Goal: Task Accomplishment & Management: Complete application form

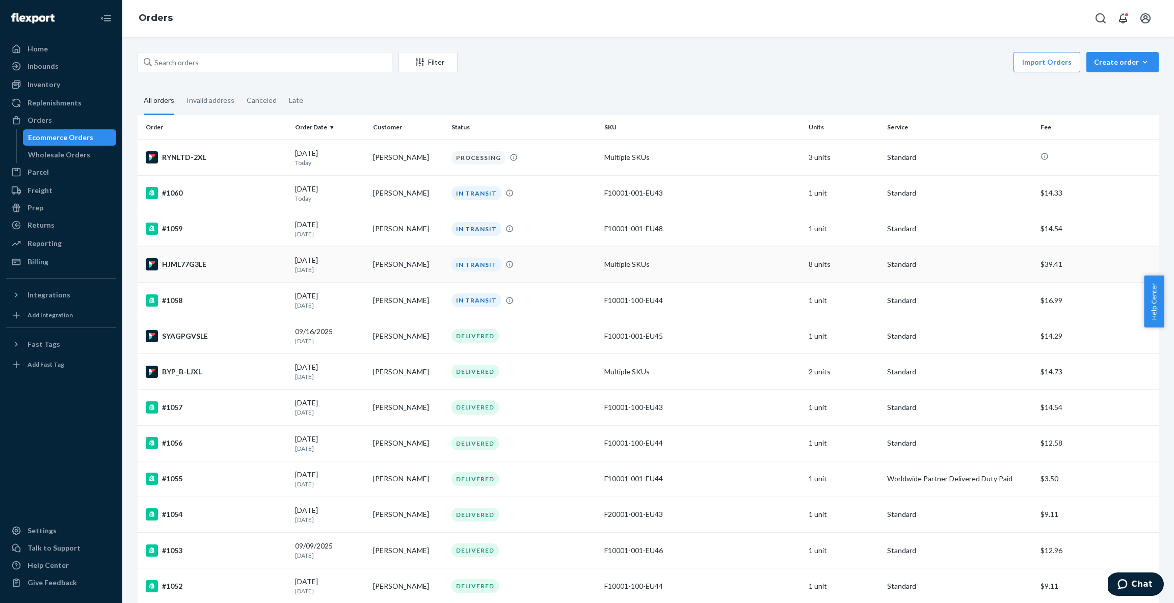
click at [561, 270] on div "IN TRANSIT" at bounding box center [523, 265] width 149 height 14
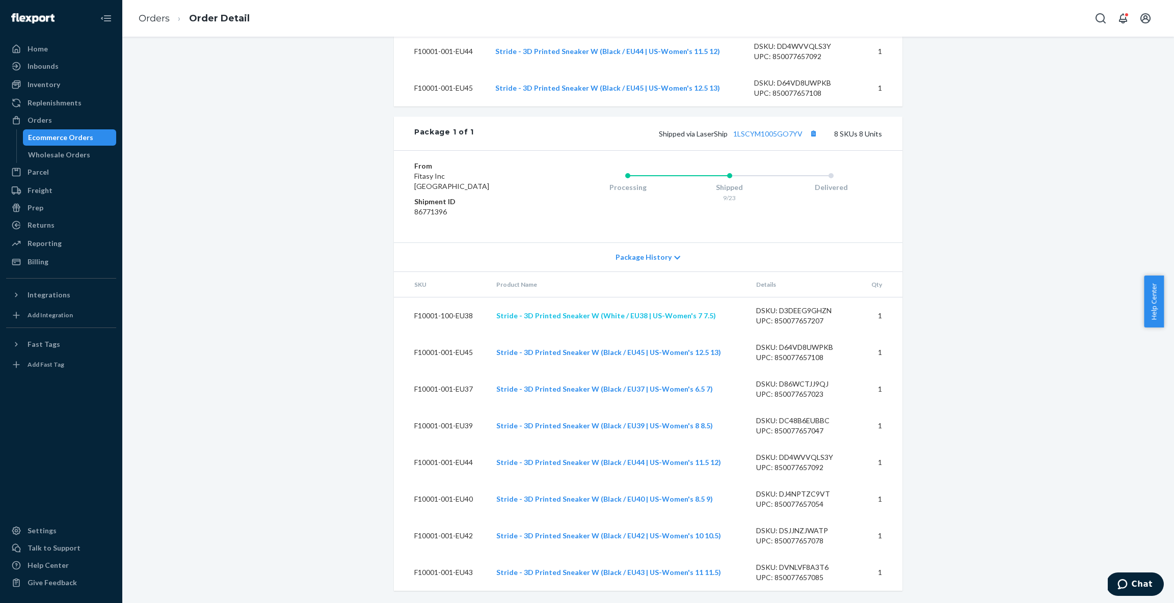
scroll to position [602, 0]
click at [675, 259] on icon at bounding box center [678, 258] width 6 height 4
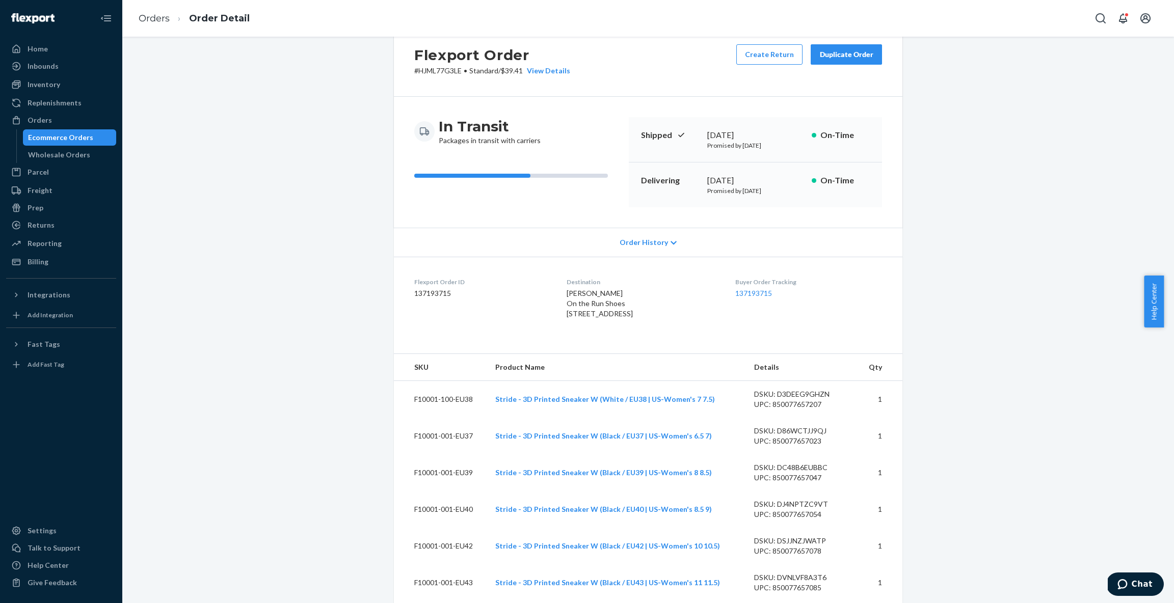
scroll to position [0, 0]
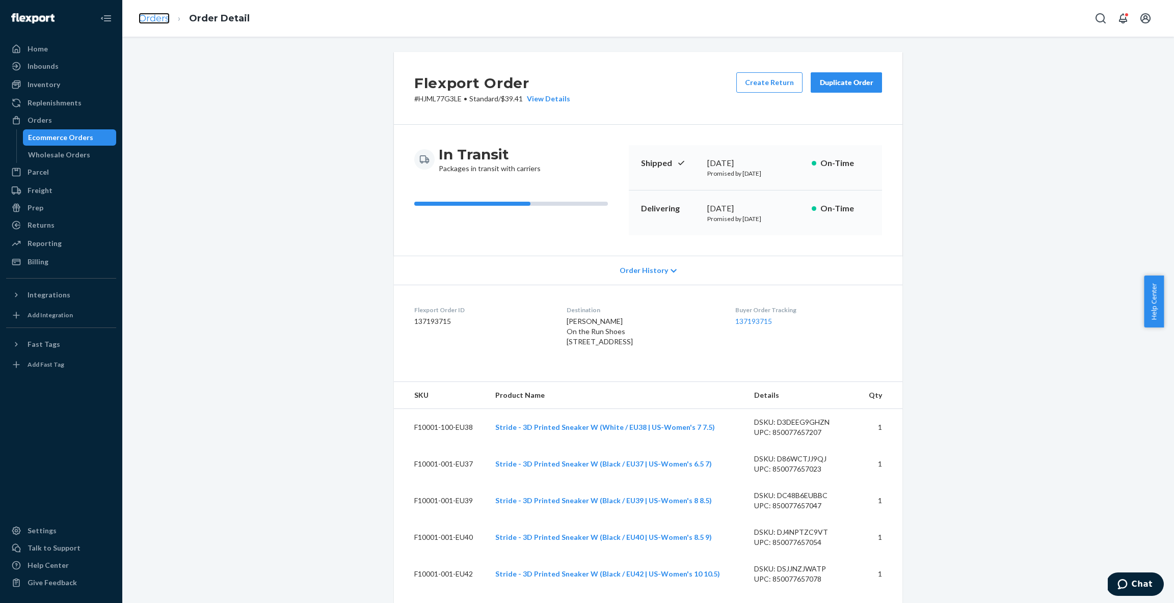
click at [155, 15] on link "Orders" at bounding box center [154, 18] width 31 height 11
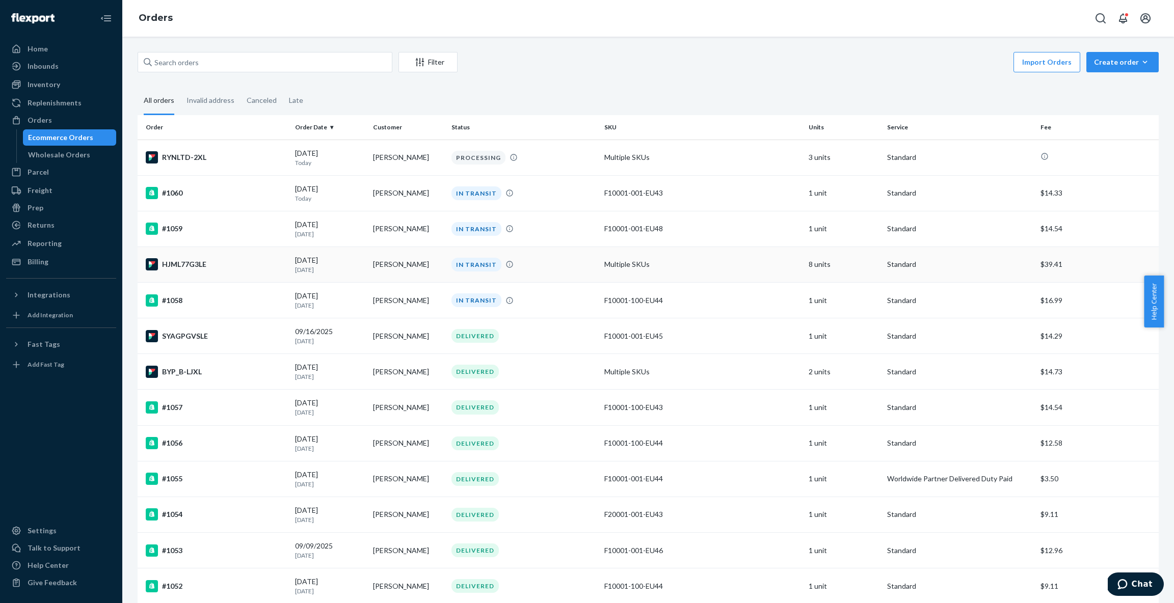
click at [528, 265] on div "IN TRANSIT" at bounding box center [523, 265] width 149 height 14
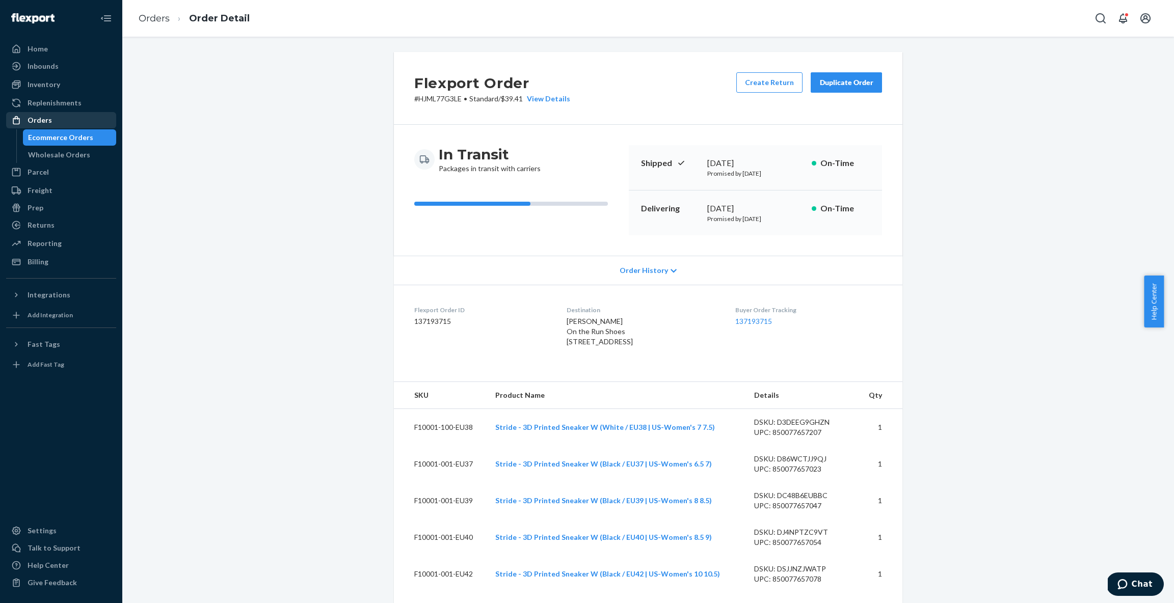
click at [48, 117] on div "Orders" at bounding box center [40, 120] width 24 height 10
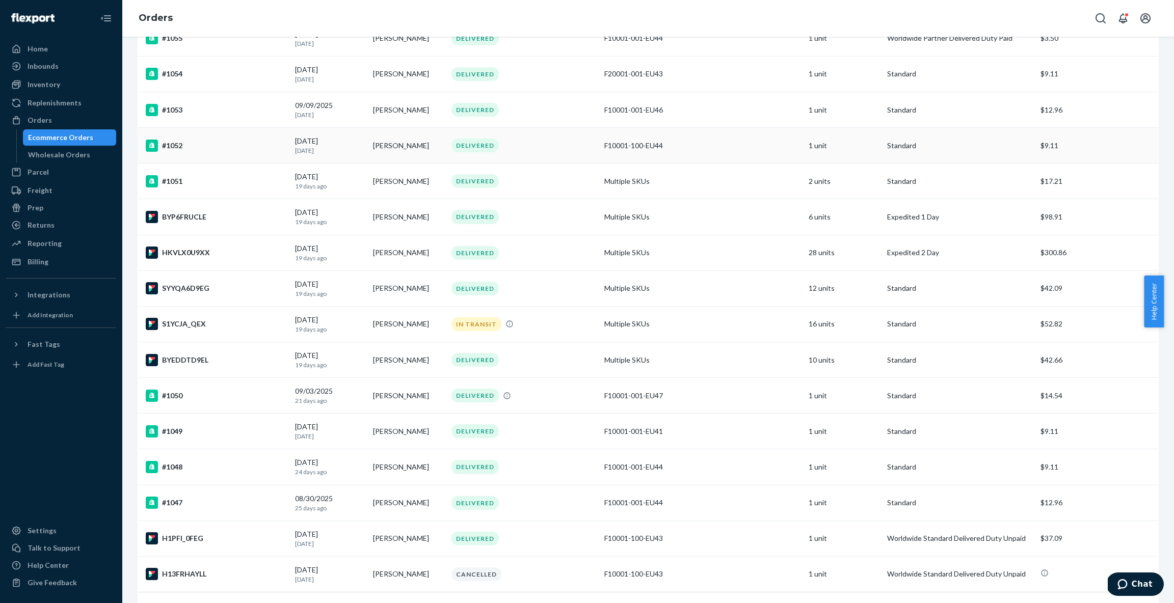
scroll to position [442, 0]
click at [260, 319] on div "S1YCJA_QEX" at bounding box center [216, 323] width 141 height 12
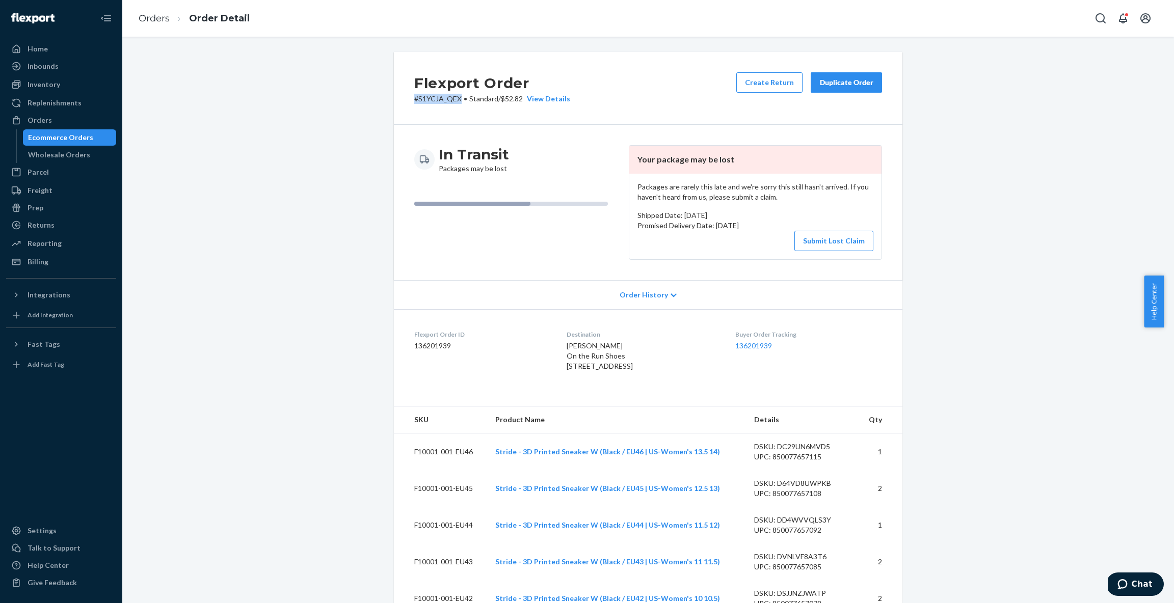
drag, startPoint x: 455, startPoint y: 100, endPoint x: 406, endPoint y: 100, distance: 48.9
click at [406, 100] on div "Flexport Order # S1YCJA_QEX • Standard / $52.82 View Details Create Return Dupl…" at bounding box center [648, 88] width 508 height 73
copy p "# S1YCJA_QEX"
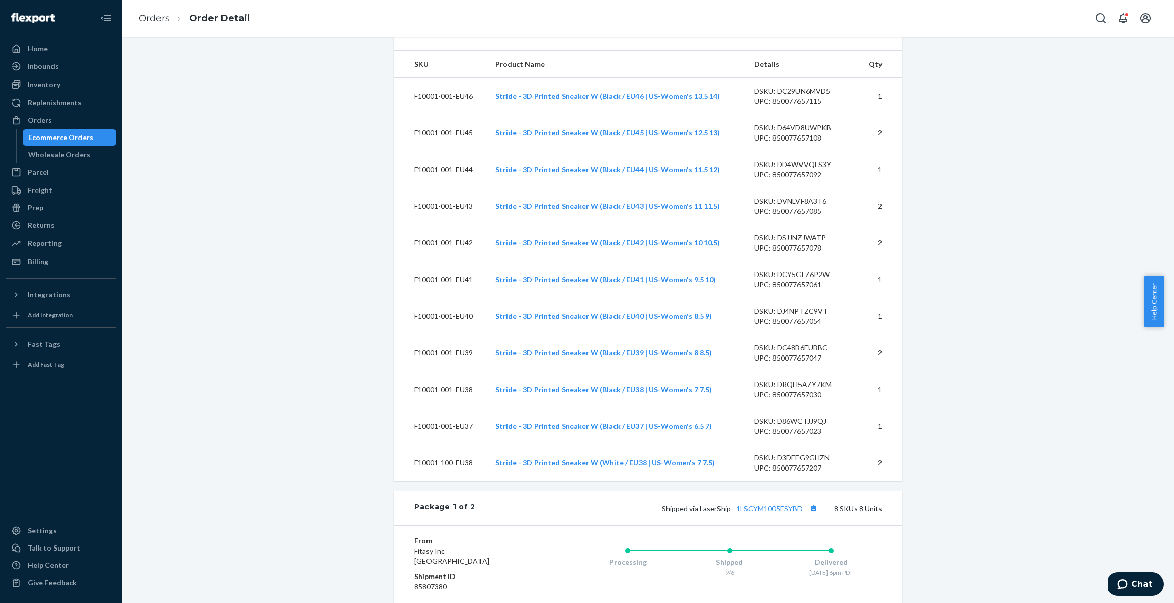
scroll to position [595, 0]
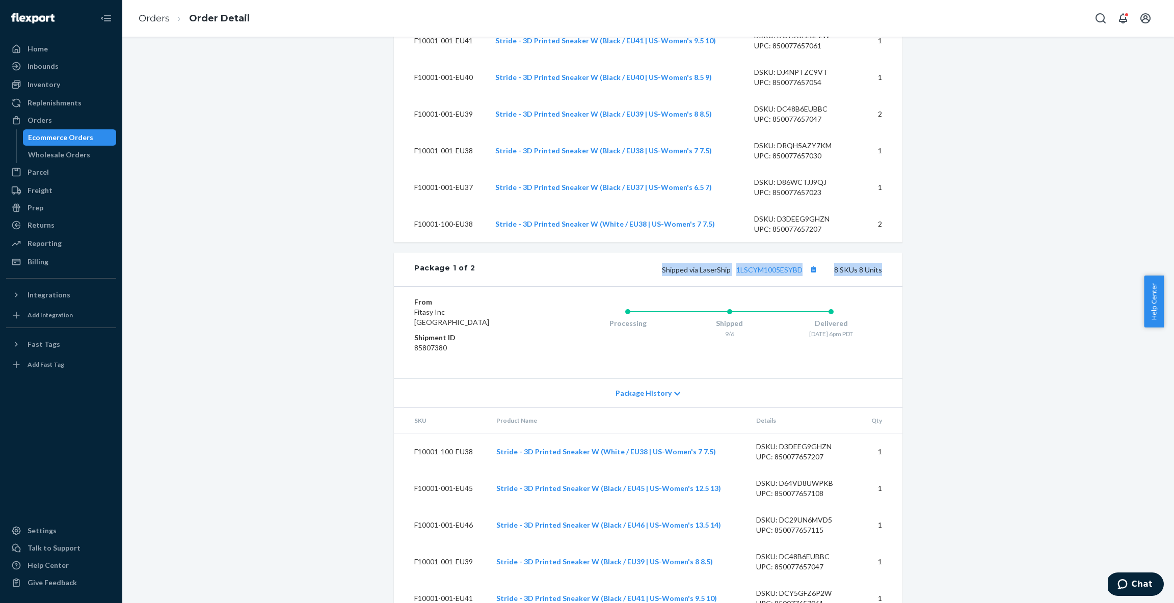
drag, startPoint x: 656, startPoint y: 285, endPoint x: 797, endPoint y: 295, distance: 142.0
click at [797, 286] on div "Package 1 of 2 Shipped via LaserShip 1LSCYM1005ESYBD 8 SKUs 8 Units" at bounding box center [648, 270] width 508 height 34
copy div "Shipped via LaserShip 1LSCYM1005ESYBD 8 SKUs 8 Units"
click at [578, 276] on div "Shipped via LaserShip 1LSCYM1005ESYBD 8 SKUs 8 Units" at bounding box center [678, 269] width 407 height 13
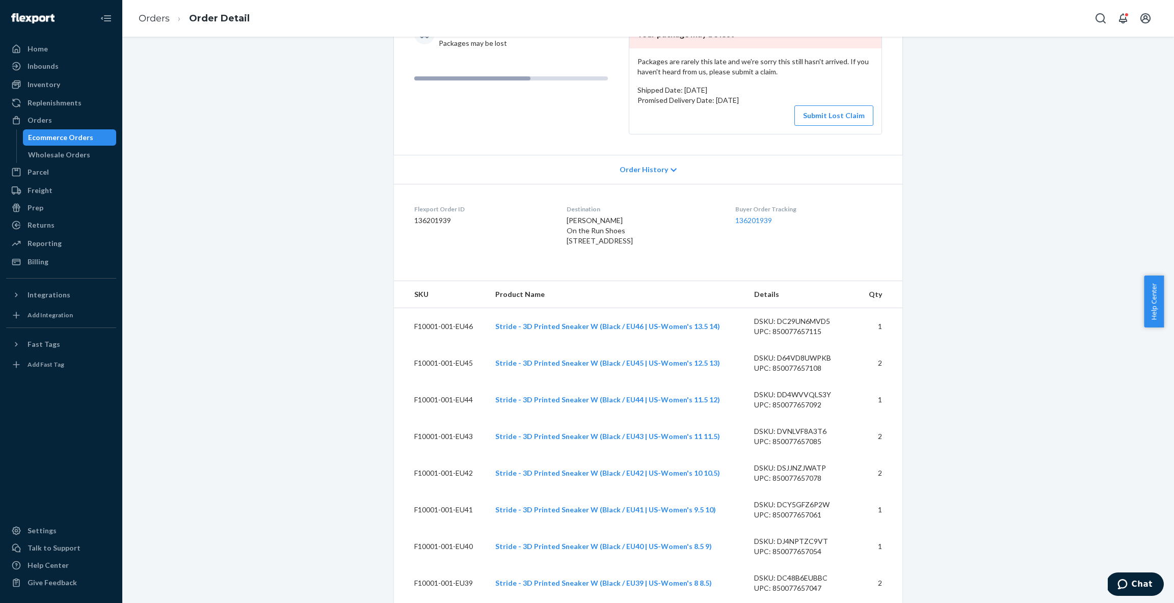
scroll to position [0, 0]
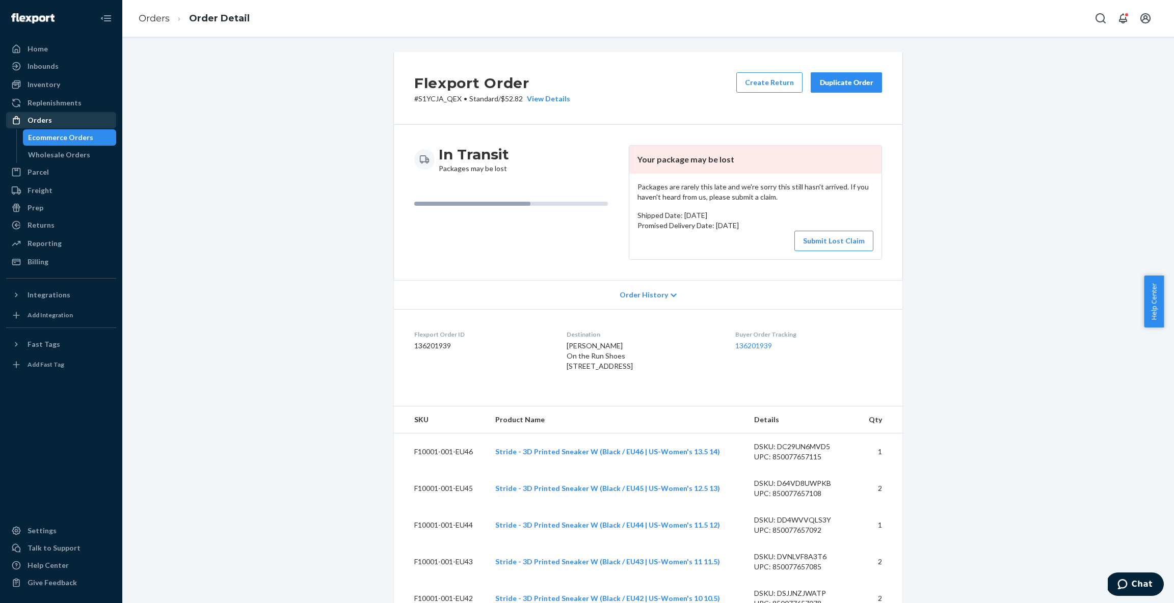
click at [53, 124] on div "Orders" at bounding box center [61, 120] width 108 height 14
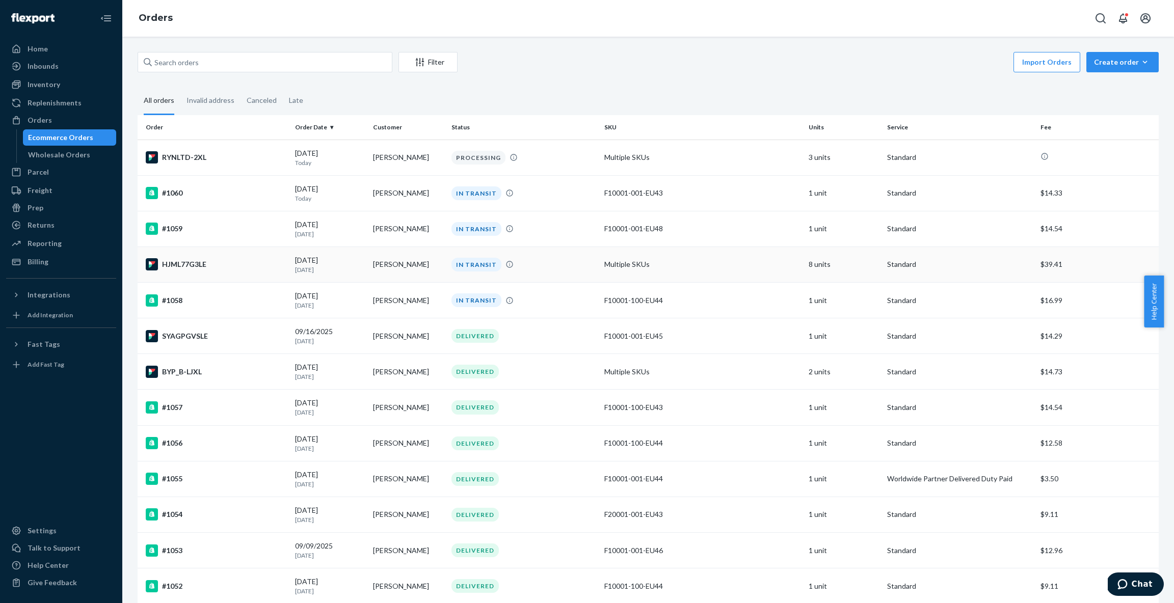
click at [422, 261] on td "[PERSON_NAME]" at bounding box center [408, 265] width 78 height 36
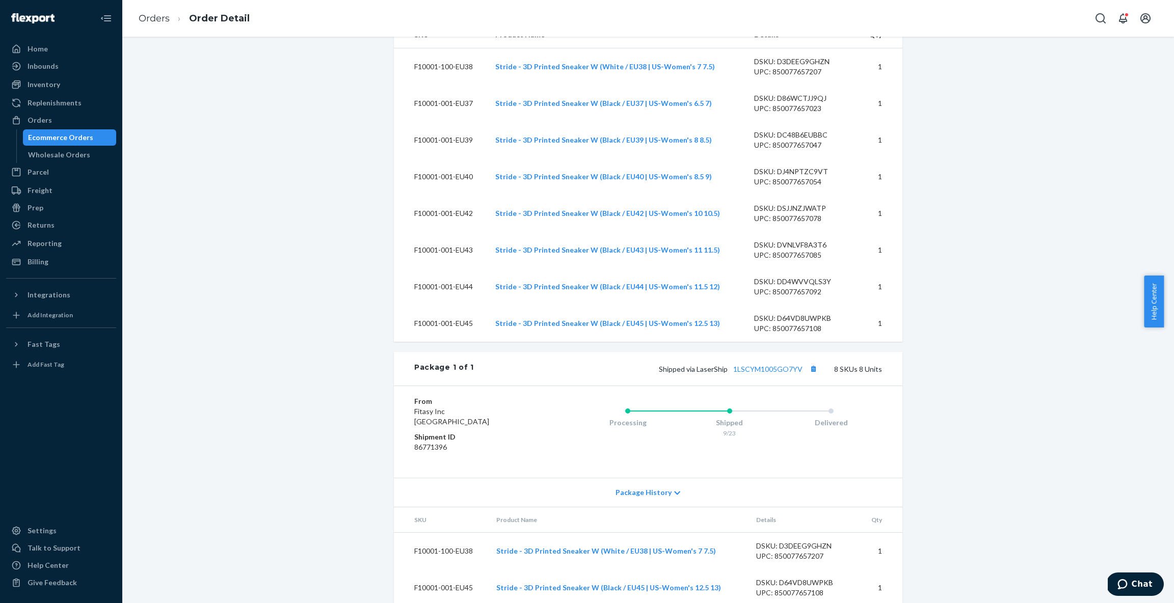
scroll to position [386, 0]
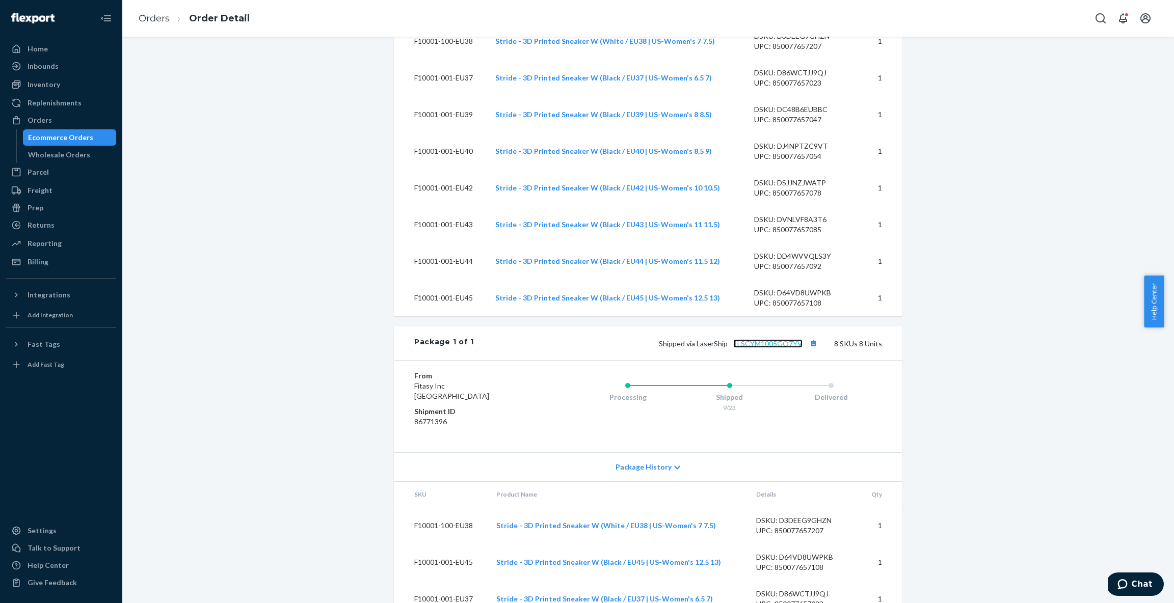
click at [789, 348] on link "1LSCYM1005GO7YV" at bounding box center [767, 343] width 69 height 9
click at [50, 120] on div "Orders" at bounding box center [61, 120] width 108 height 14
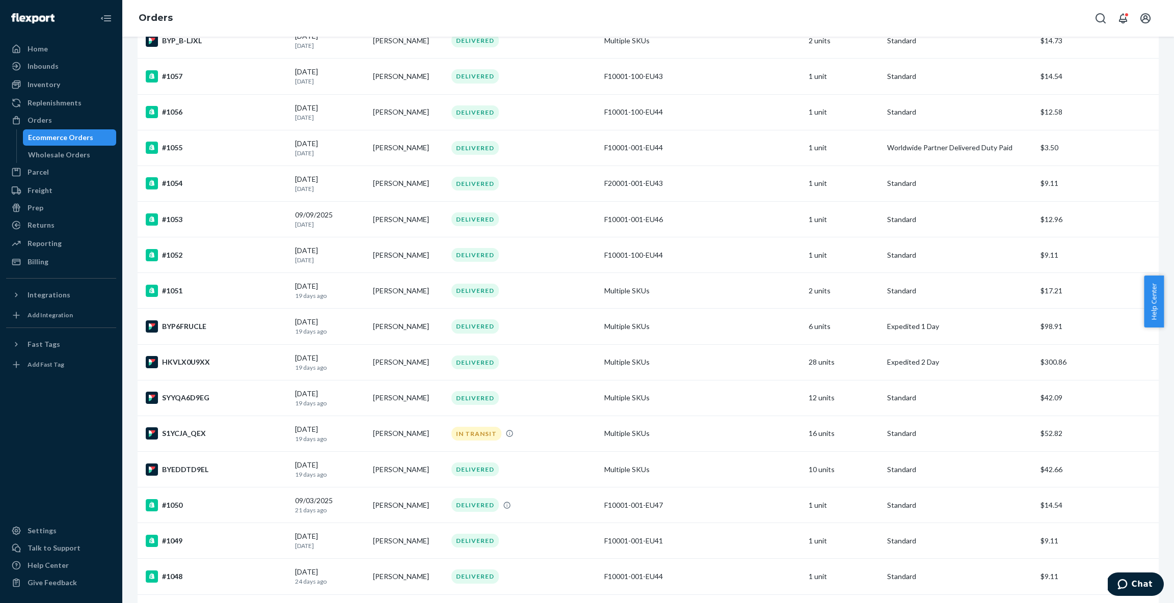
scroll to position [429, 0]
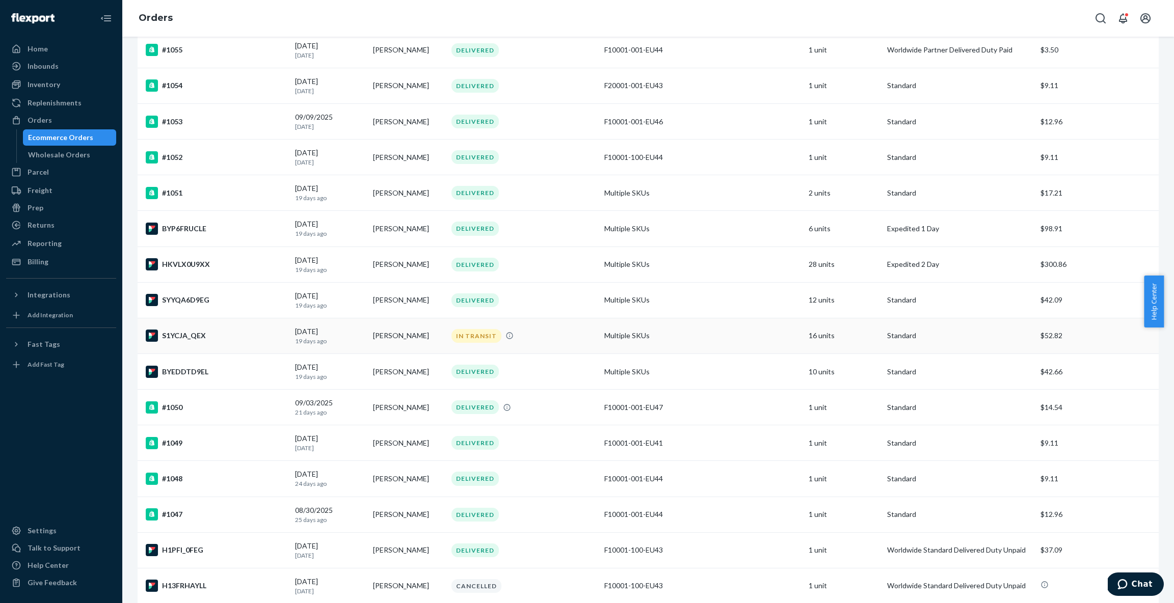
click at [428, 336] on td "[PERSON_NAME]" at bounding box center [408, 336] width 78 height 36
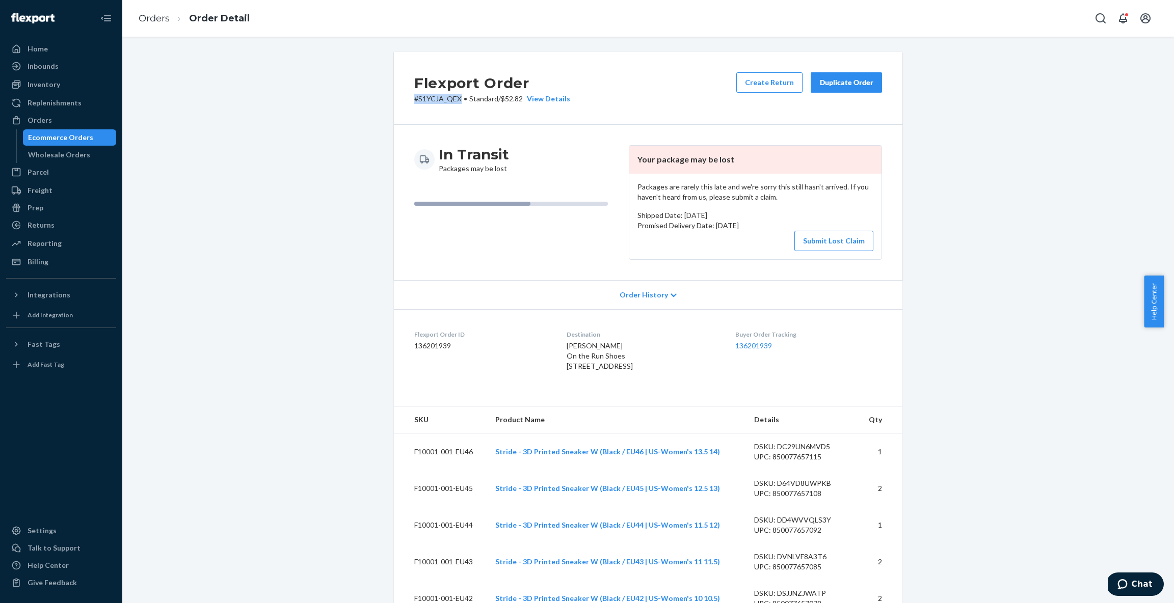
drag, startPoint x: 457, startPoint y: 99, endPoint x: 409, endPoint y: 100, distance: 47.9
click at [414, 100] on p "# S1YCJA_QEX • Standard / $52.82 View Details" at bounding box center [492, 99] width 156 height 10
copy p "# S1YCJA_QEX"
click at [1145, 577] on button "Chat" at bounding box center [1135, 584] width 58 height 23
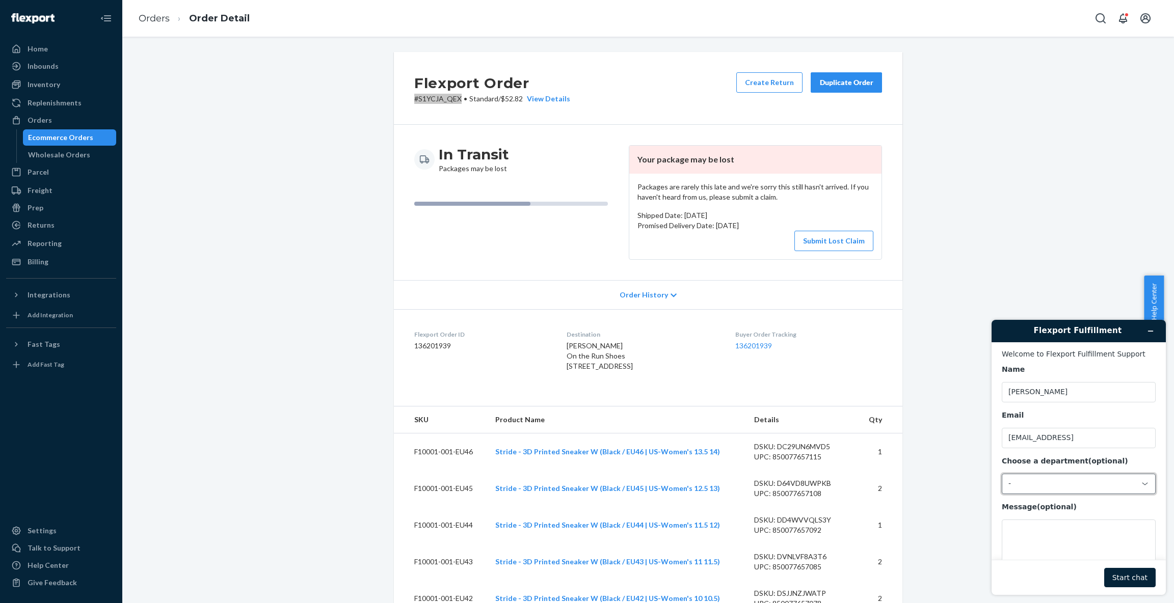
click at [1045, 482] on div "-" at bounding box center [1072, 483] width 128 height 9
click at [1053, 532] on textarea "Message (optional)" at bounding box center [1079, 548] width 154 height 57
paste textarea "#S1YCJA_QEX"
type textarea "try to follow-up the status of the order (#S1YCJA_QEX)"
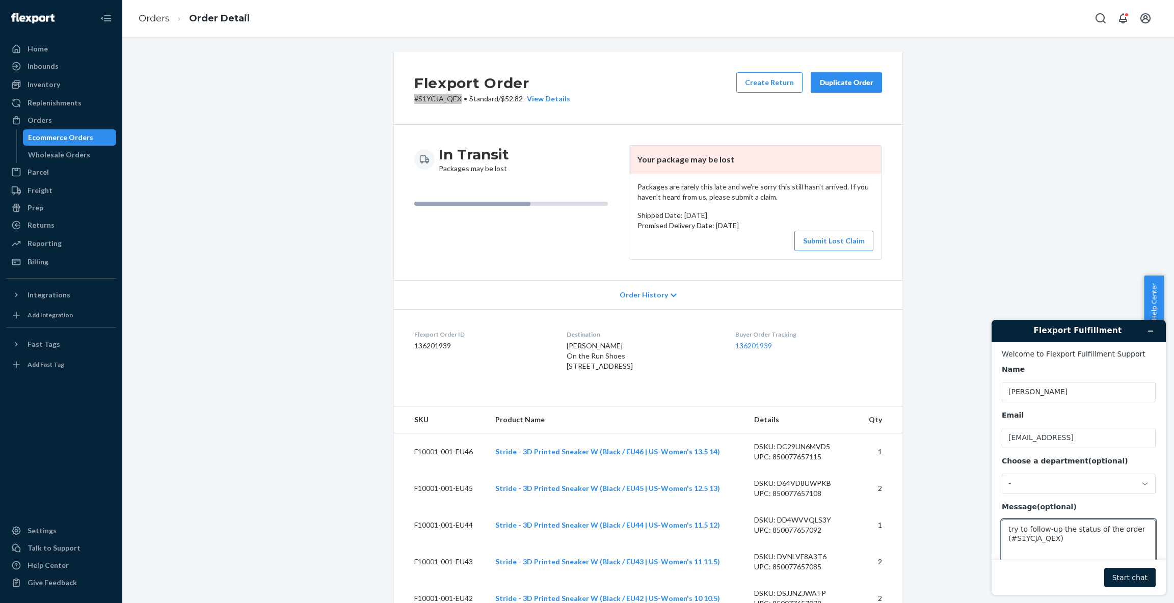
click at [1125, 576] on button "Start chat" at bounding box center [1129, 577] width 51 height 19
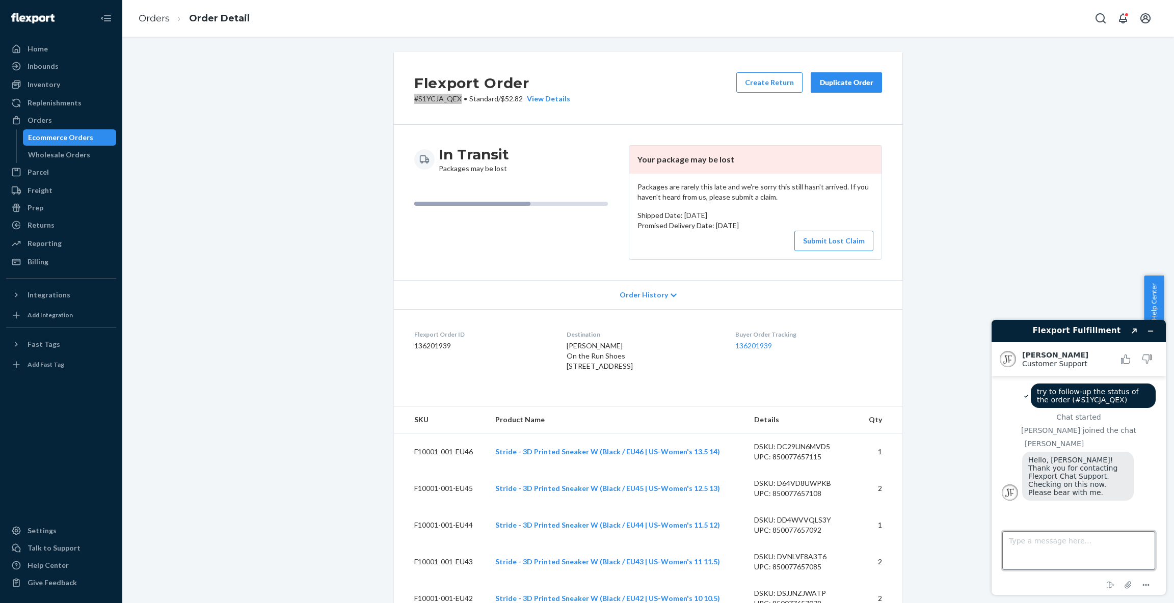
click at [1058, 538] on textarea "Type a message here..." at bounding box center [1078, 550] width 153 height 39
type textarea "sure, thanks, [PERSON_NAME]"
click at [68, 554] on div "Talk to Support" at bounding box center [61, 548] width 108 height 14
click at [63, 565] on div "Help Center" at bounding box center [48, 565] width 41 height 10
click at [643, 55] on div "Flexport Order # S1YCJA_QEX • Standard / $52.82 View Details Create Return Dupl…" at bounding box center [648, 88] width 508 height 73
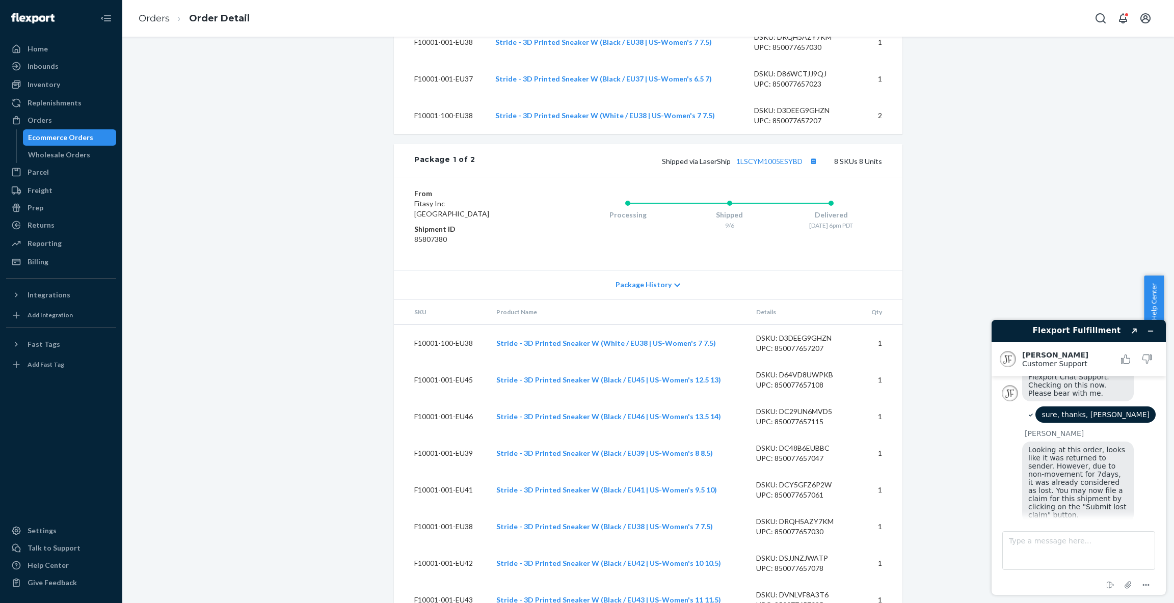
scroll to position [159, 0]
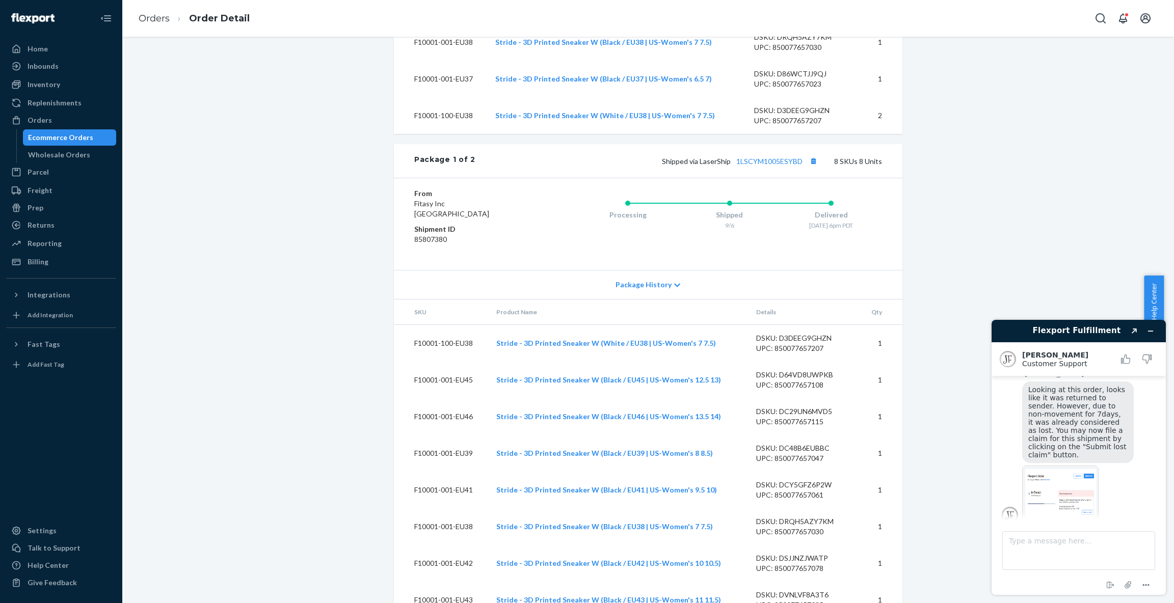
drag, startPoint x: 1059, startPoint y: 398, endPoint x: 1067, endPoint y: 408, distance: 12.7
click at [1067, 408] on span "Looking at this order, looks like it was returned to sender. However, due to no…" at bounding box center [1078, 422] width 100 height 73
drag, startPoint x: 1059, startPoint y: 407, endPoint x: 1111, endPoint y: 439, distance: 60.9
click at [1111, 439] on div "Looking at this order, looks like it was returned to sender. However, due to no…" at bounding box center [1078, 423] width 112 height 82
click at [1118, 441] on div "Looking at this order, looks like it was returned to sender. However, due to no…" at bounding box center [1078, 423] width 112 height 82
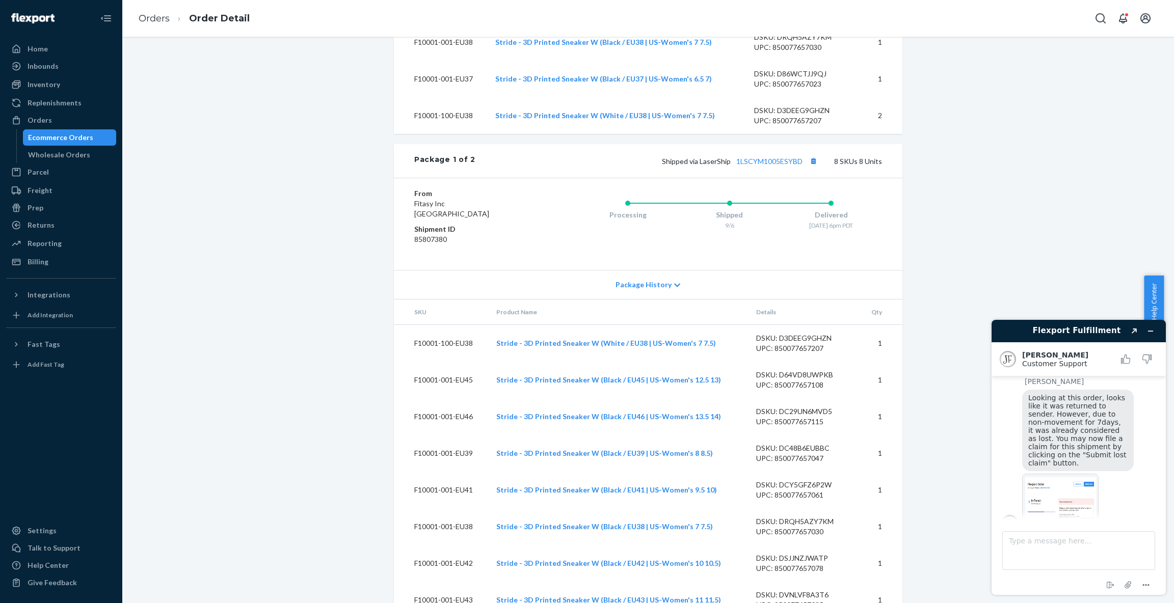
scroll to position [148, 0]
drag, startPoint x: 1033, startPoint y: 404, endPoint x: 1122, endPoint y: 460, distance: 105.2
click at [1122, 460] on div "Looking at this order, looks like it was returned to sender. However, due to no…" at bounding box center [1078, 434] width 112 height 82
click at [1082, 543] on textarea "Type a message here..." at bounding box center [1078, 550] width 153 height 39
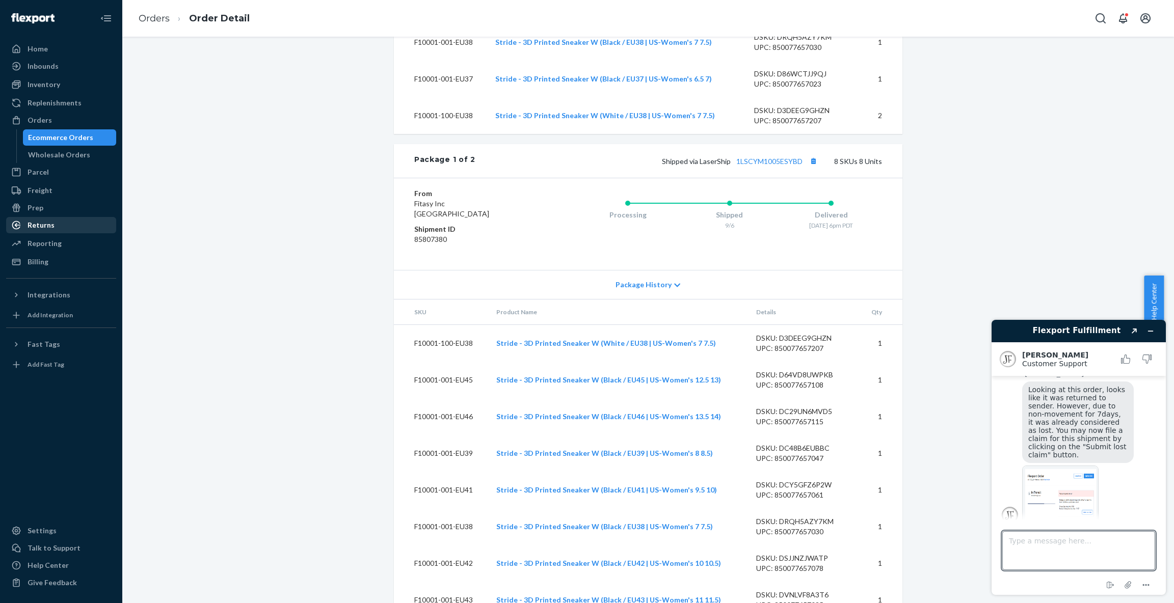
click at [56, 224] on div "Returns" at bounding box center [61, 225] width 108 height 14
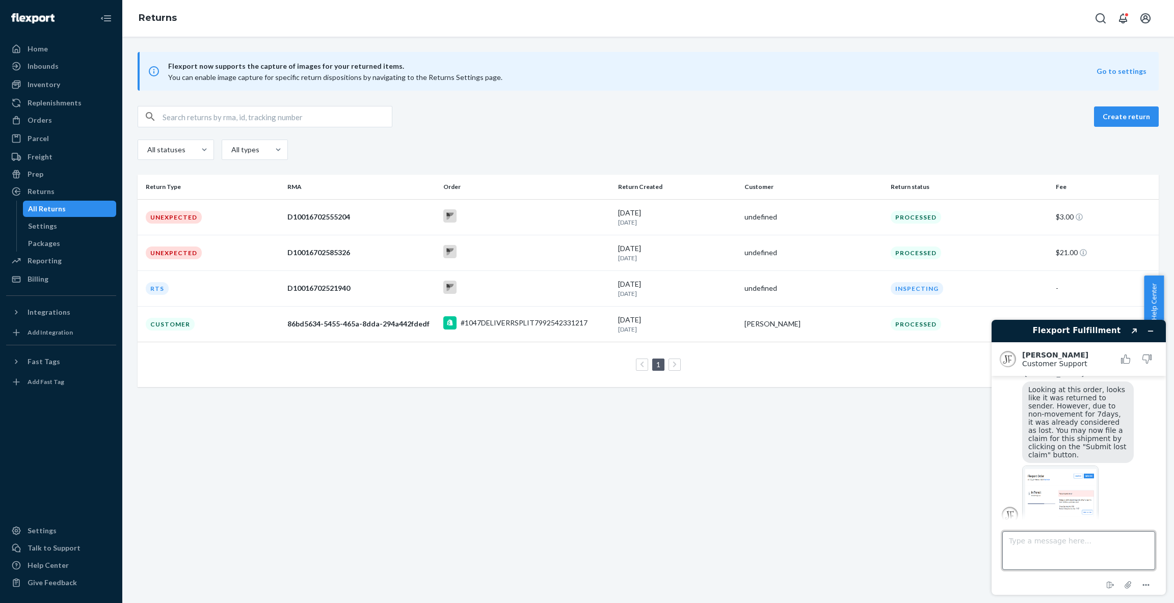
click at [1048, 563] on textarea "Type a message here..." at bounding box center [1078, 550] width 153 height 39
click at [1080, 551] on textarea "Type a message here..." at bounding box center [1078, 550] width 153 height 39
click at [46, 119] on div "Orders" at bounding box center [40, 120] width 24 height 10
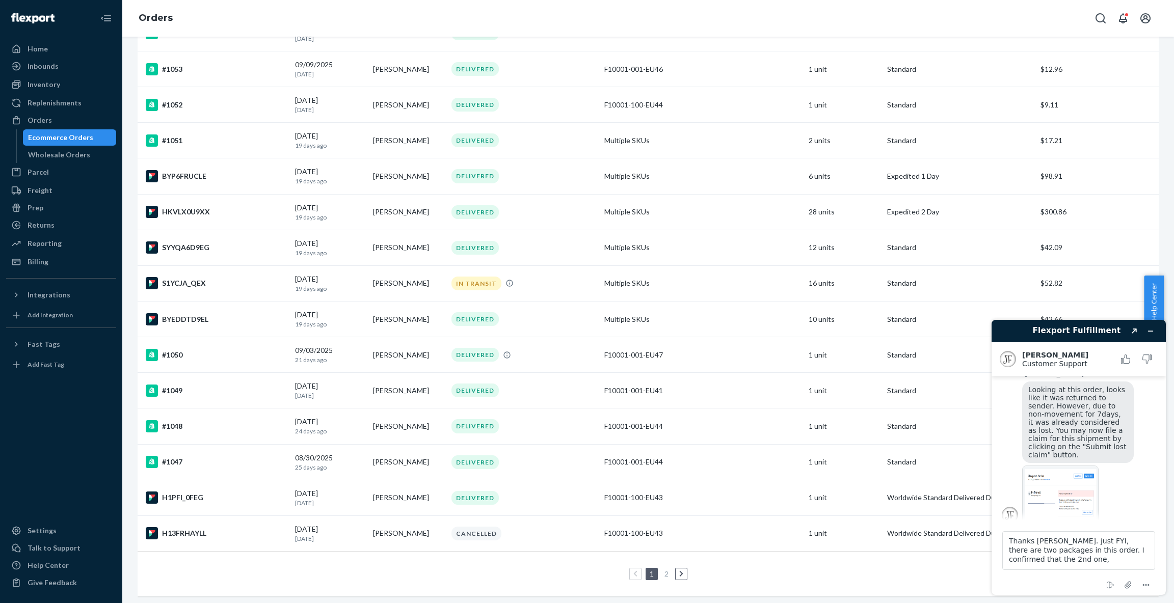
scroll to position [491, 0]
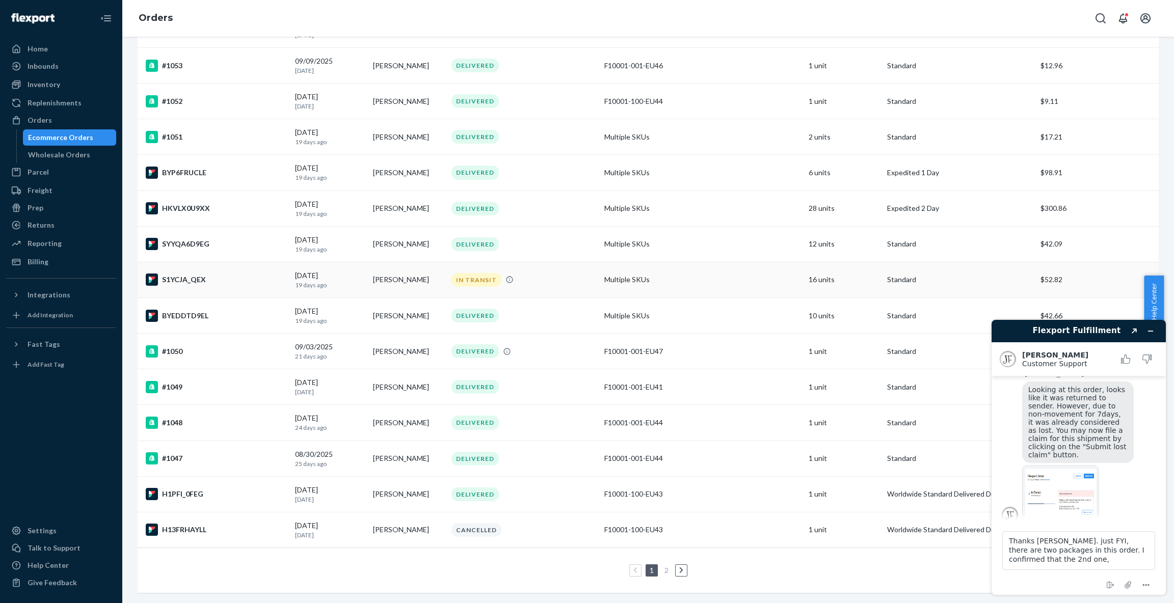
click at [246, 262] on td "S1YCJA_QEX" at bounding box center [214, 280] width 153 height 36
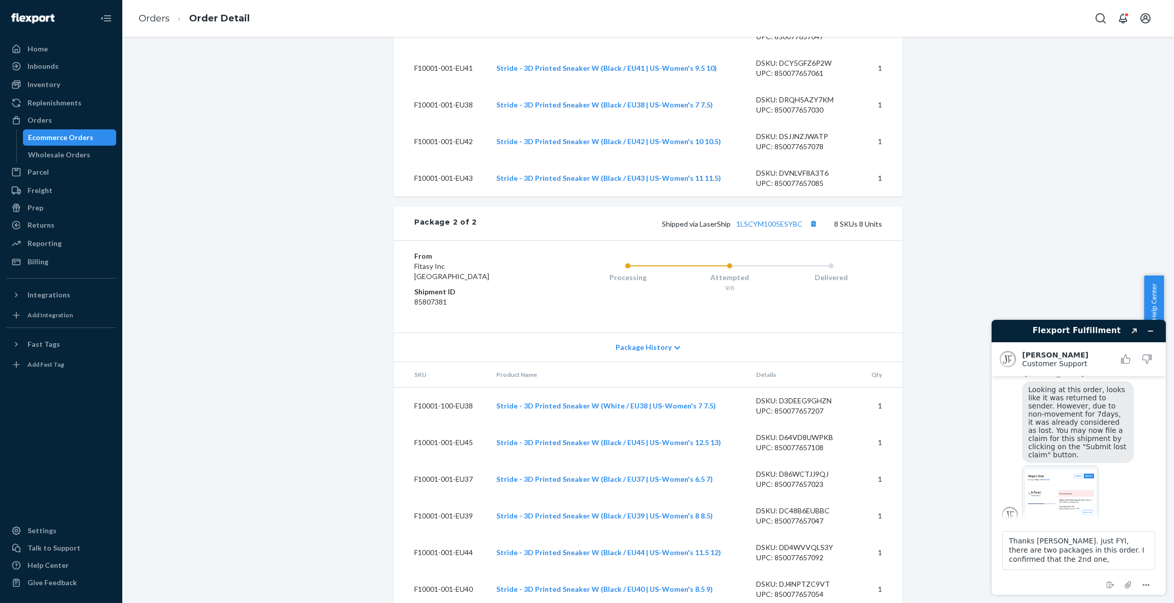
scroll to position [1127, 0]
drag, startPoint x: 661, startPoint y: 241, endPoint x: 803, endPoint y: 243, distance: 142.7
click at [803, 226] on span "Shipped via LaserShip 1LSCYM1005ESYBC" at bounding box center [741, 222] width 158 height 9
copy span "Shipped via LaserShip 1LSCYM1005ESYBC"
click at [1077, 562] on textarea "Thanks [PERSON_NAME]. just FYI, there are two packages in this order. I confirm…" at bounding box center [1078, 550] width 153 height 39
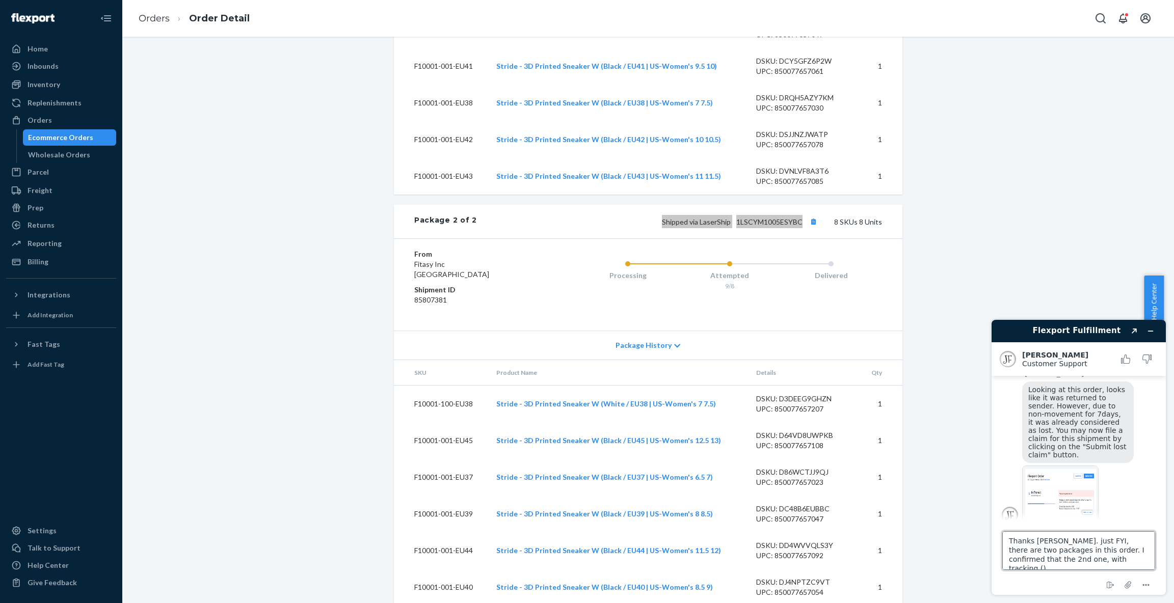
paste textarea "Shipped via LaserShip 1LSCYM1005ESYBC"
click at [1118, 563] on textarea "Thanks [PERSON_NAME]. just FYI, there are two packages in this order. I confirm…" at bounding box center [1078, 550] width 153 height 39
type textarea "Thanks [PERSON_NAME]. just FYI, there are two packages in this order. I confirm…"
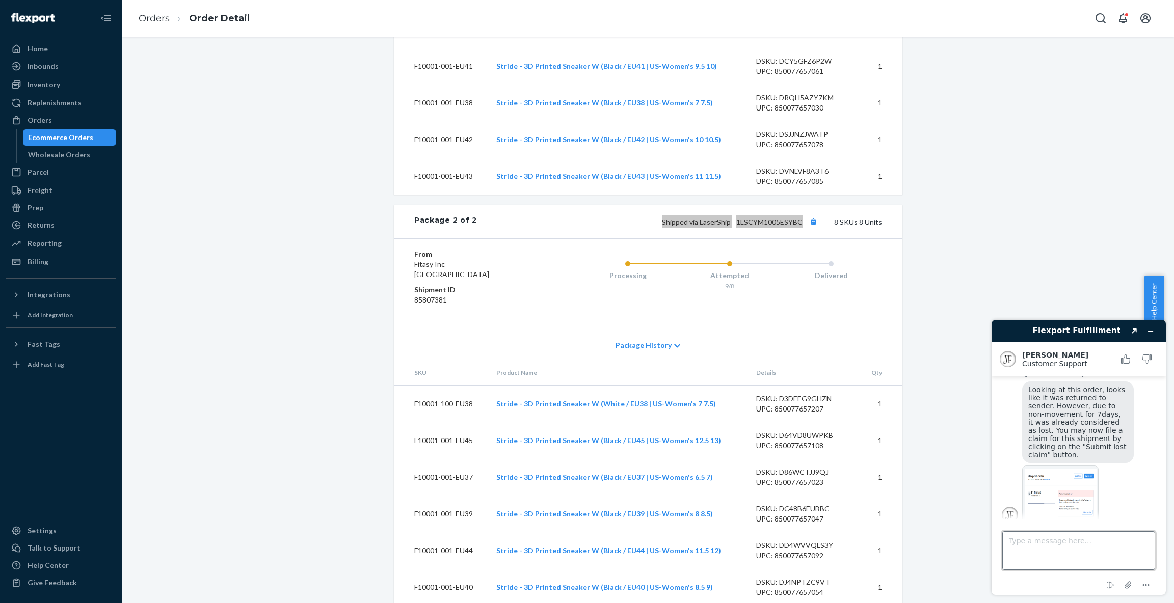
scroll to position [262, 0]
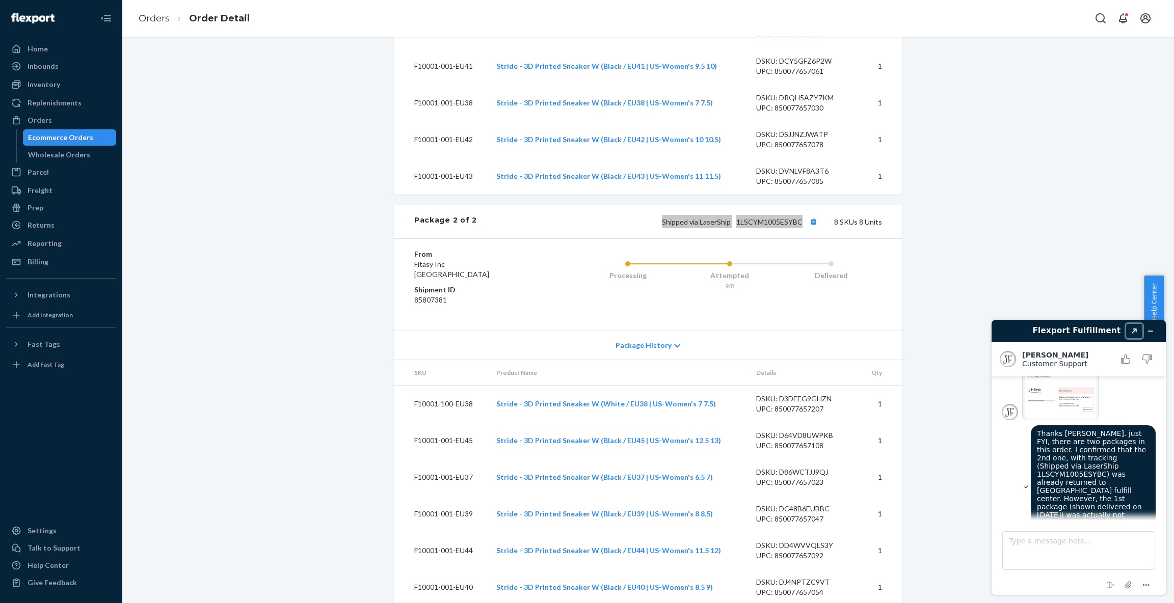
click at [1131, 331] on button "Created with Sketch." at bounding box center [1134, 331] width 16 height 14
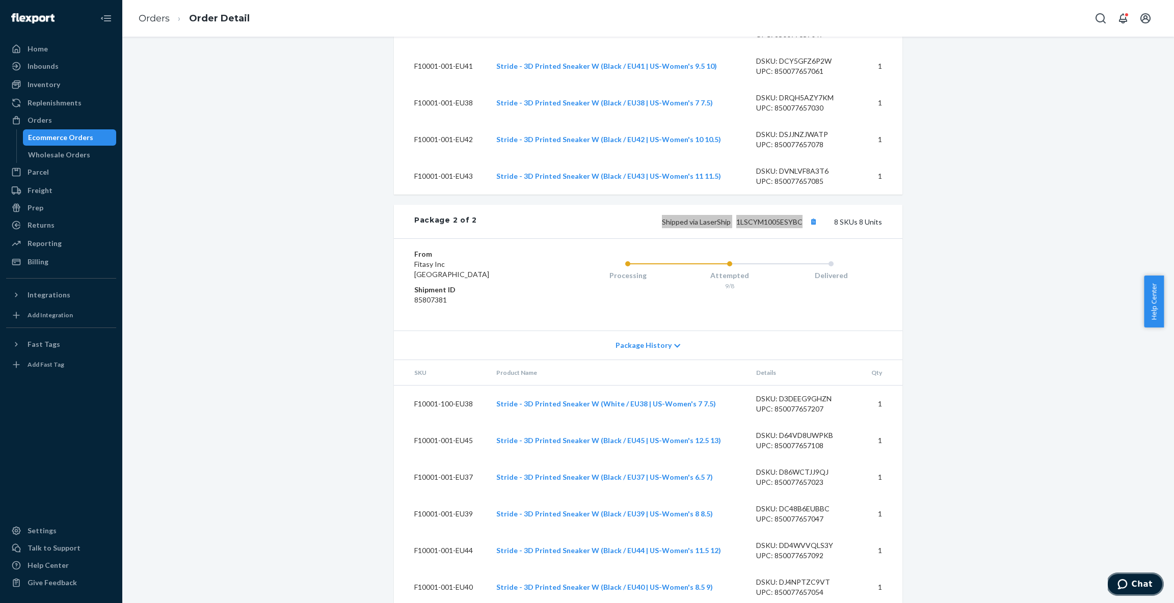
click at [1137, 589] on button "Chat" at bounding box center [1135, 584] width 58 height 23
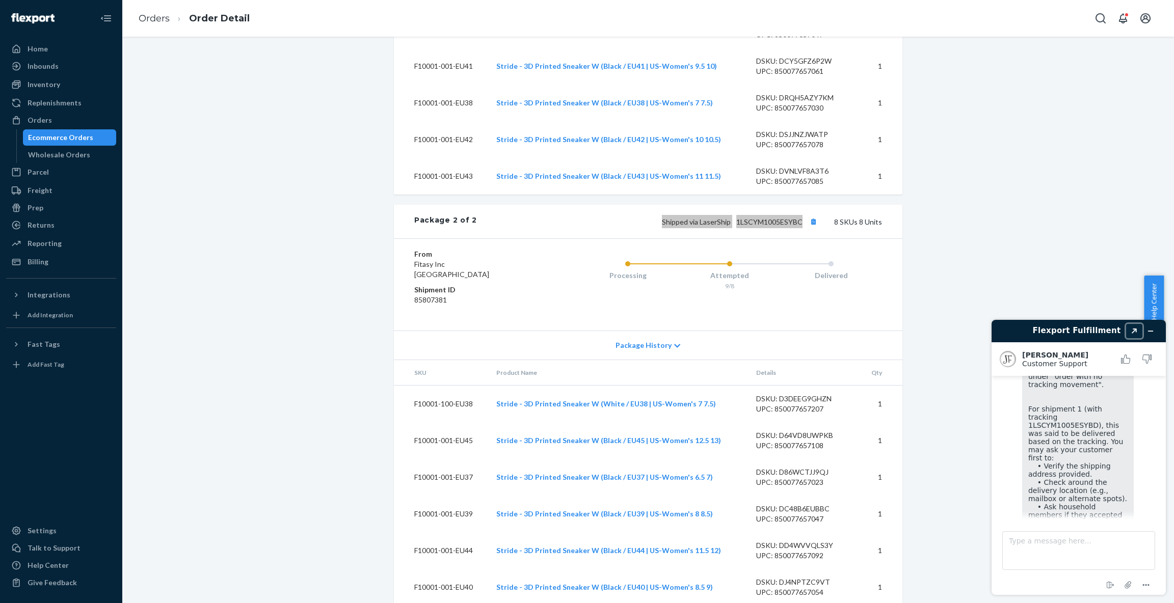
click at [1134, 335] on button "Created with Sketch." at bounding box center [1134, 331] width 16 height 14
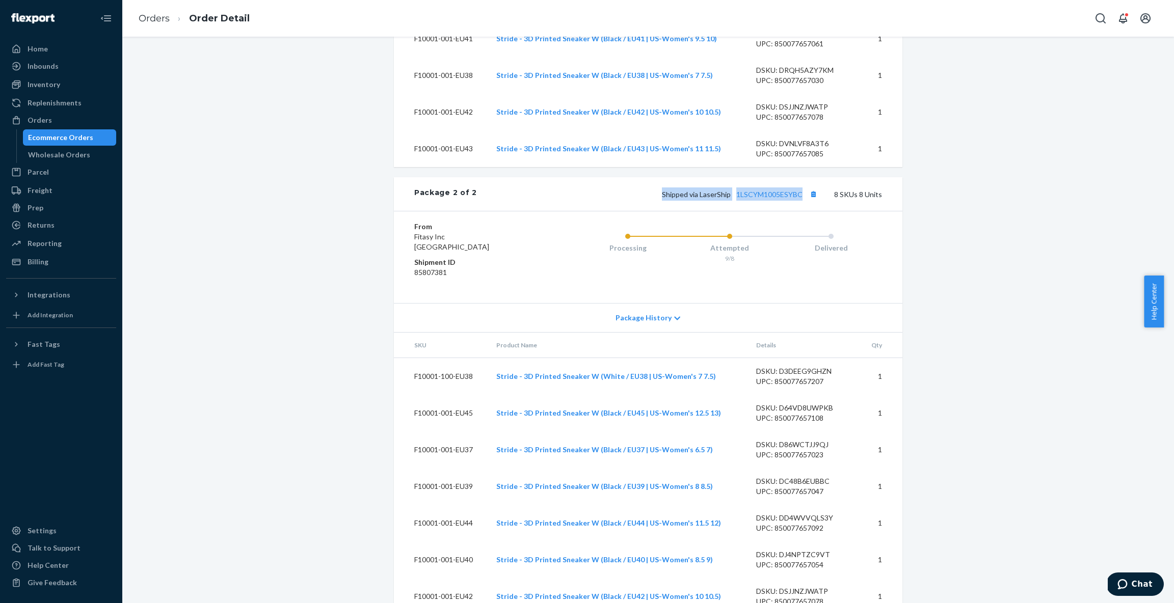
scroll to position [1233, 0]
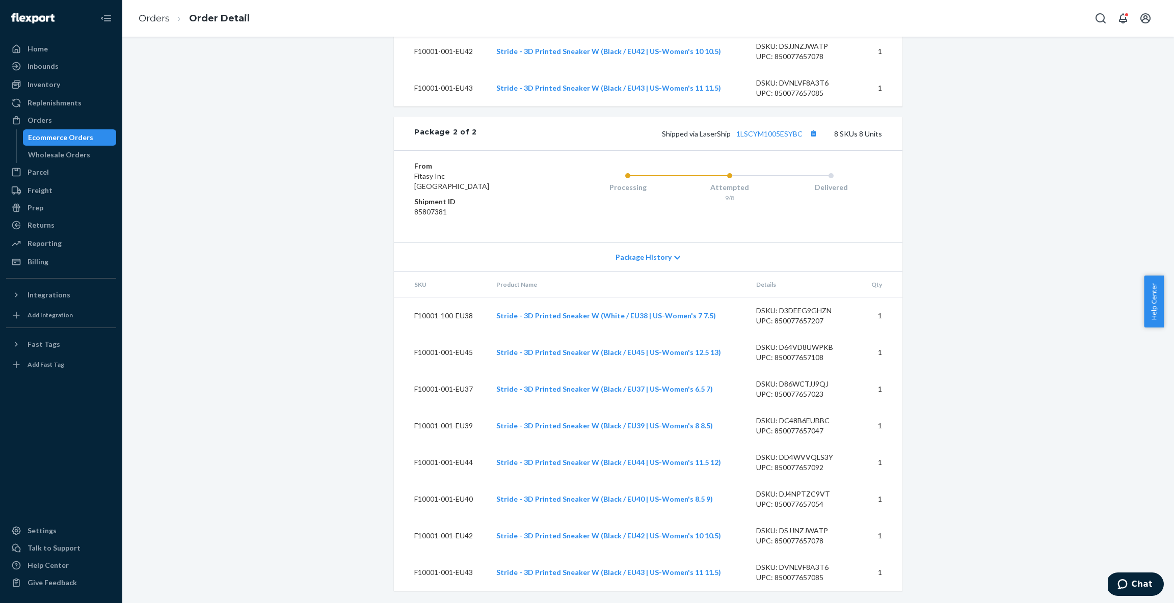
click at [674, 255] on icon at bounding box center [677, 257] width 6 height 7
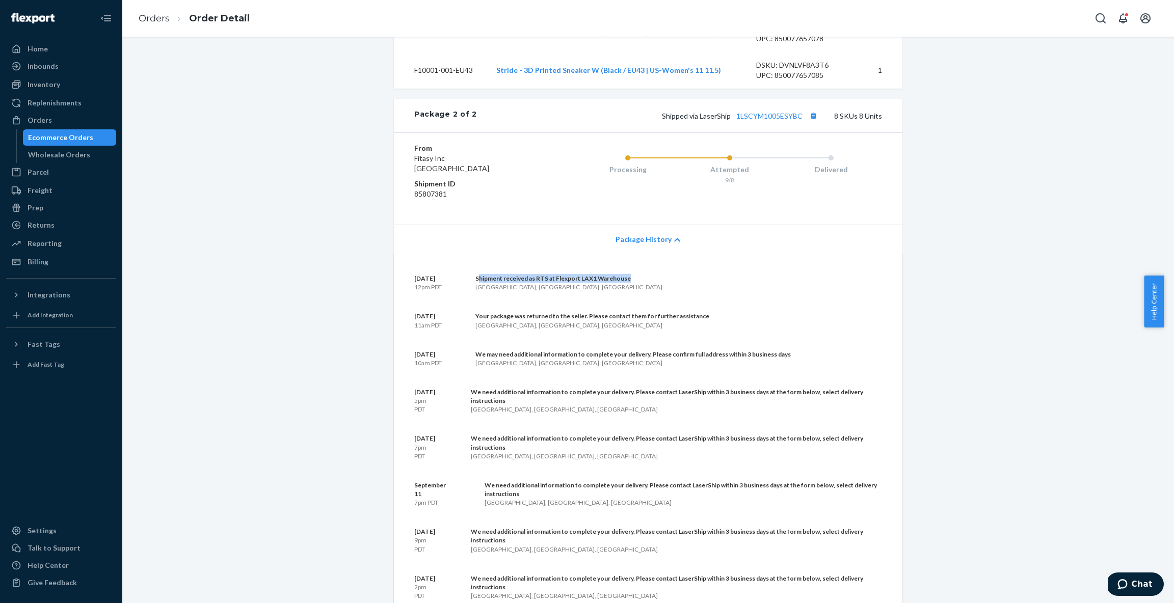
drag, startPoint x: 485, startPoint y: 295, endPoint x: 636, endPoint y: 301, distance: 151.4
click at [636, 291] on div "[DATE] 12pm PDT Shipment received as RTS at Flexport LAX1 Warehouse [GEOGRAPHIC…" at bounding box center [648, 282] width 468 height 17
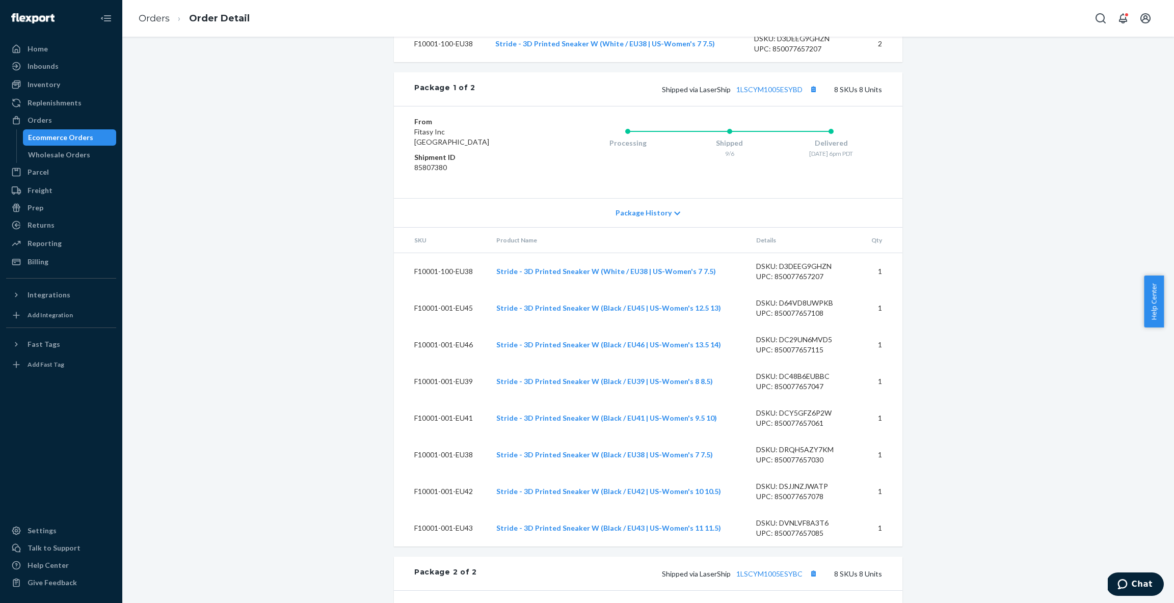
scroll to position [739, 0]
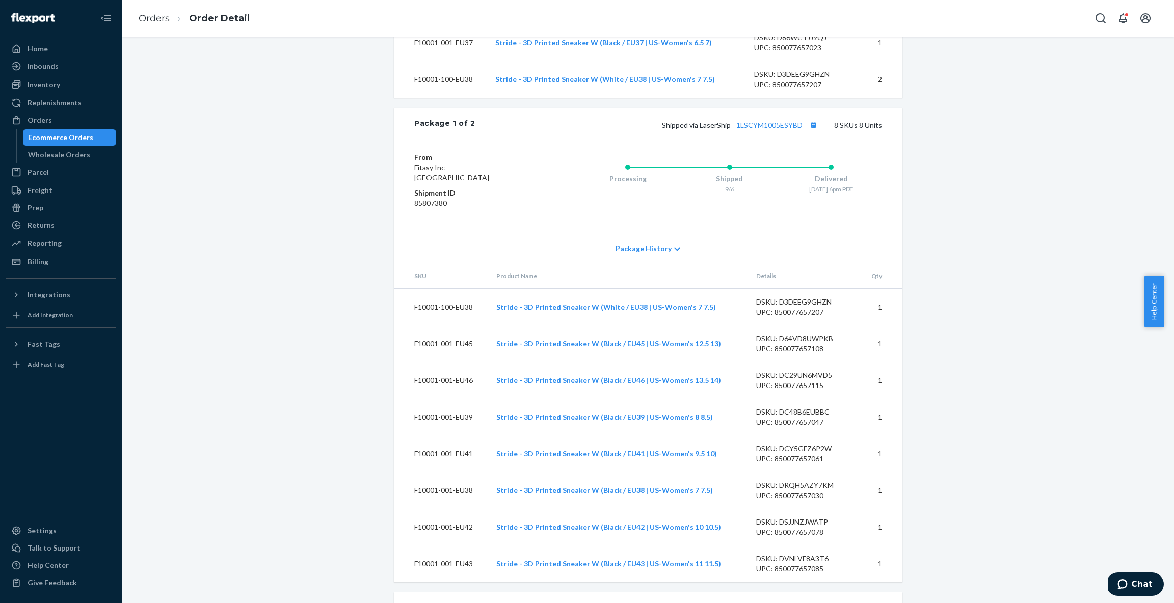
click at [675, 251] on icon at bounding box center [678, 249] width 6 height 4
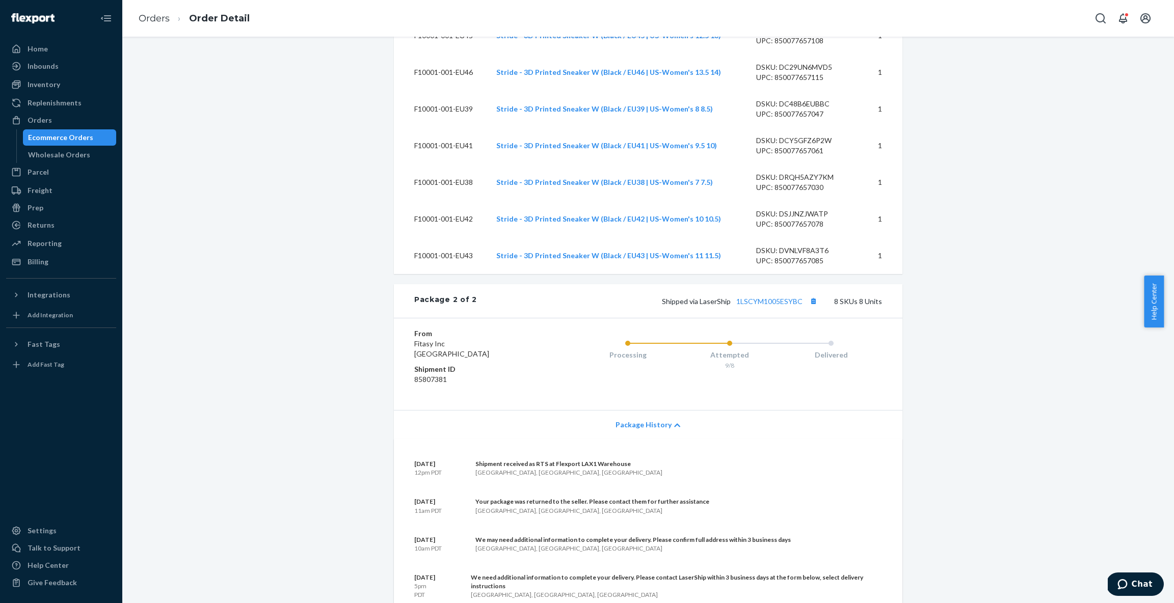
scroll to position [1596, 0]
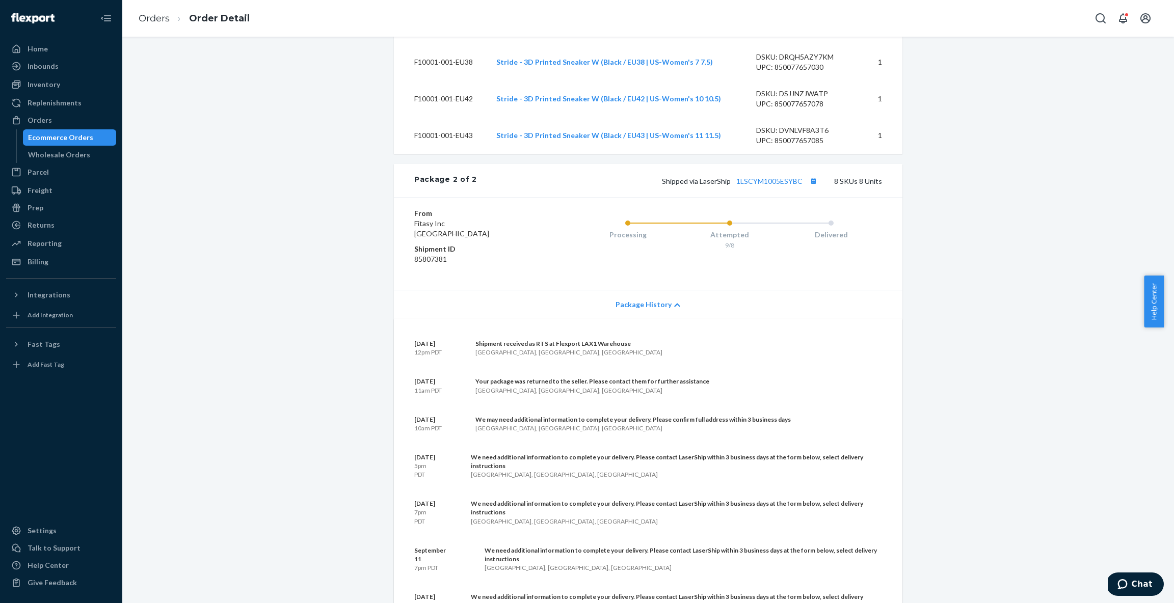
click at [40, 234] on div "Returns All Returns Settings Packages" at bounding box center [61, 225] width 110 height 17
click at [40, 230] on div "Returns" at bounding box center [61, 225] width 108 height 14
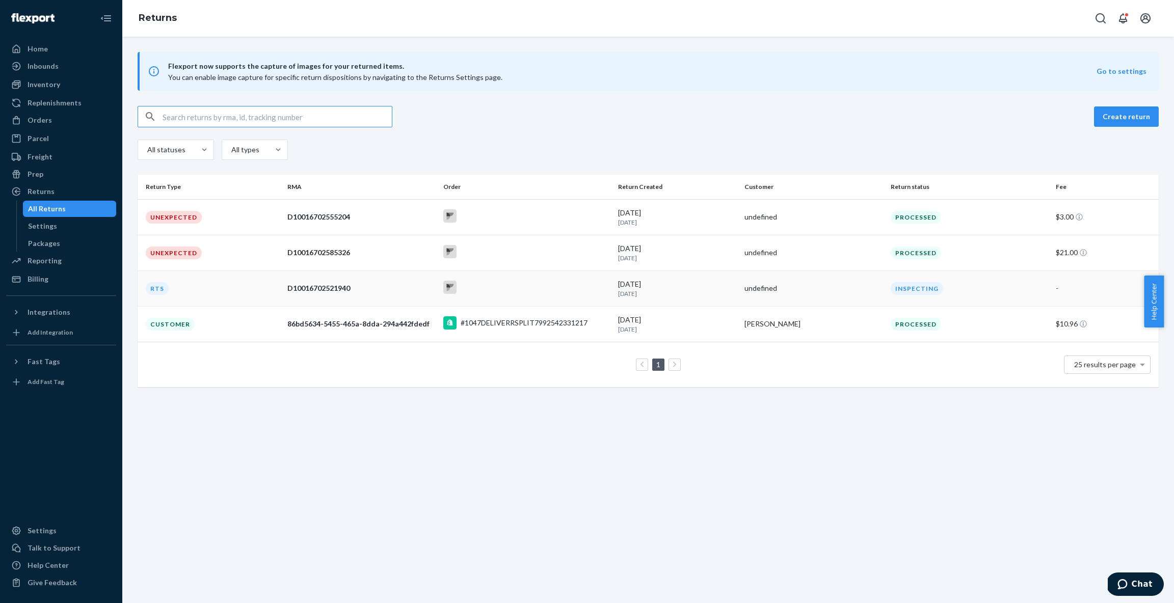
click at [239, 286] on td "RTS" at bounding box center [211, 289] width 146 height 36
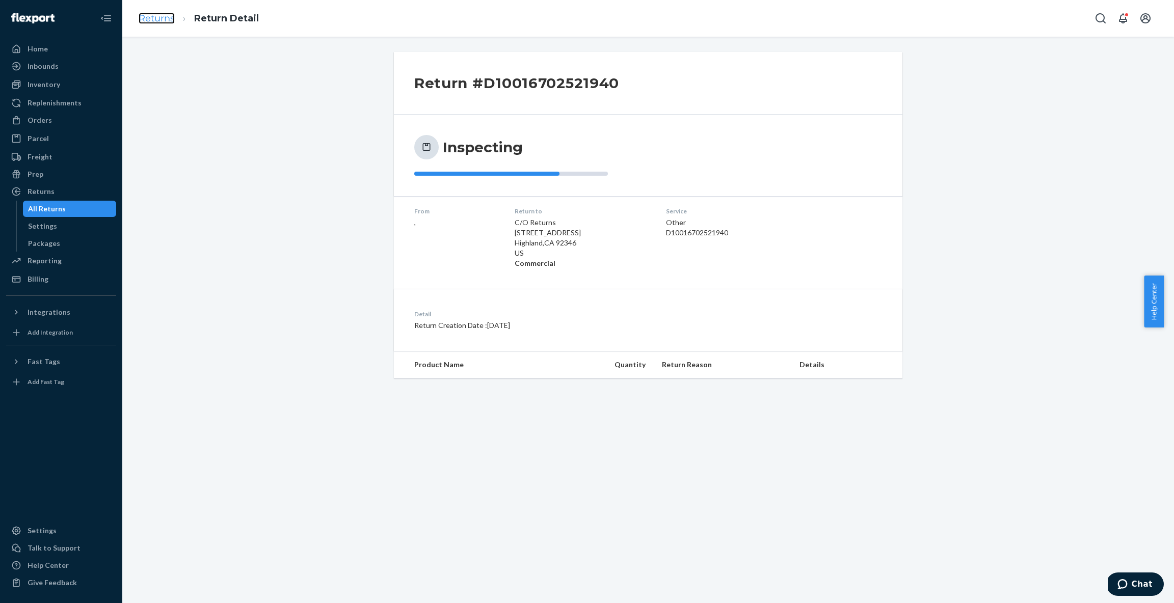
click at [152, 21] on link "Returns" at bounding box center [157, 18] width 36 height 11
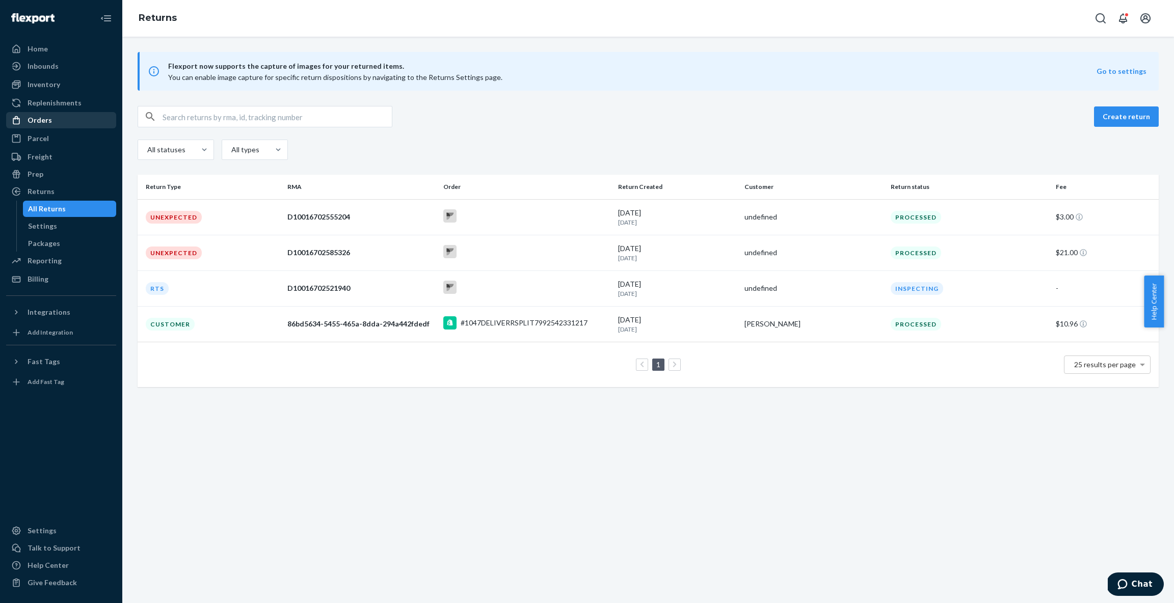
click at [39, 118] on div "Orders" at bounding box center [40, 120] width 24 height 10
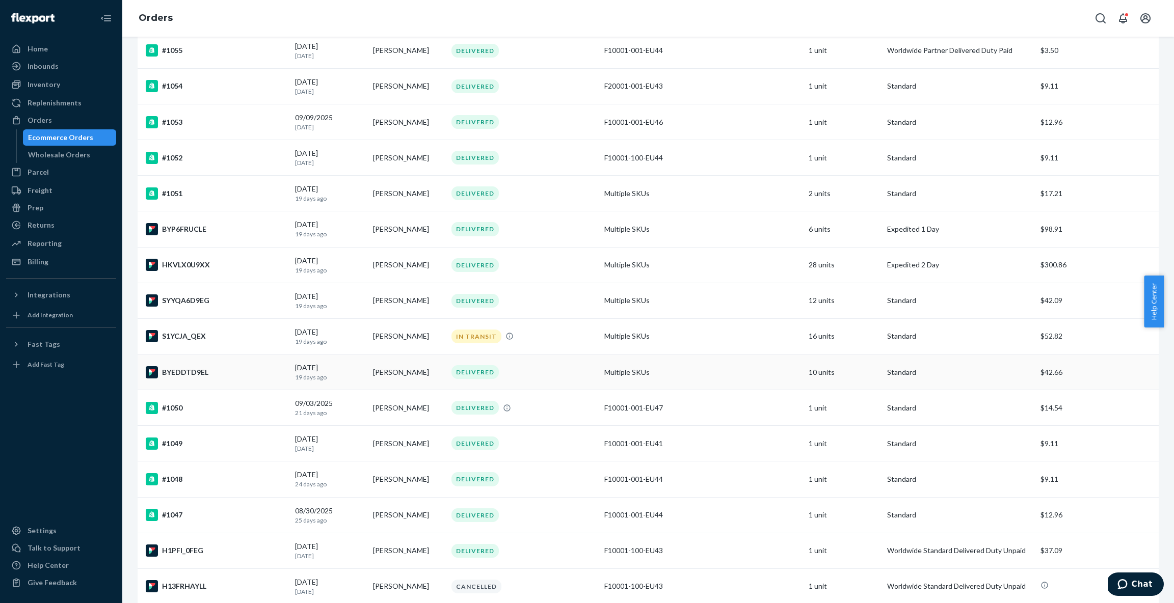
scroll to position [468, 0]
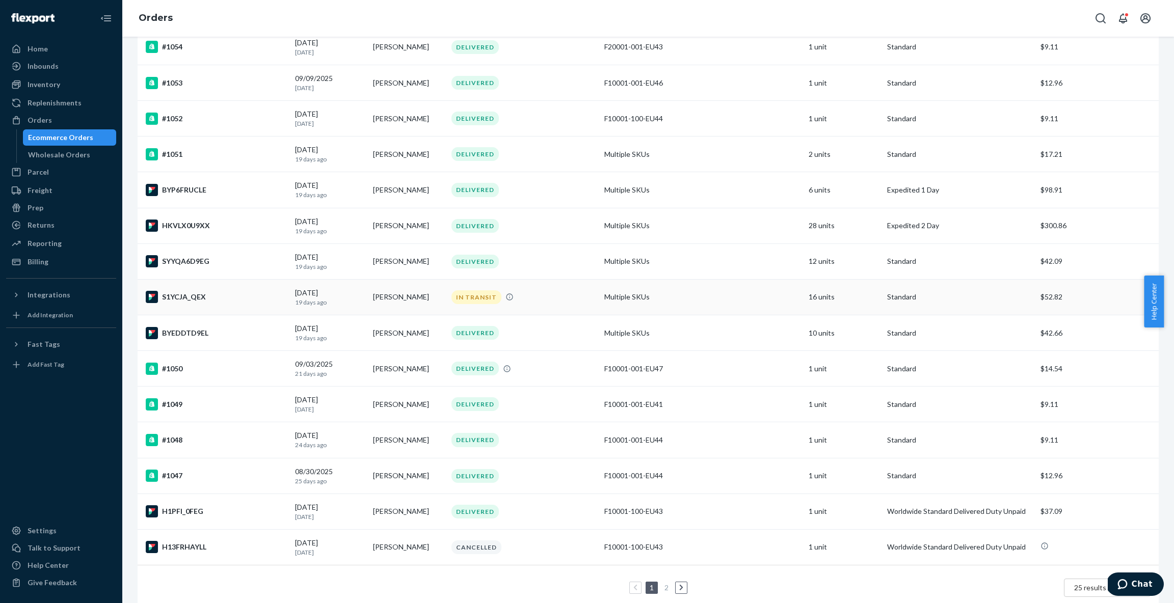
click at [422, 298] on td "[PERSON_NAME]" at bounding box center [408, 297] width 78 height 36
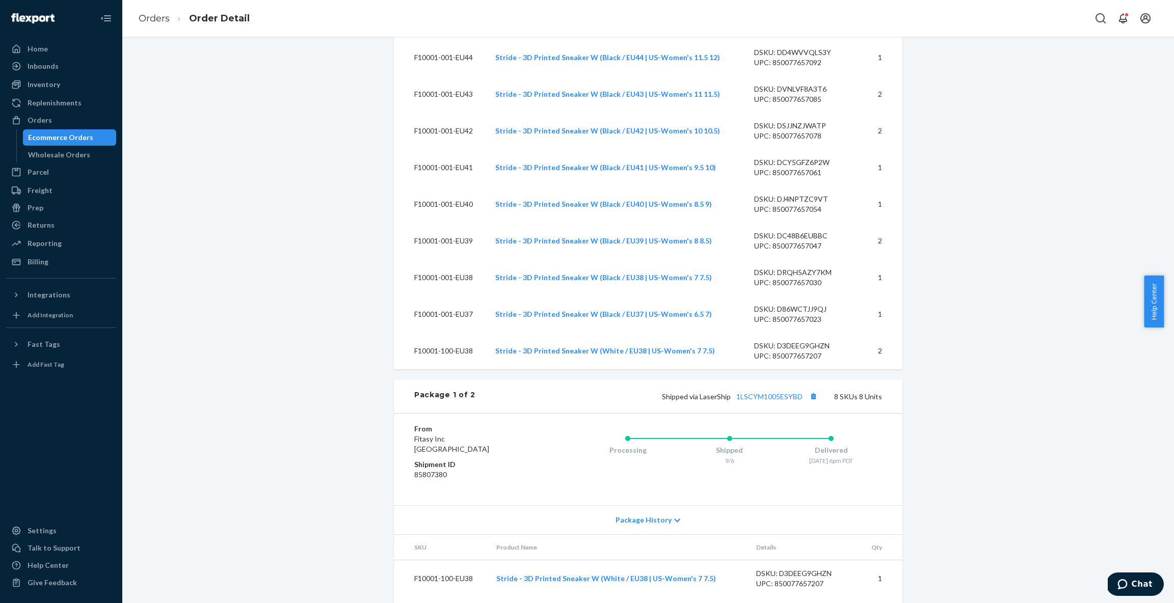
scroll to position [471, 0]
click at [1151, 581] on span "Chat" at bounding box center [1142, 584] width 21 height 9
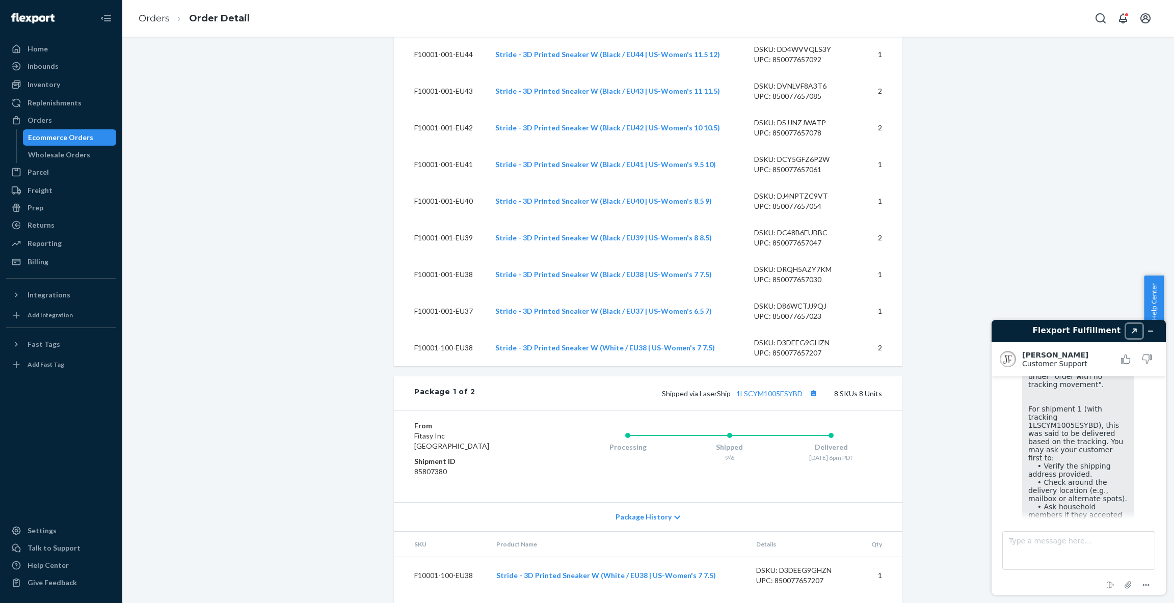
click at [1135, 332] on icon "Created with Sketch." at bounding box center [1134, 331] width 6 height 5
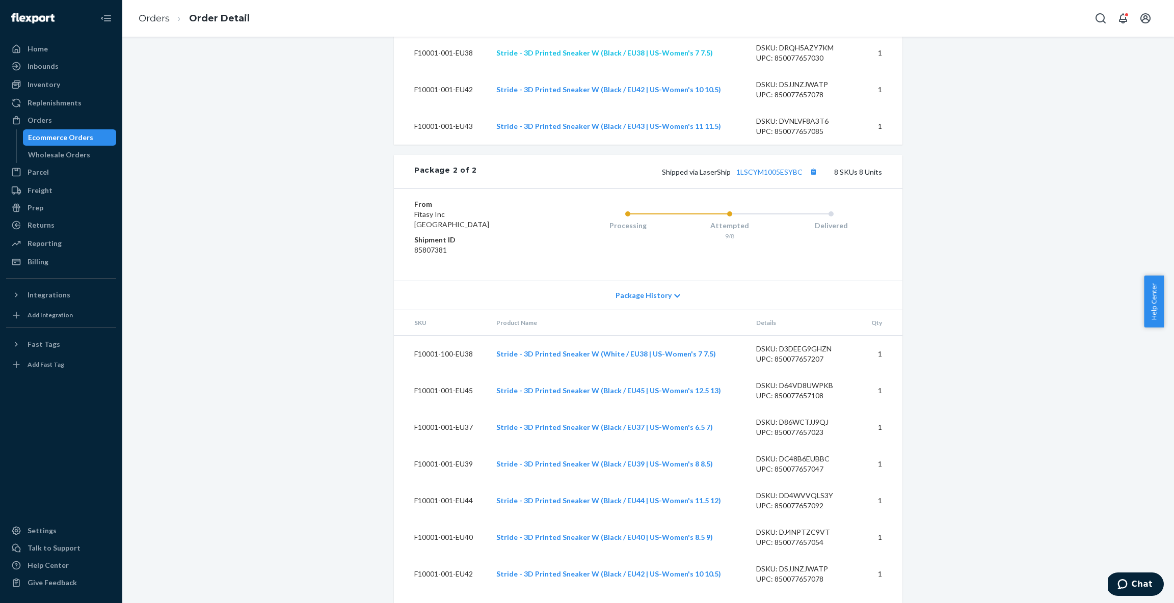
scroll to position [1178, 0]
click at [675, 297] on icon at bounding box center [678, 295] width 6 height 4
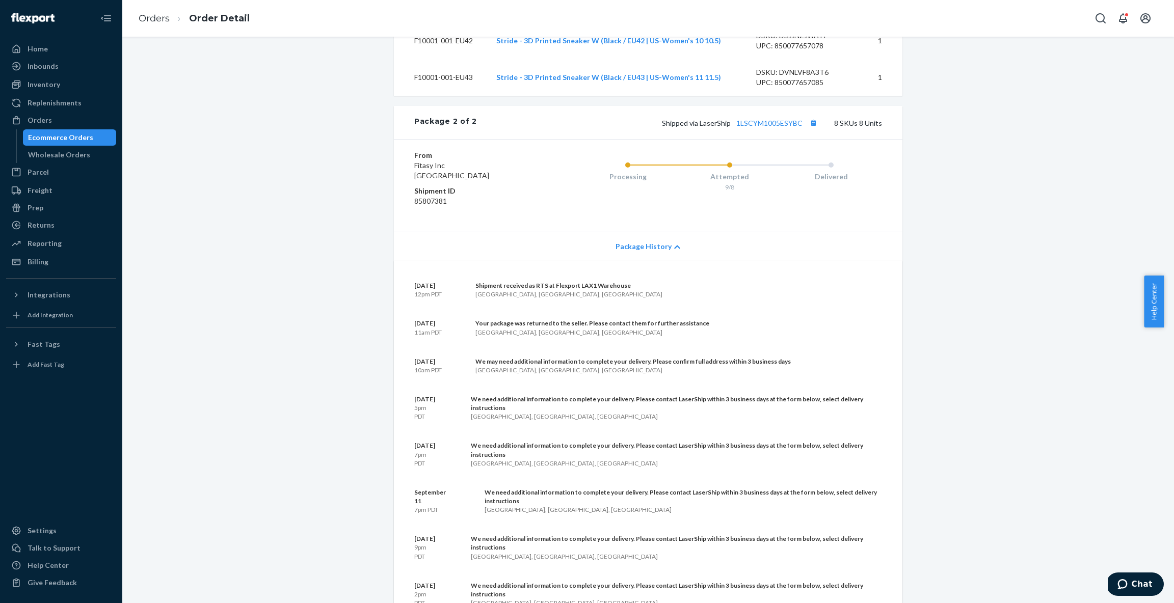
scroll to position [1228, 0]
click at [1146, 586] on span "Chat" at bounding box center [1142, 584] width 21 height 9
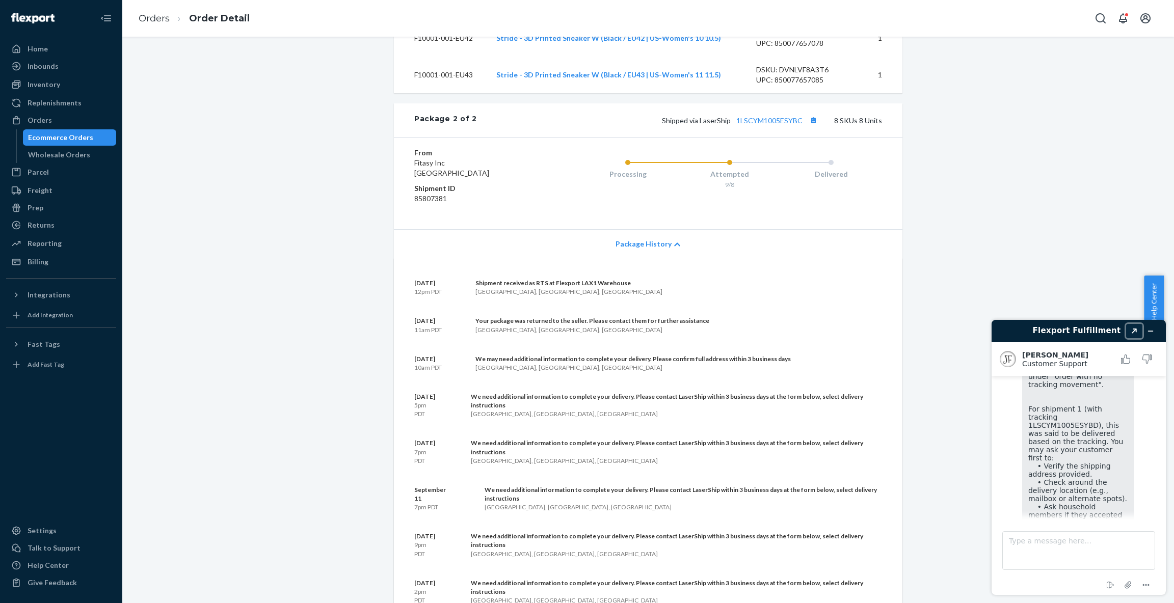
click at [1134, 331] on icon "Created with Sketch." at bounding box center [1134, 331] width 6 height 5
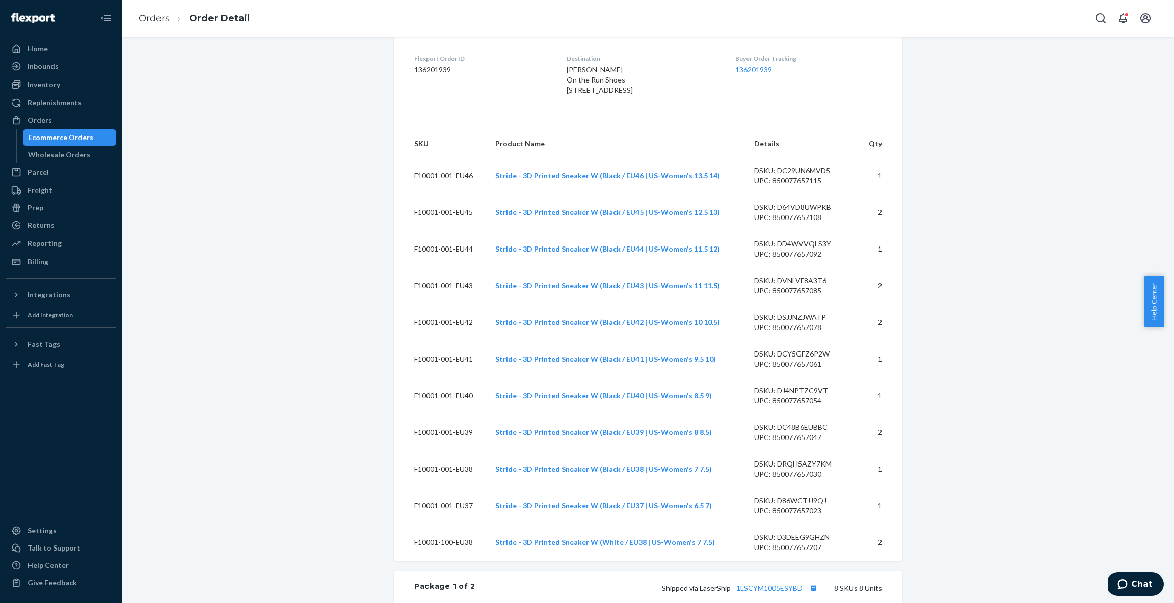
scroll to position [0, 0]
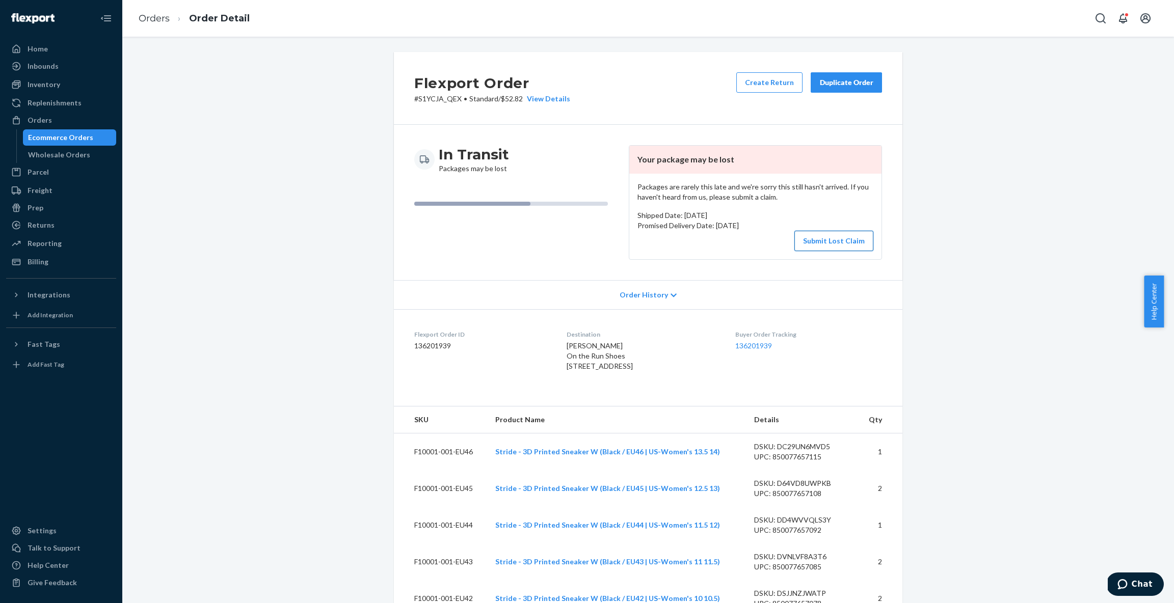
click at [818, 238] on button "Submit Lost Claim" at bounding box center [833, 241] width 79 height 20
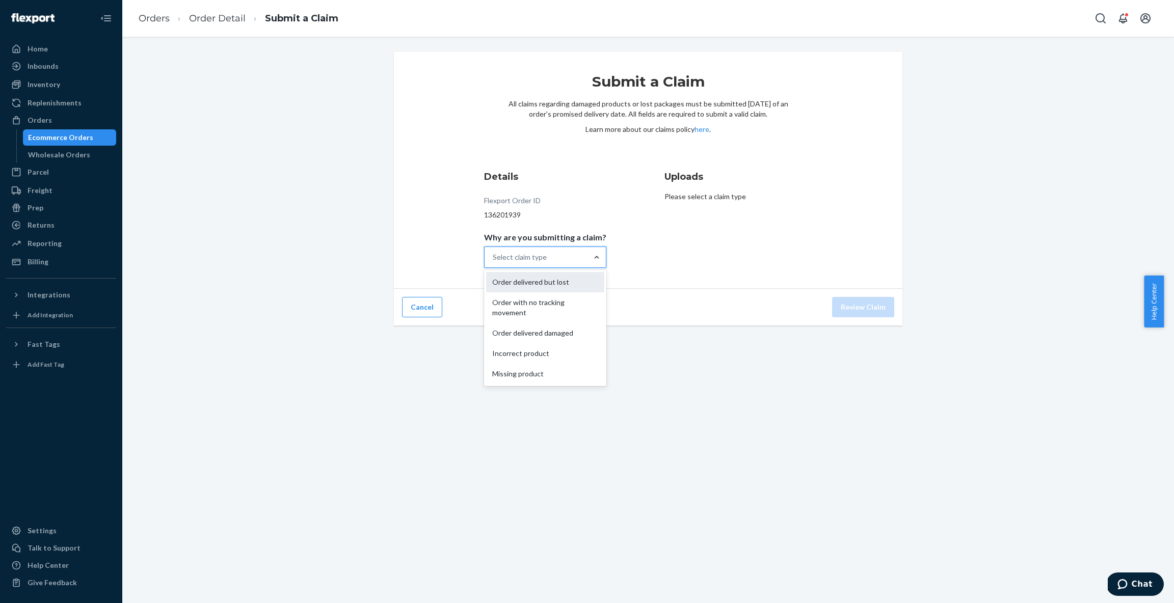
click at [534, 285] on div "Order delivered but lost" at bounding box center [545, 282] width 118 height 20
click at [494, 262] on input "Why are you submitting a claim? option Order delivered but lost focused, 1 of 5…" at bounding box center [493, 257] width 1 height 10
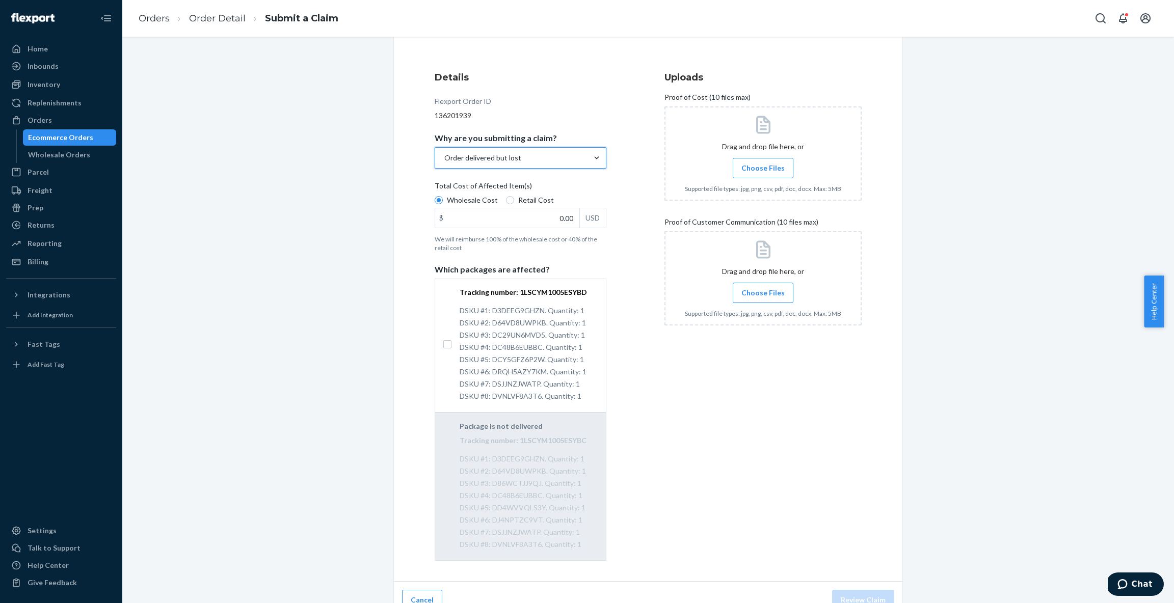
scroll to position [114, 0]
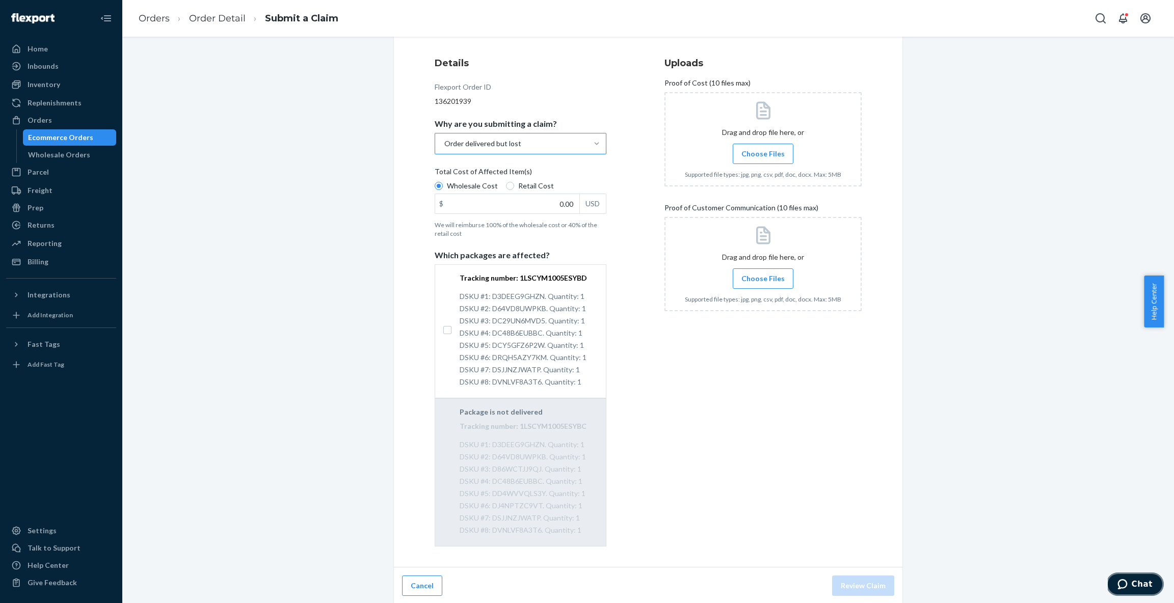
click at [1132, 582] on span "Chat" at bounding box center [1124, 584] width 14 height 10
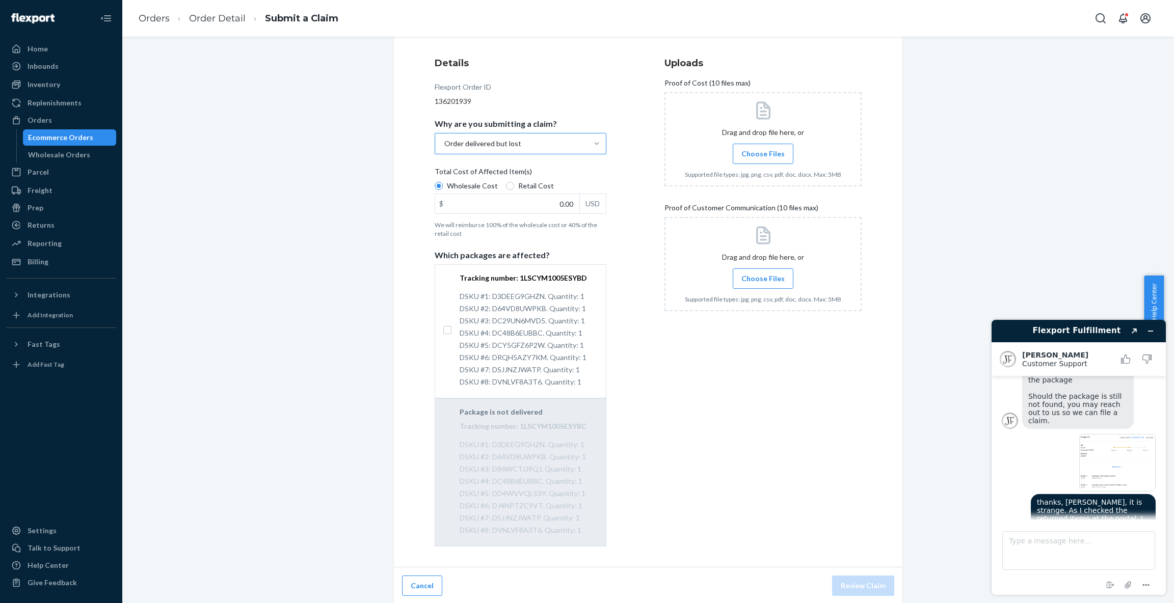
scroll to position [702, 0]
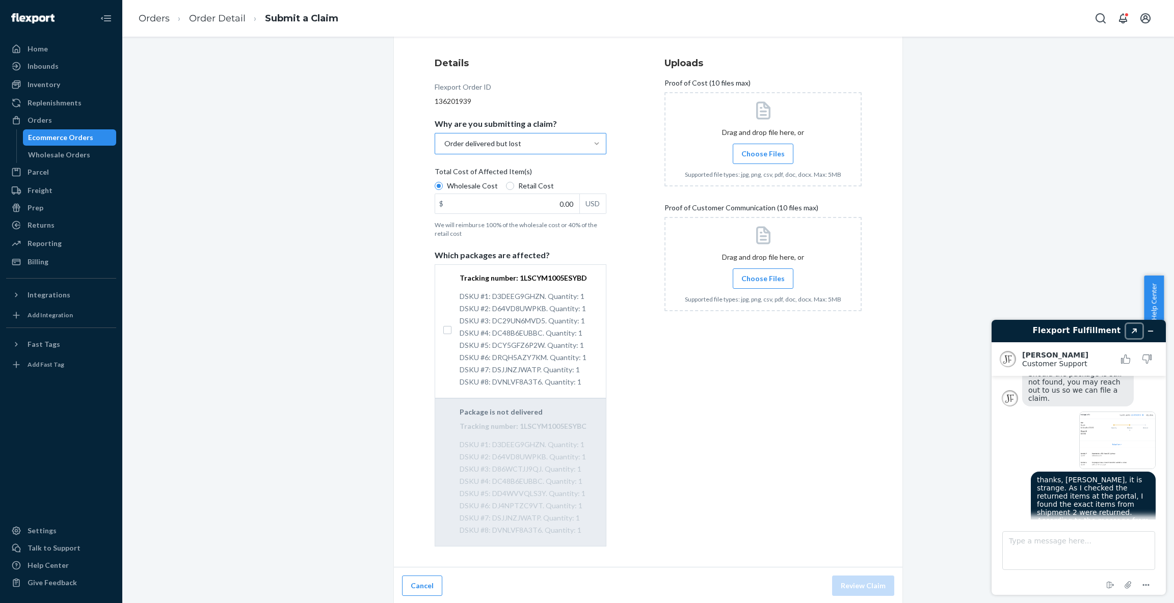
click at [1135, 331] on icon "Popout" at bounding box center [1134, 331] width 5 height 5
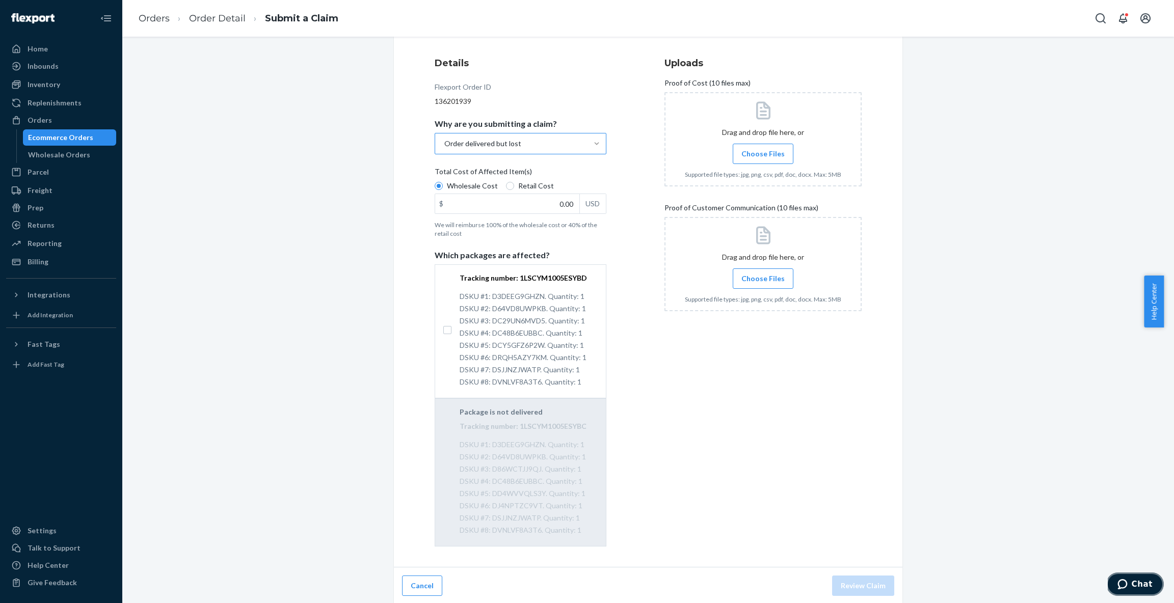
click at [1130, 585] on span "Chat" at bounding box center [1124, 584] width 14 height 10
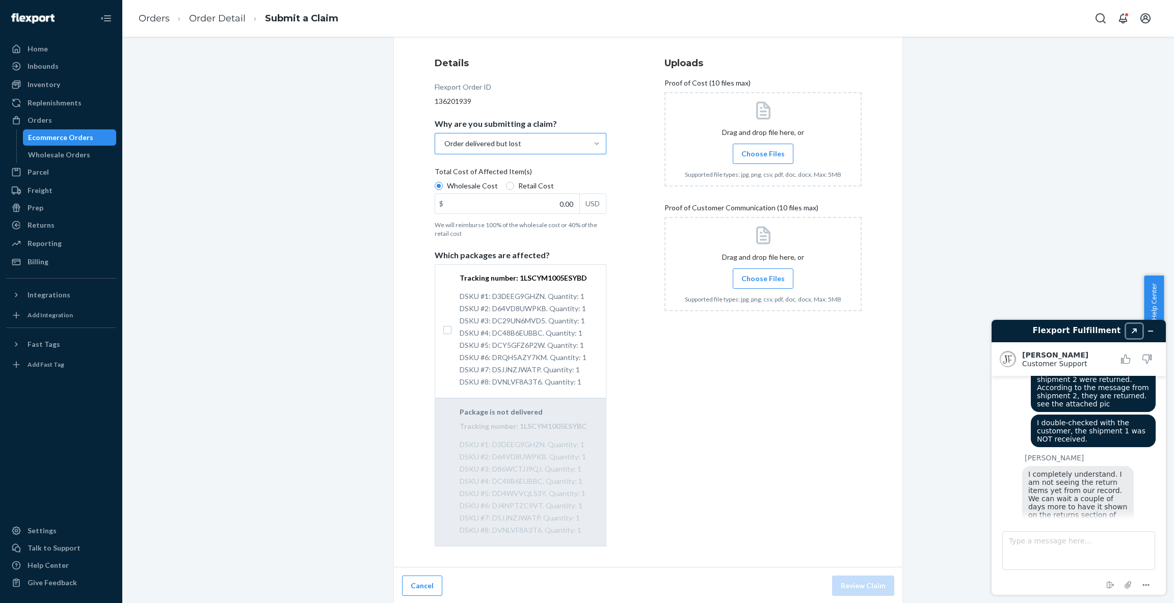
click at [1134, 332] on icon "Created with Sketch." at bounding box center [1134, 331] width 6 height 5
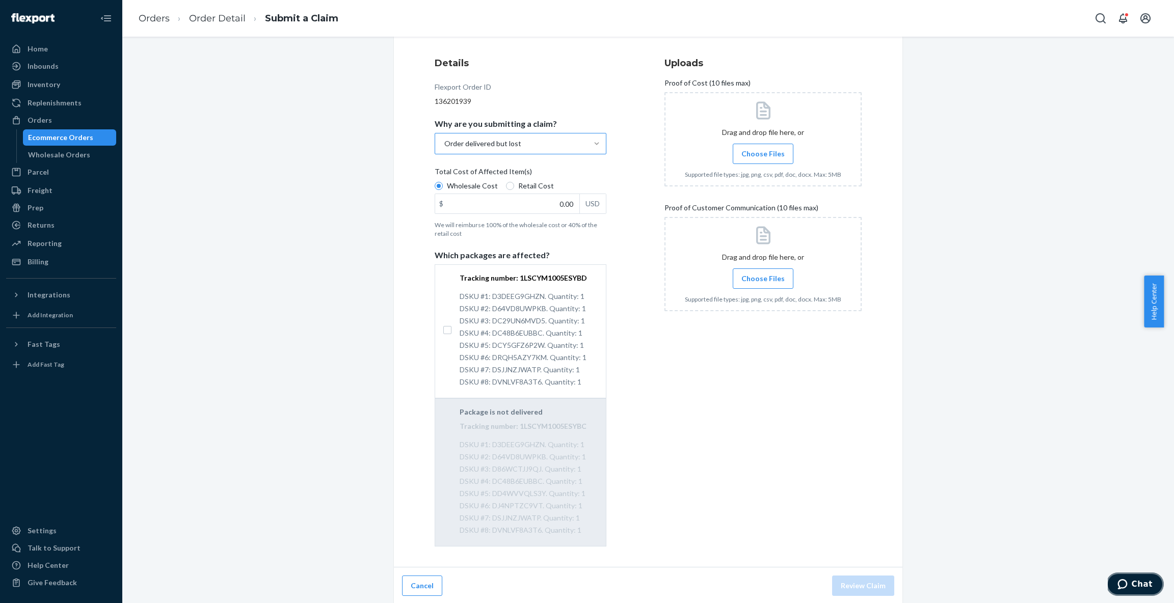
click at [1135, 577] on button "Chat" at bounding box center [1135, 584] width 58 height 23
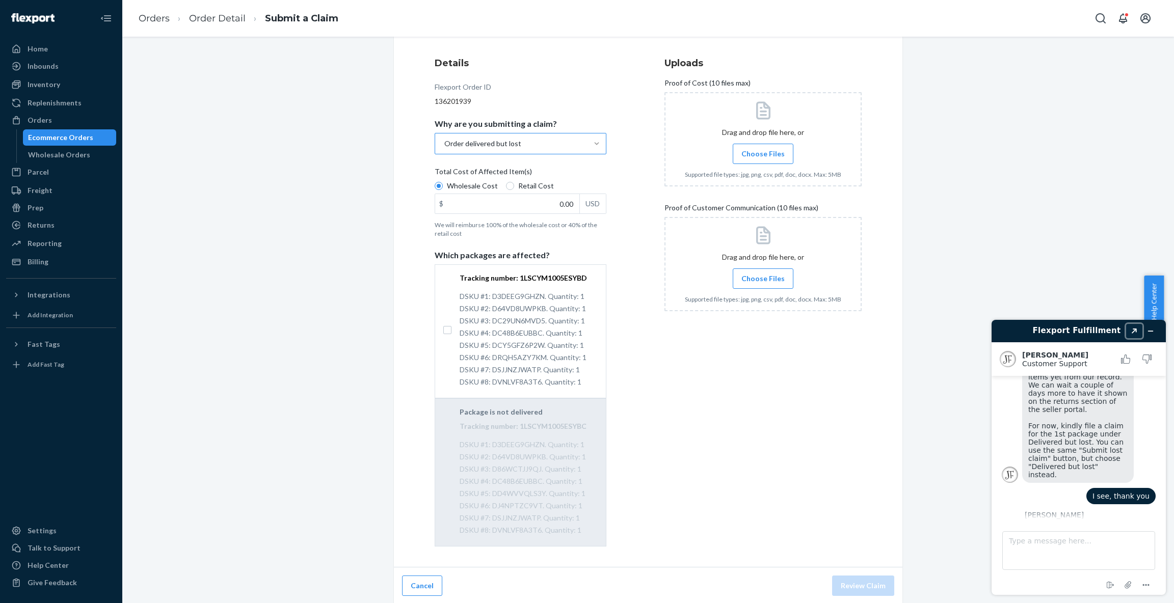
click at [1134, 334] on button "Created with Sketch." at bounding box center [1134, 331] width 16 height 14
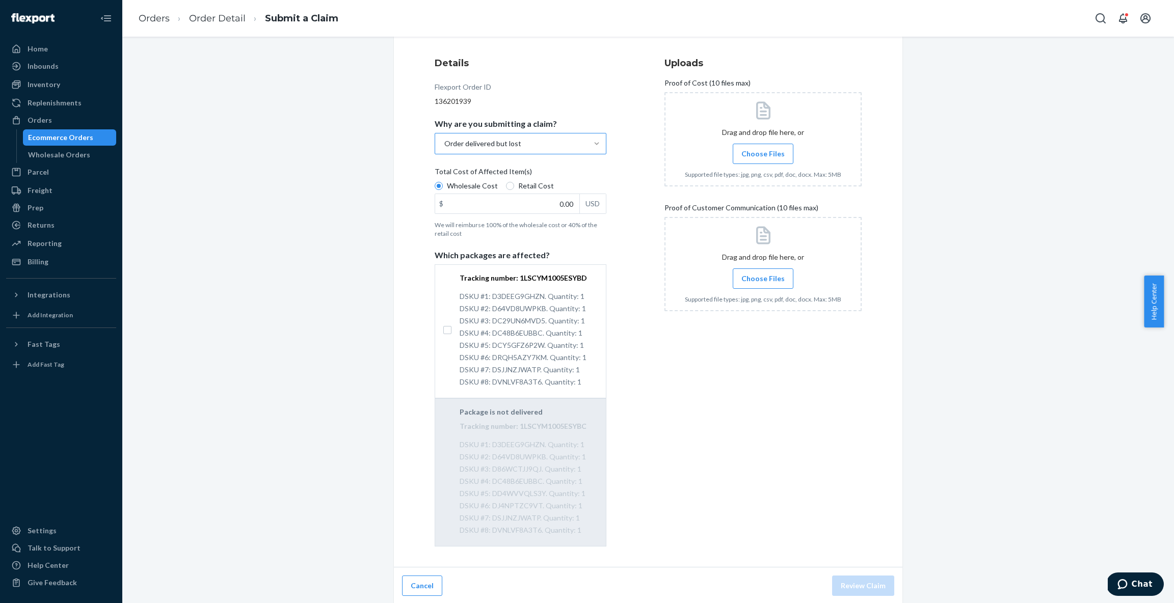
click at [258, 101] on div "Submit a Claim All claims regarding damaged products or lost packages must be s…" at bounding box center [648, 271] width 1036 height 666
click at [225, 18] on link "Order Detail" at bounding box center [217, 18] width 57 height 11
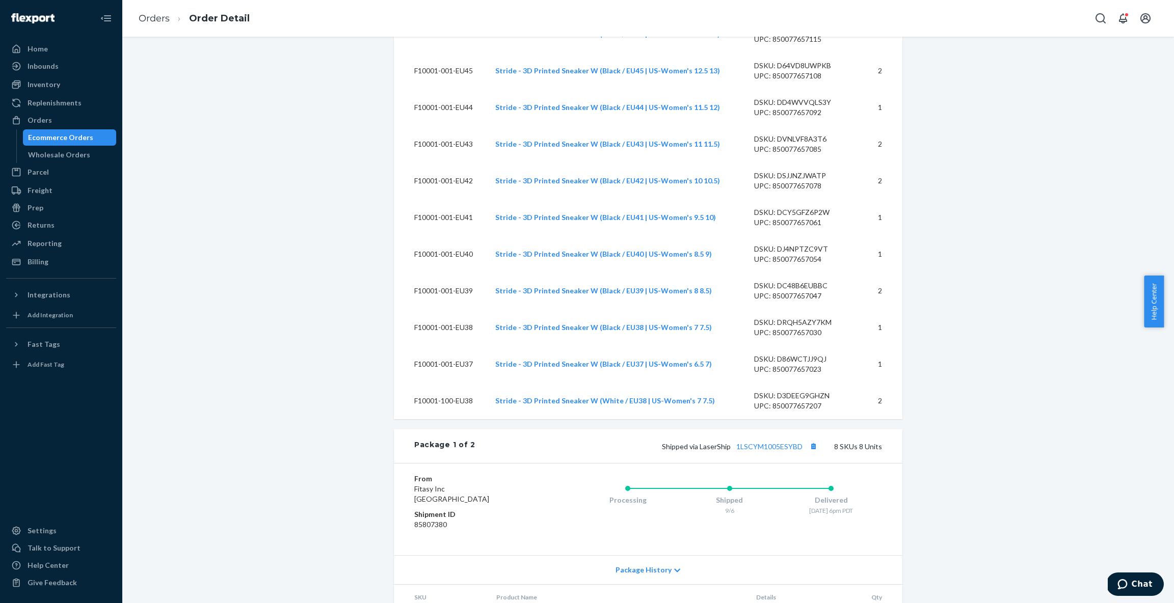
scroll to position [700, 0]
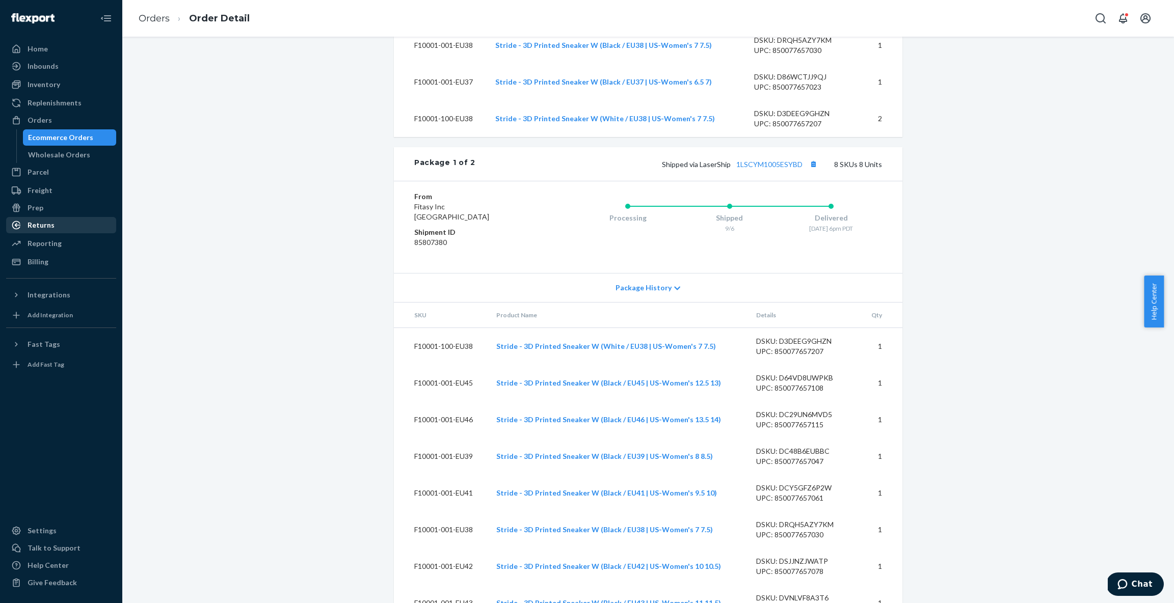
click at [57, 230] on div "Returns" at bounding box center [61, 225] width 108 height 14
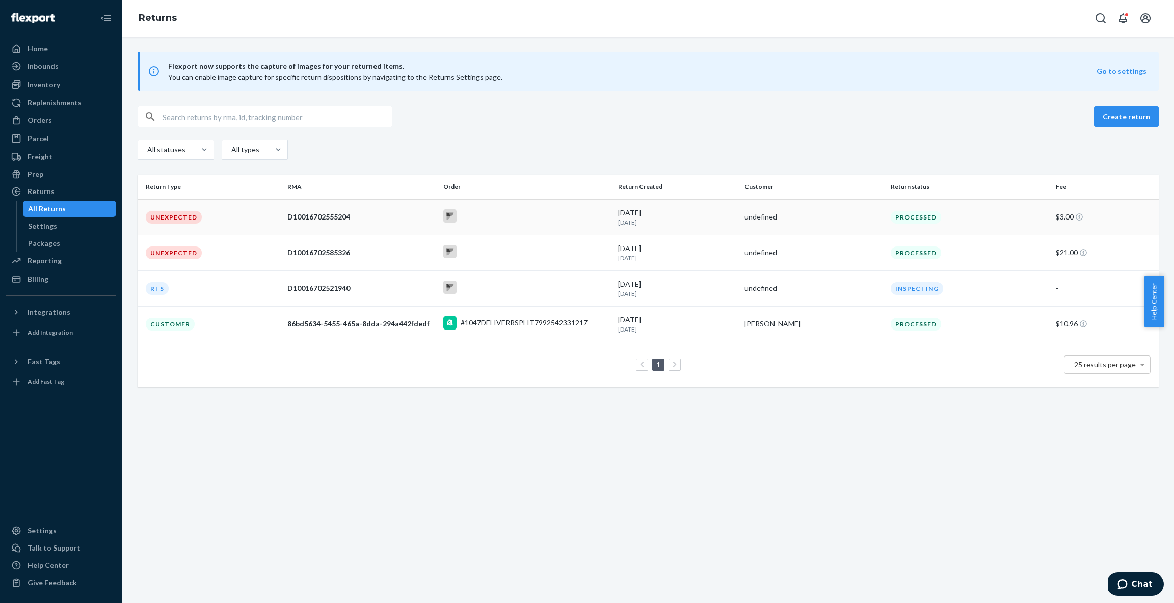
click at [388, 219] on div "D10016702555204" at bounding box center [360, 217] width 147 height 10
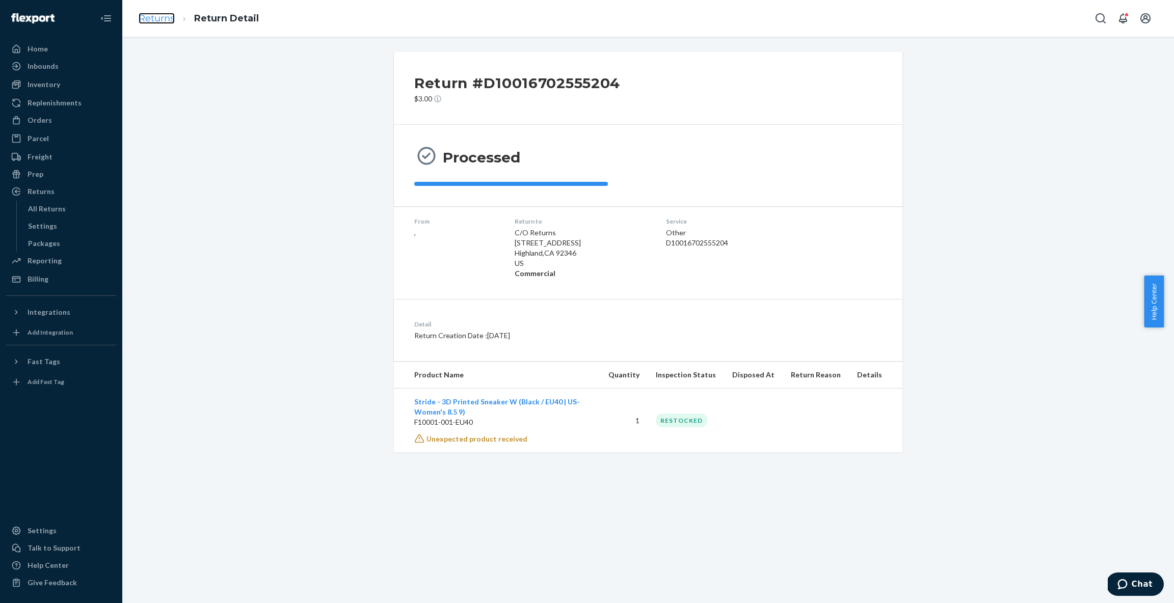
click at [163, 16] on link "Returns" at bounding box center [157, 18] width 36 height 11
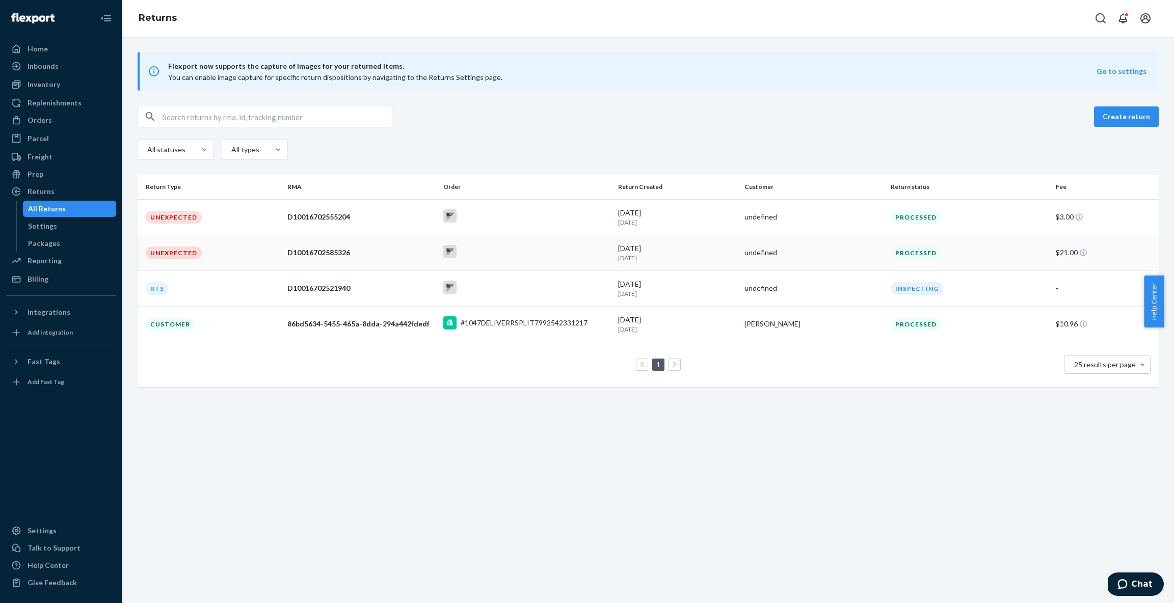
click at [252, 248] on td "Unexpected" at bounding box center [211, 253] width 146 height 36
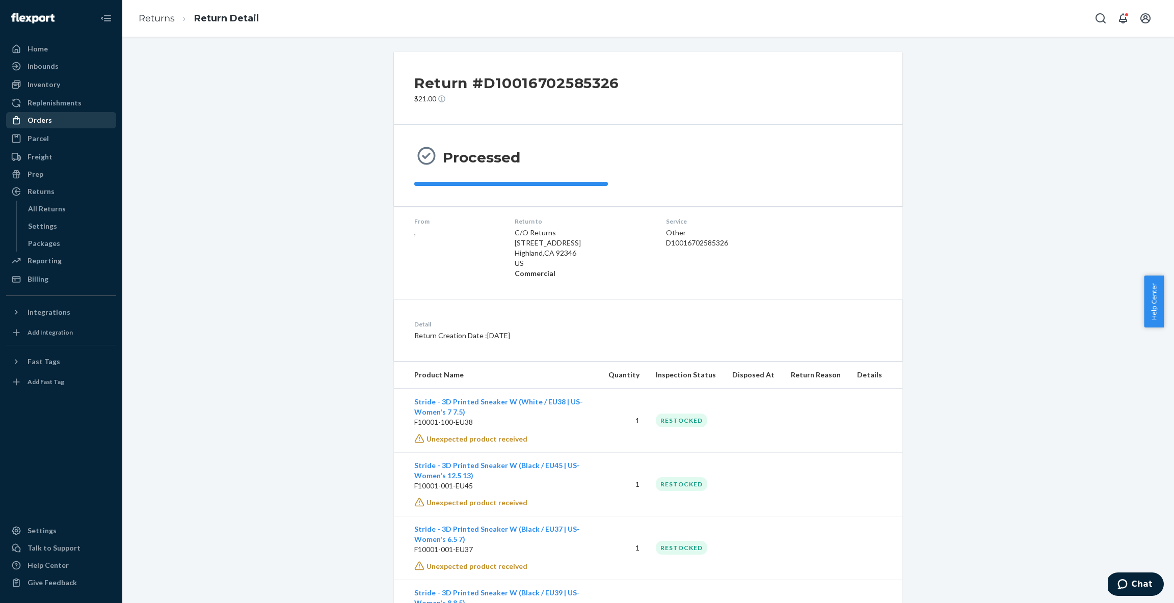
click at [51, 121] on div "Orders" at bounding box center [61, 120] width 108 height 14
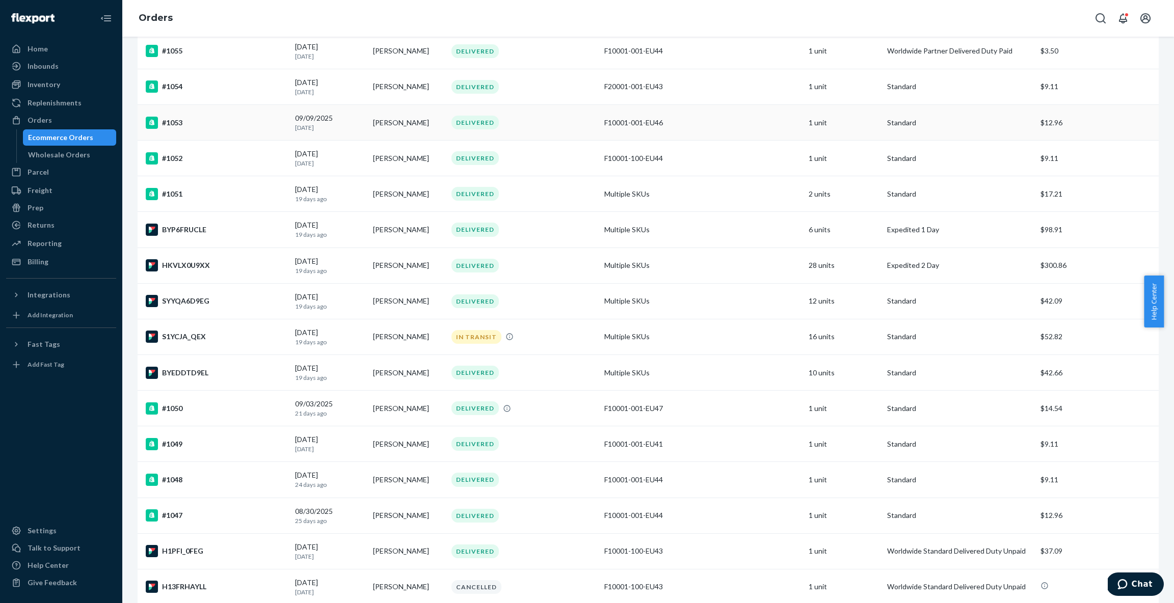
scroll to position [457, 0]
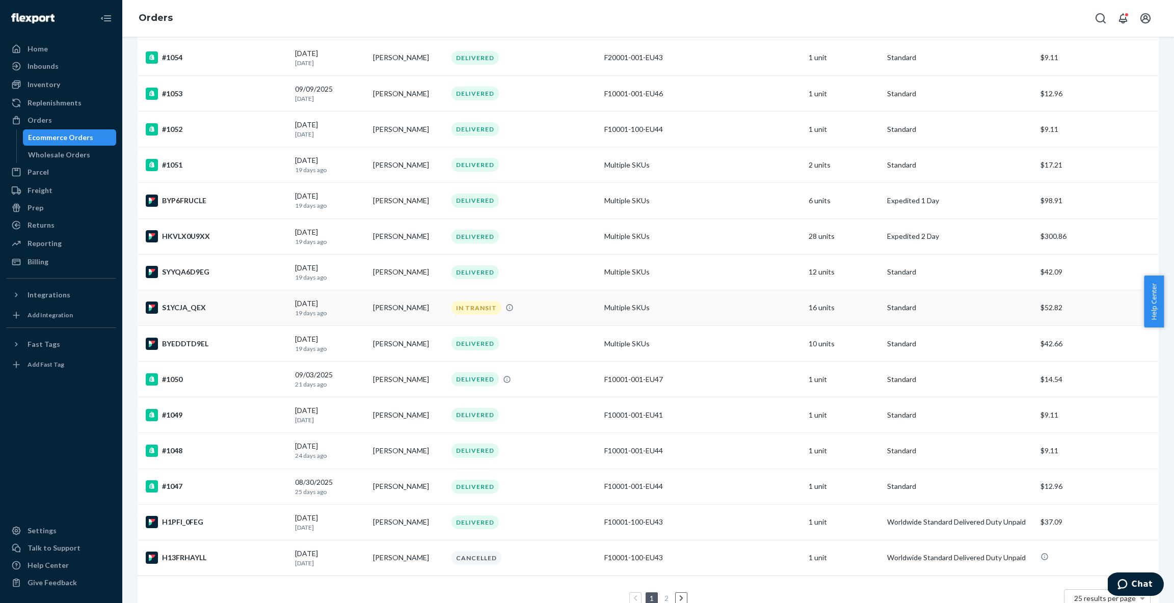
click at [533, 311] on div "IN TRANSIT" at bounding box center [523, 308] width 149 height 14
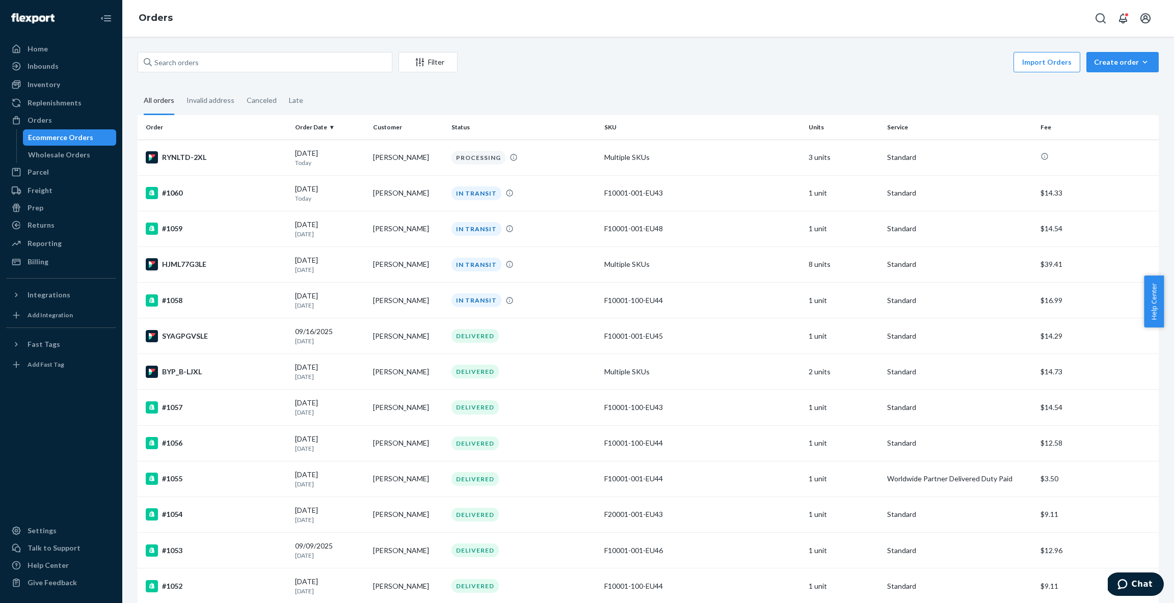
click at [770, 296] on div "F10001-100-EU44" at bounding box center [702, 301] width 196 height 10
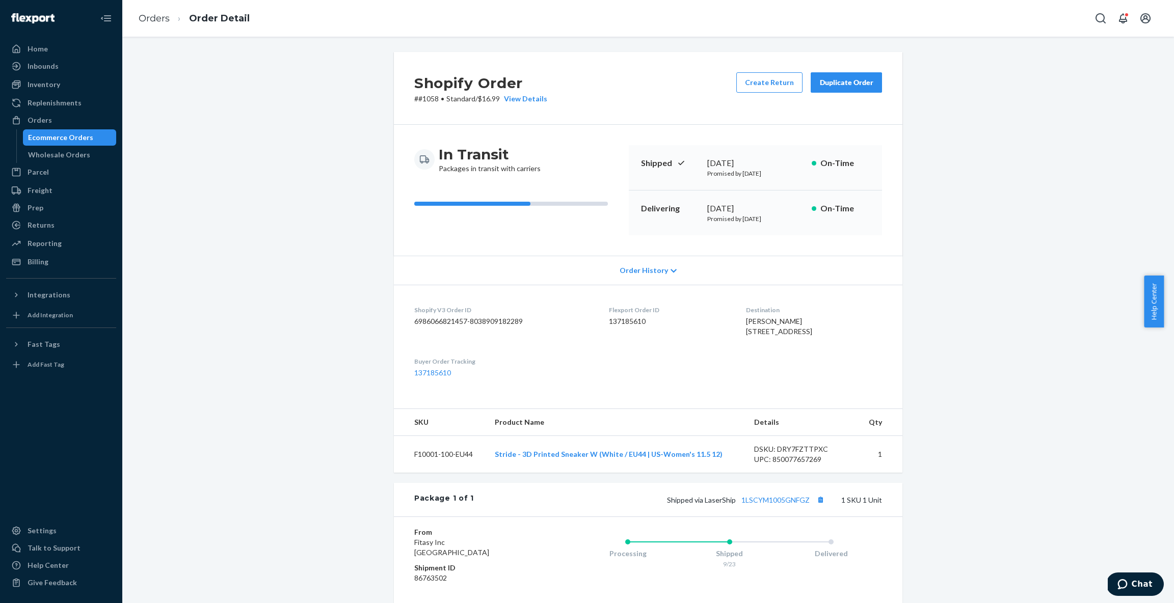
drag, startPoint x: 964, startPoint y: 251, endPoint x: 963, endPoint y: 246, distance: 5.1
click at [964, 249] on div "Shopify Order # #1058 • Standard / $16.99 View Details Create Return Duplicate …" at bounding box center [648, 382] width 1036 height 661
click at [45, 118] on div "Orders" at bounding box center [40, 120] width 24 height 10
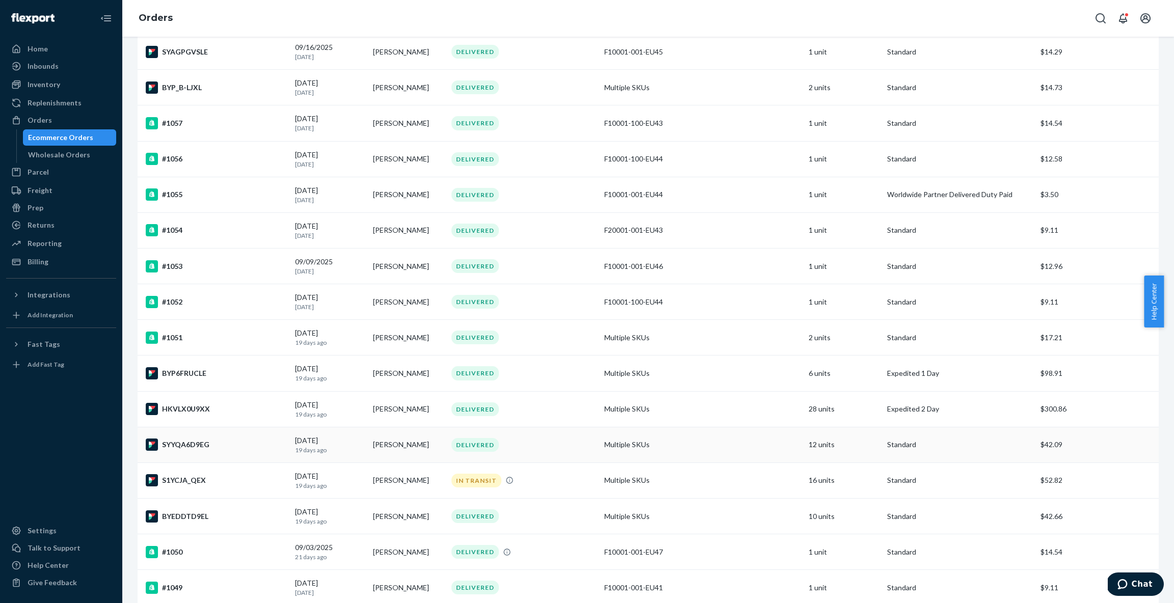
scroll to position [320, 0]
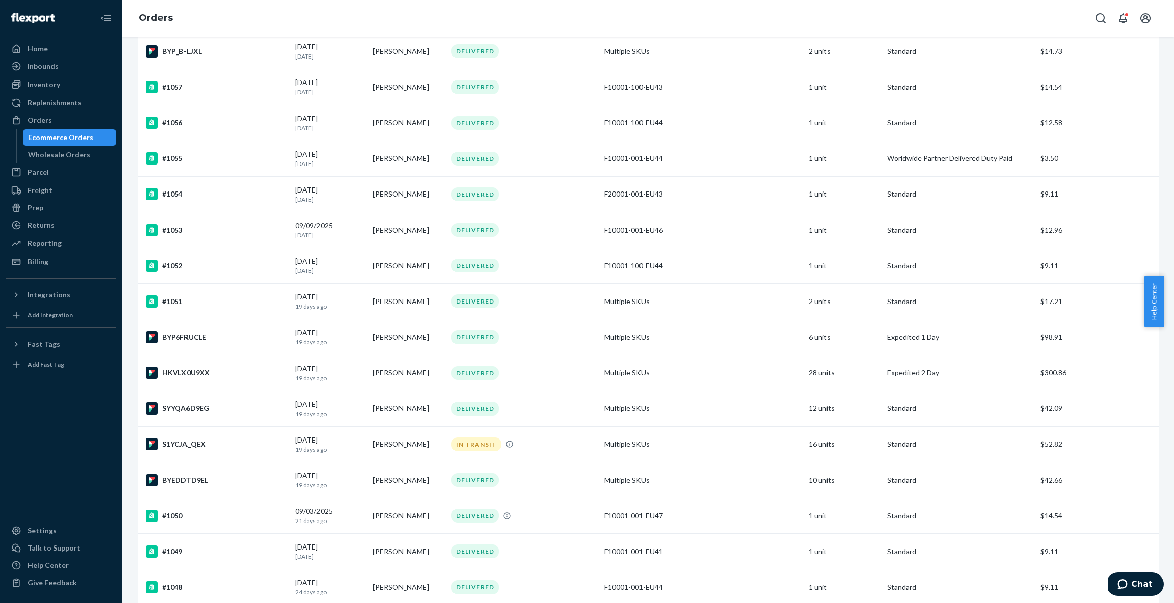
click at [259, 444] on div "S1YCJA_QEX" at bounding box center [216, 444] width 141 height 12
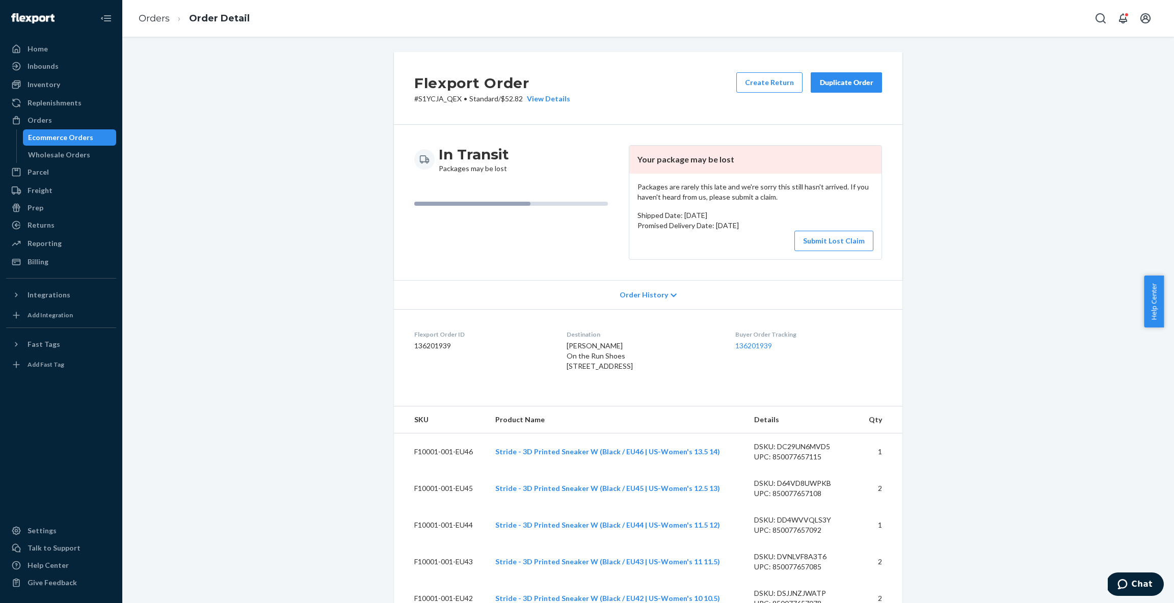
click at [823, 236] on button "Submit Lost Claim" at bounding box center [833, 241] width 79 height 20
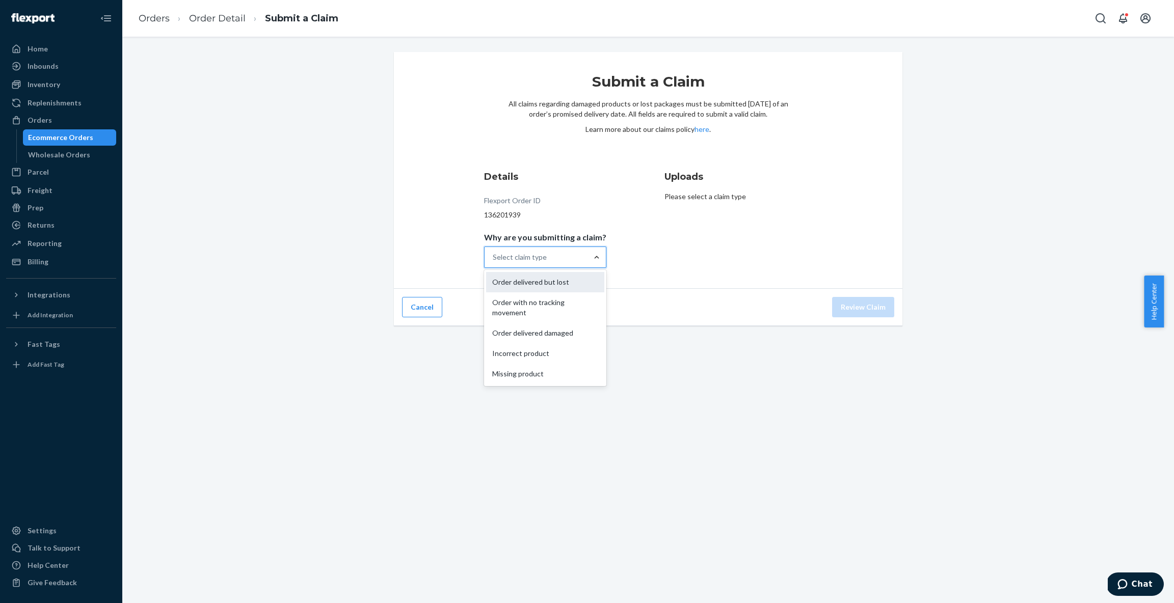
click at [562, 285] on div "Order delivered but lost" at bounding box center [545, 282] width 118 height 20
click at [494, 262] on input "Why are you submitting a claim? option Order delivered but lost focused, 1 of 5…" at bounding box center [493, 257] width 1 height 10
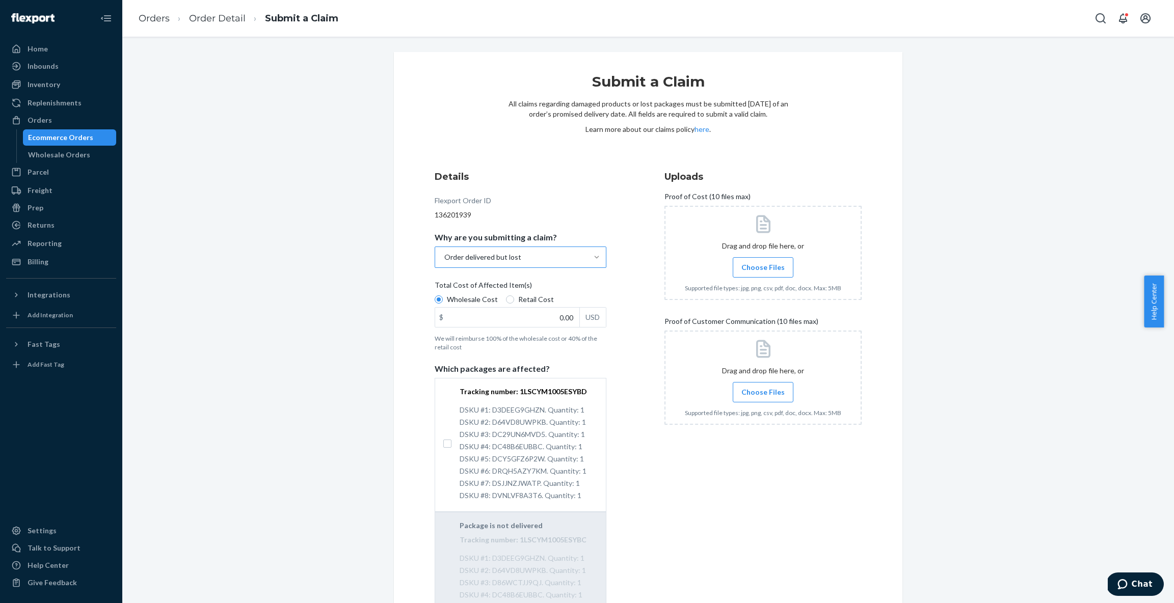
click at [620, 191] on div "Details Flexport Order ID 136201939 Why are you submitting a claim? Order deliv…" at bounding box center [533, 415] width 197 height 502
click at [41, 118] on div "Orders" at bounding box center [40, 120] width 24 height 10
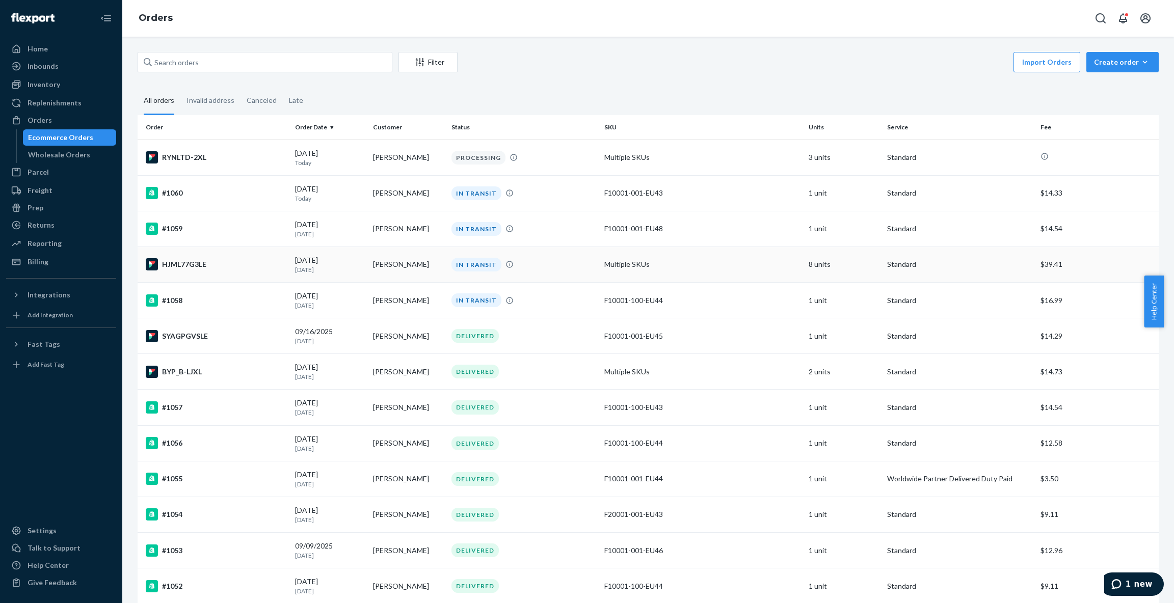
click at [412, 266] on td "[PERSON_NAME]" at bounding box center [408, 265] width 78 height 36
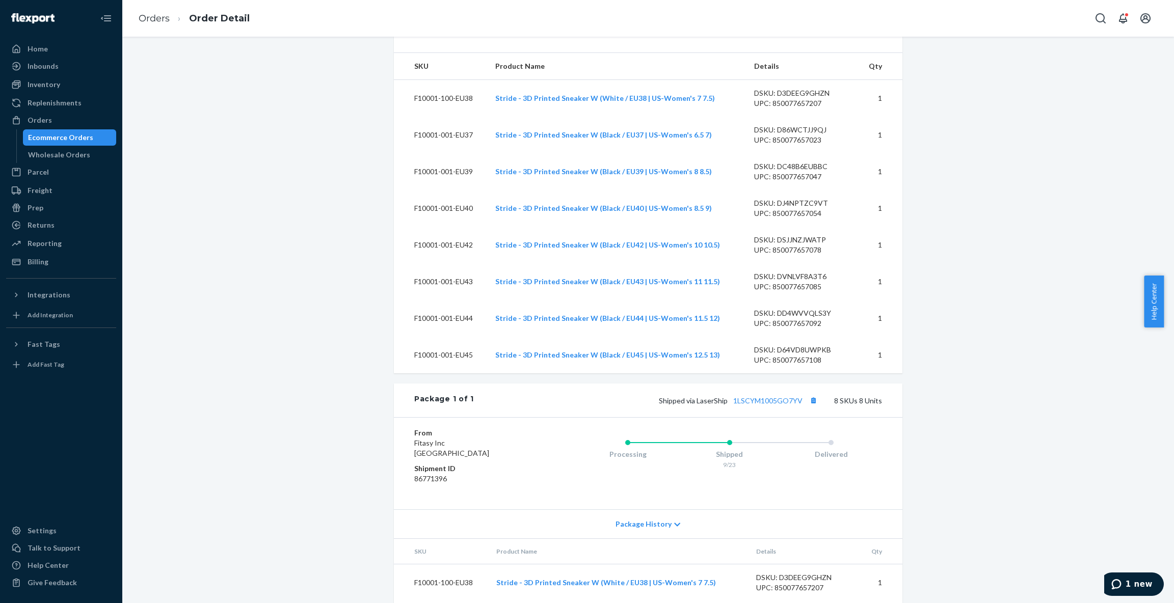
scroll to position [482, 0]
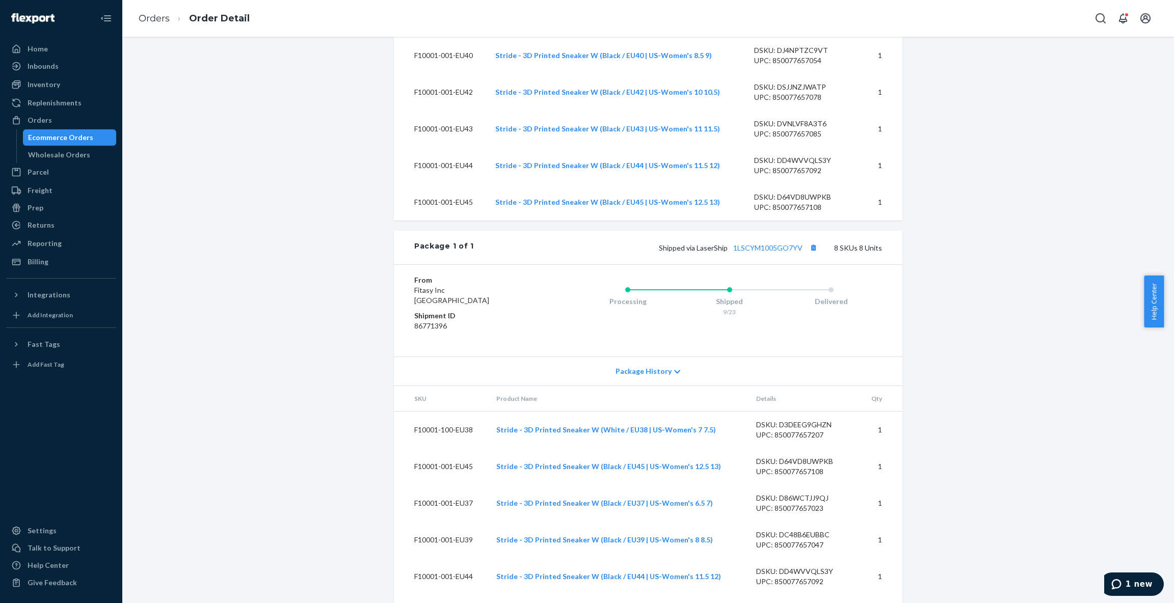
click at [674, 386] on div "Package History" at bounding box center [648, 371] width 508 height 29
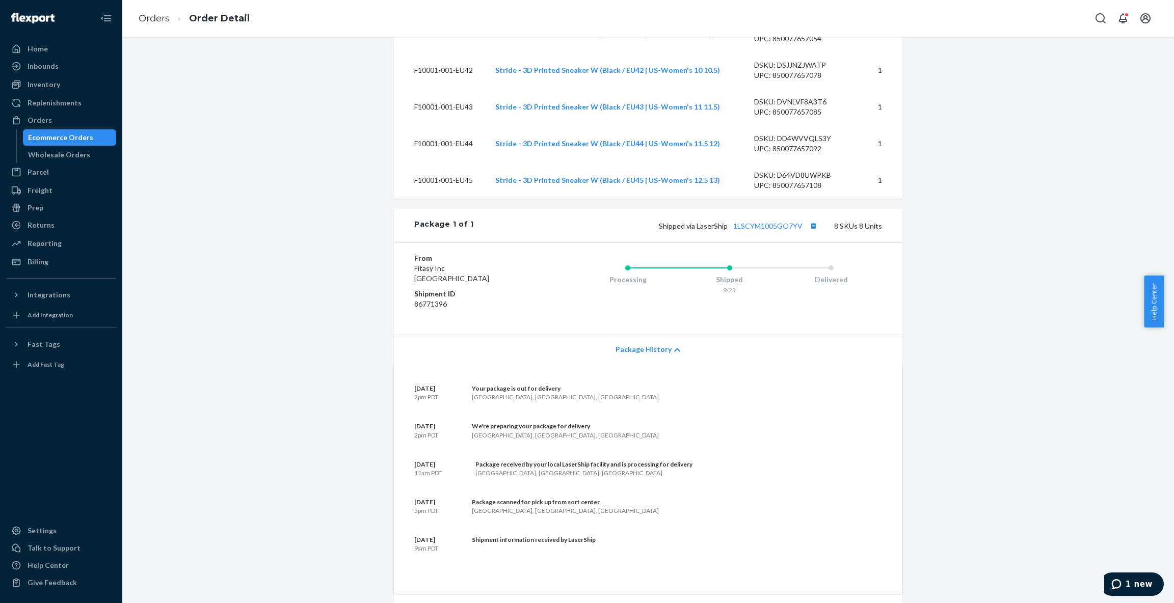
scroll to position [506, 0]
click at [787, 228] on link "1LSCYM1005GO7YV" at bounding box center [767, 223] width 69 height 9
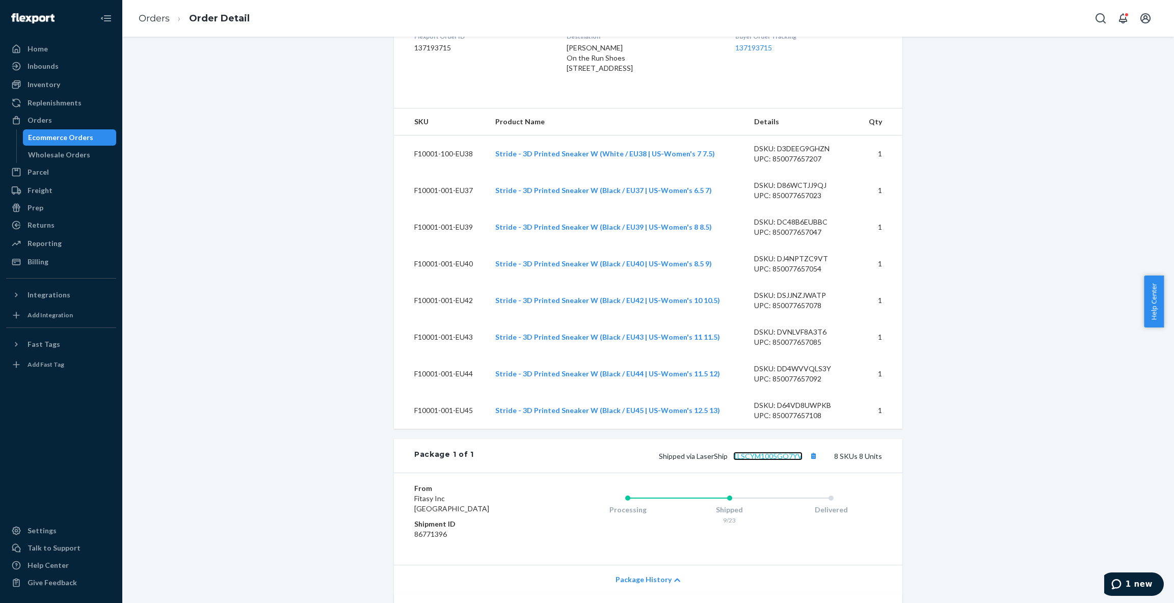
scroll to position [0, 0]
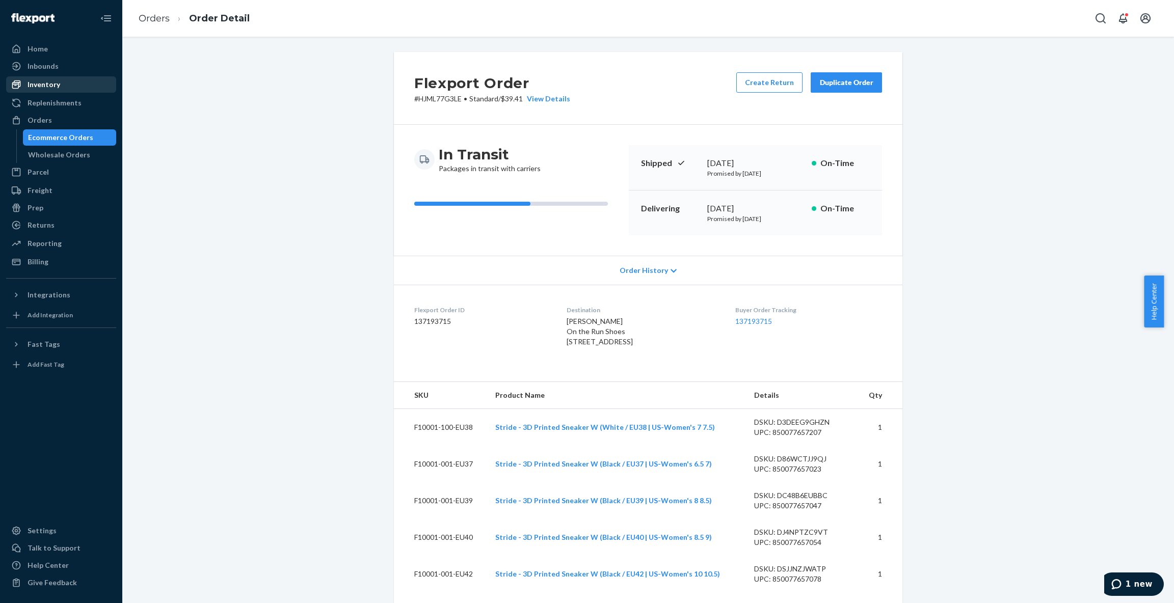
click at [52, 82] on div "Inventory" at bounding box center [44, 84] width 33 height 10
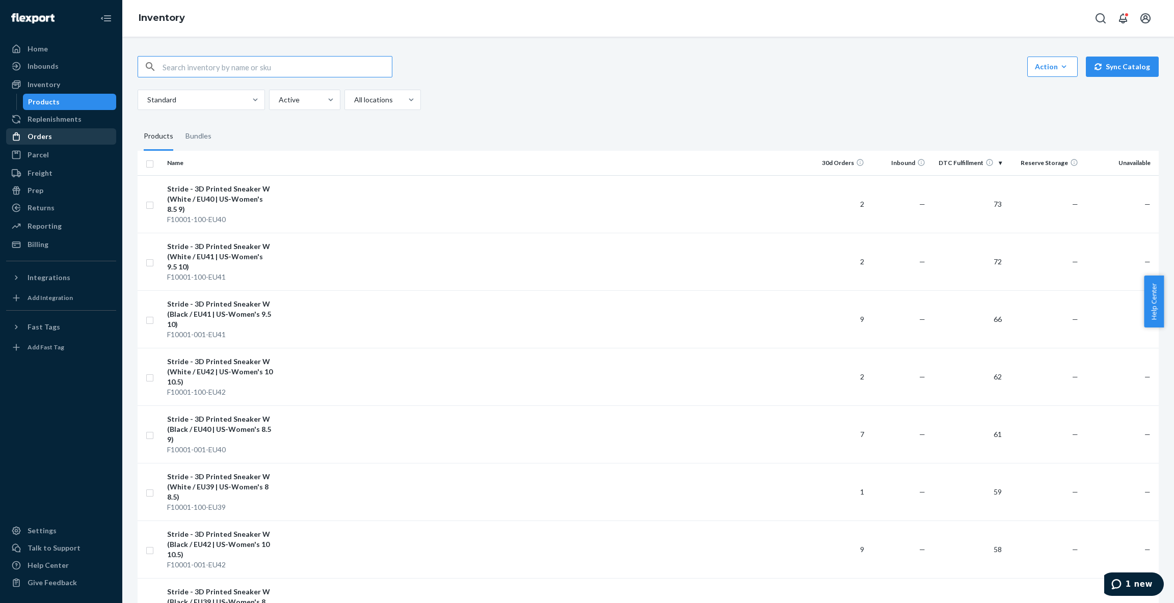
click at [41, 135] on div "Orders" at bounding box center [40, 136] width 24 height 10
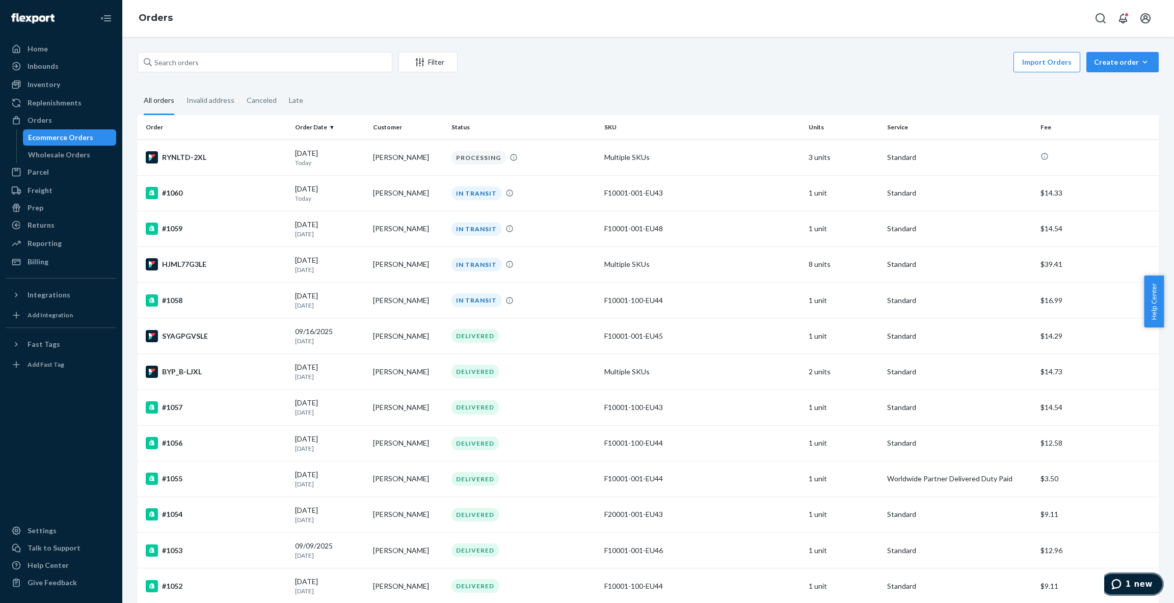
click at [1142, 580] on span "1 new" at bounding box center [1138, 584] width 27 height 9
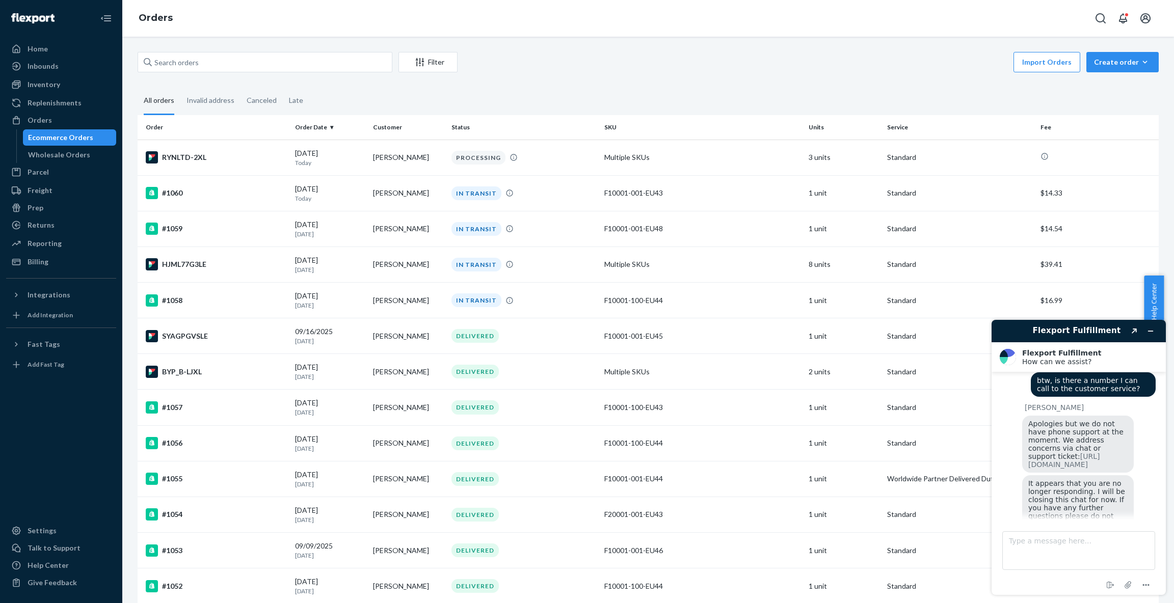
scroll to position [1163, 0]
click at [1094, 540] on button "Rate this chat" at bounding box center [1078, 549] width 66 height 19
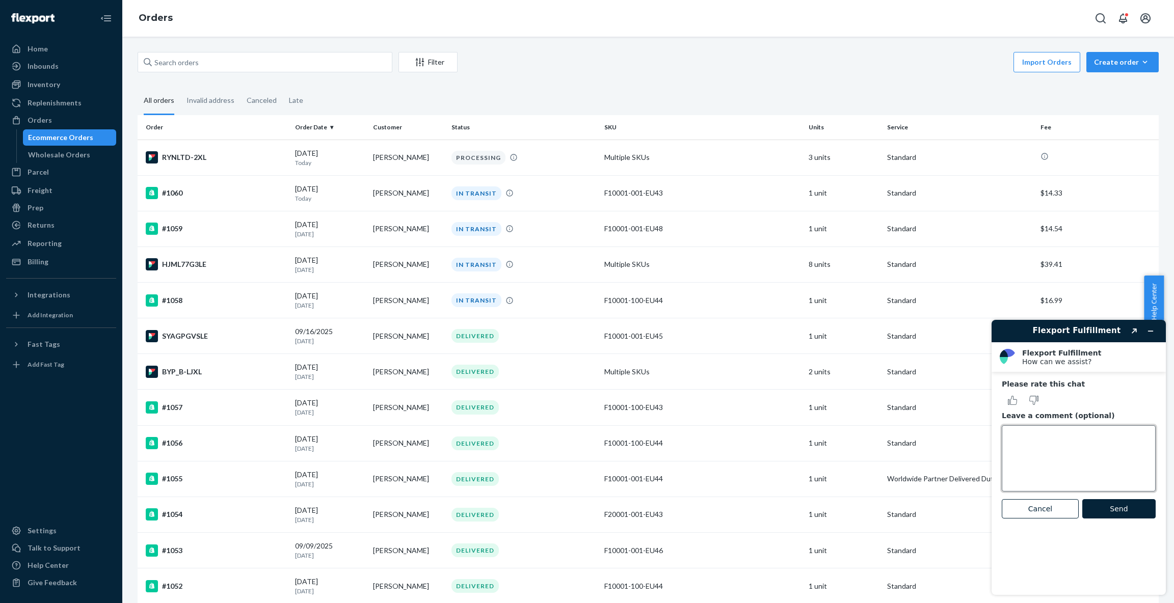
click at [1064, 439] on textarea "Leave a comment (optional)" at bounding box center [1079, 458] width 154 height 66
type textarea "great support"
click at [1125, 512] on button "Send" at bounding box center [1118, 508] width 73 height 19
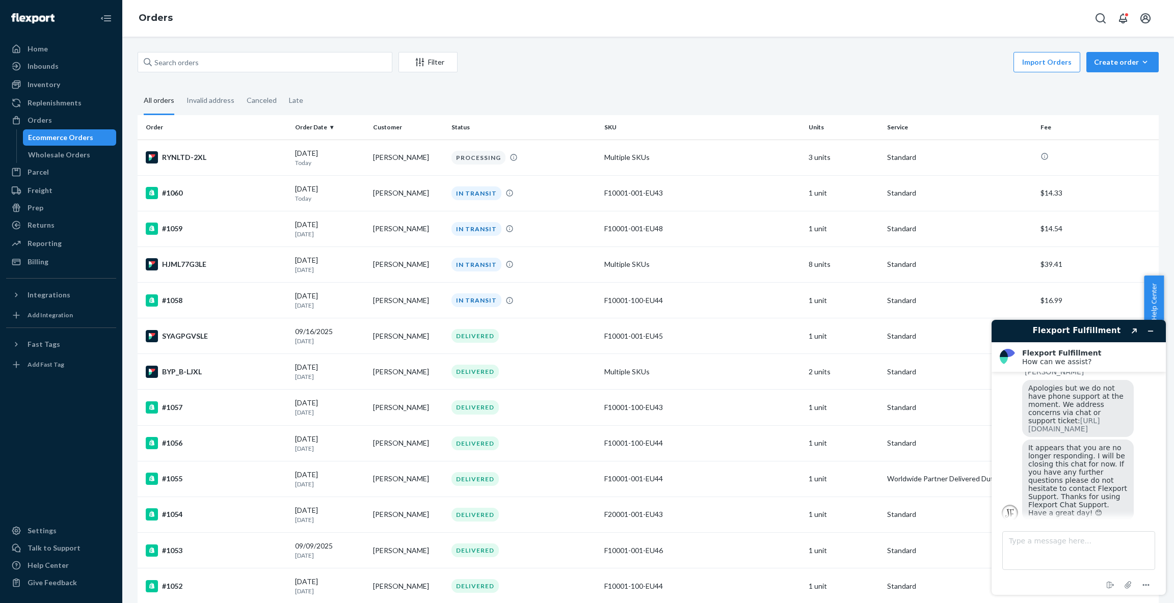
scroll to position [1139, 0]
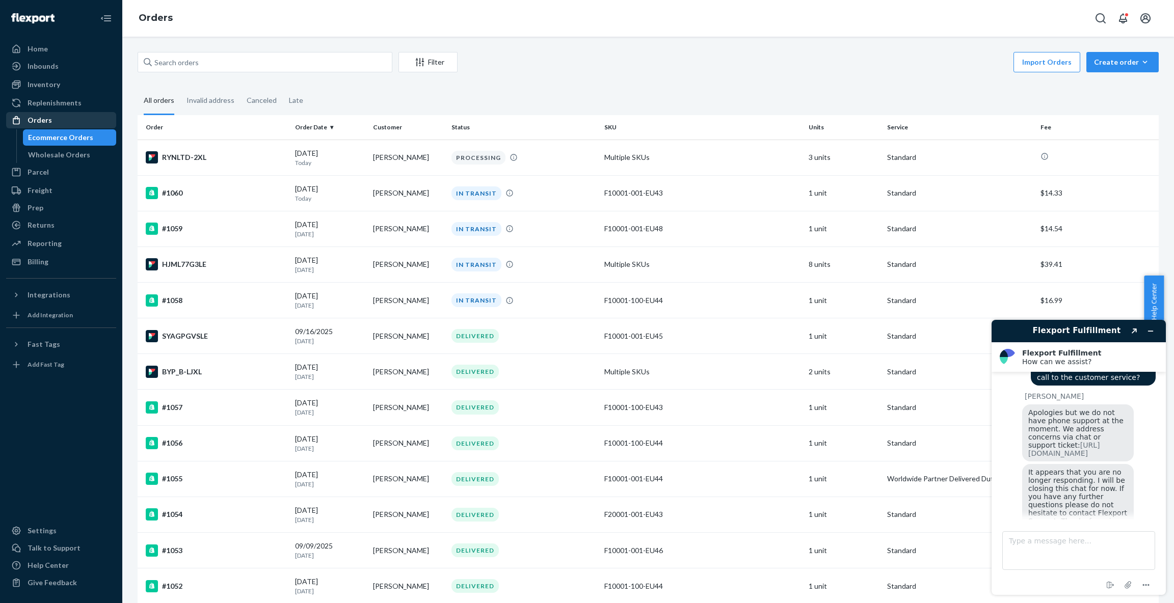
click at [40, 121] on div "Orders" at bounding box center [40, 120] width 24 height 10
click at [60, 123] on div "Orders" at bounding box center [61, 120] width 108 height 14
click at [1148, 329] on icon "Minimize widget" at bounding box center [1150, 331] width 7 height 7
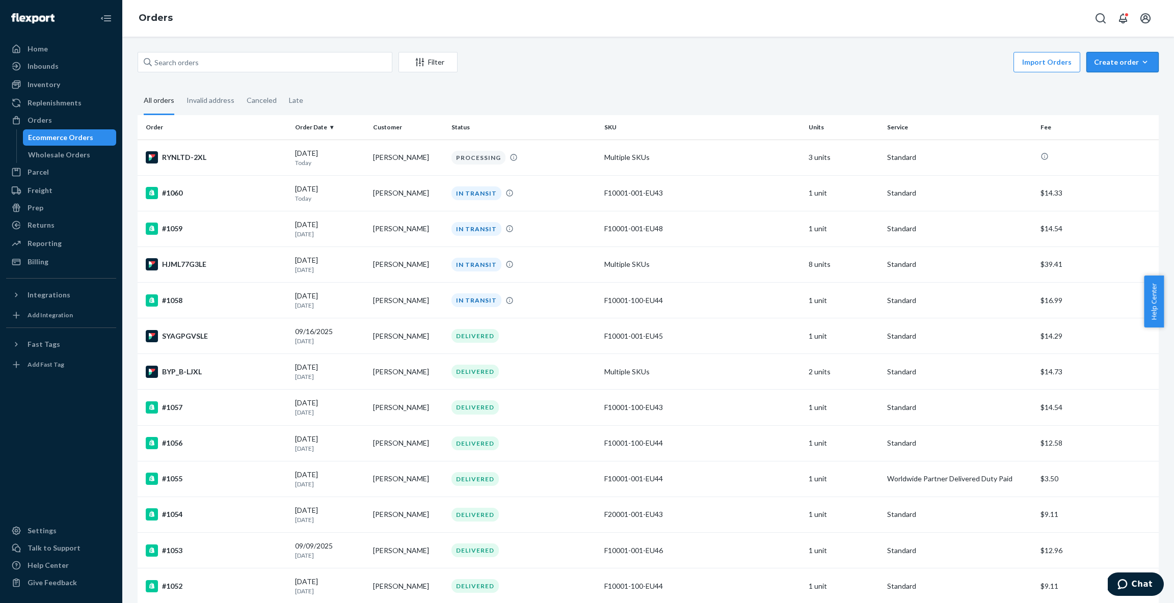
click at [1120, 59] on div "Create order" at bounding box center [1122, 62] width 57 height 10
click at [1121, 88] on span "Ecommerce order" at bounding box center [1128, 86] width 63 height 7
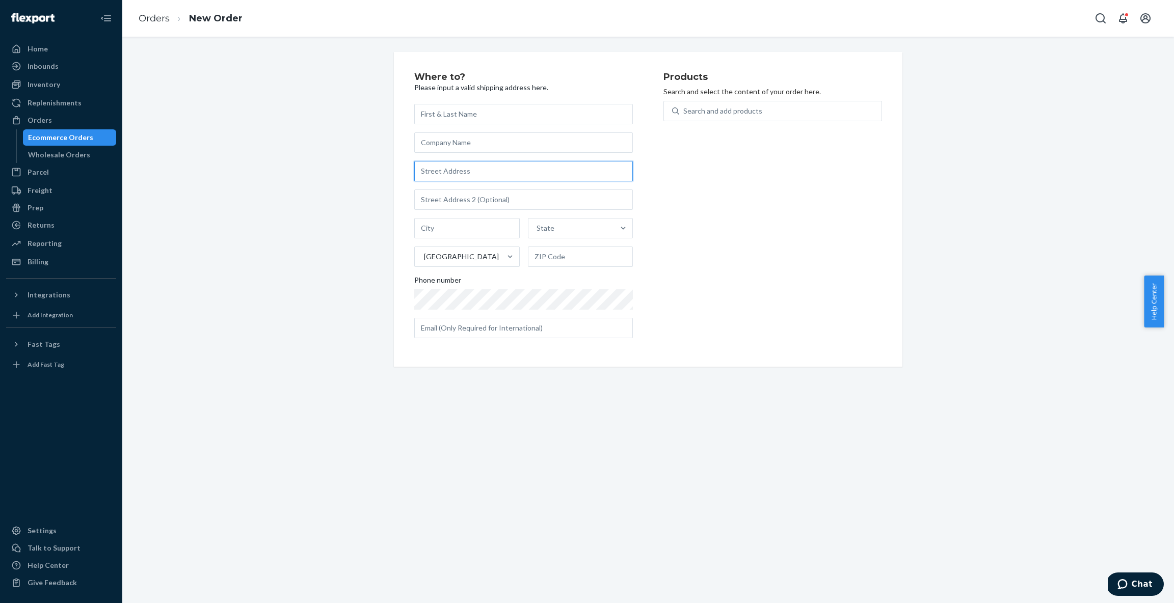
click at [449, 170] on input "text" at bounding box center [523, 171] width 219 height 20
paste input "P.O. [STREET_ADDRESS]"
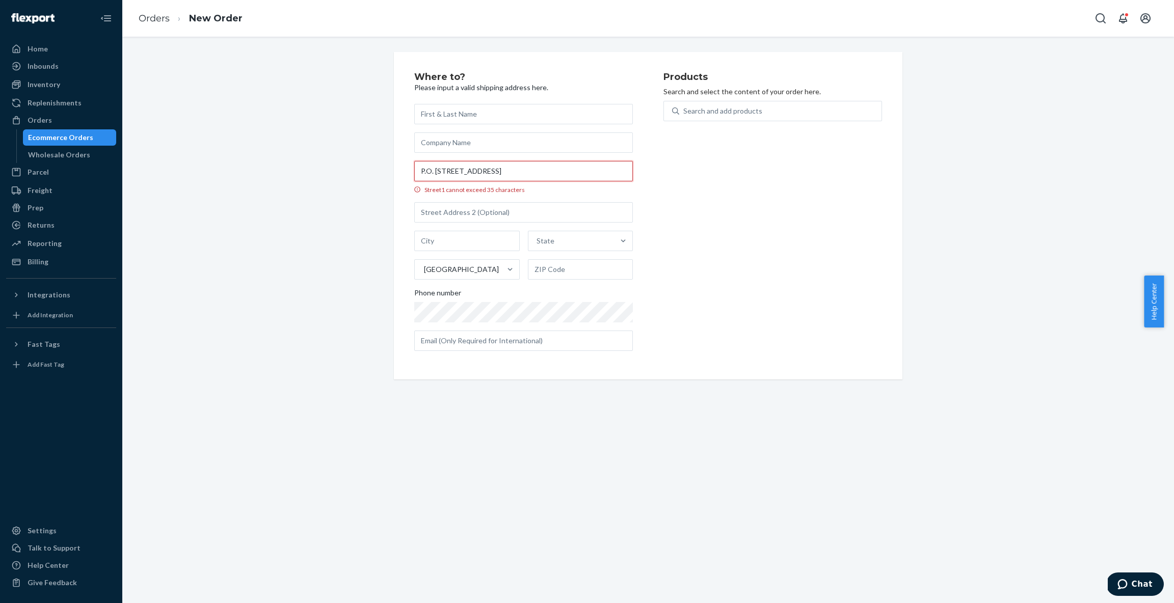
drag, startPoint x: 535, startPoint y: 174, endPoint x: 461, endPoint y: 172, distance: 74.9
click at [461, 172] on input "P.O. [STREET_ADDRESS]" at bounding box center [523, 171] width 219 height 20
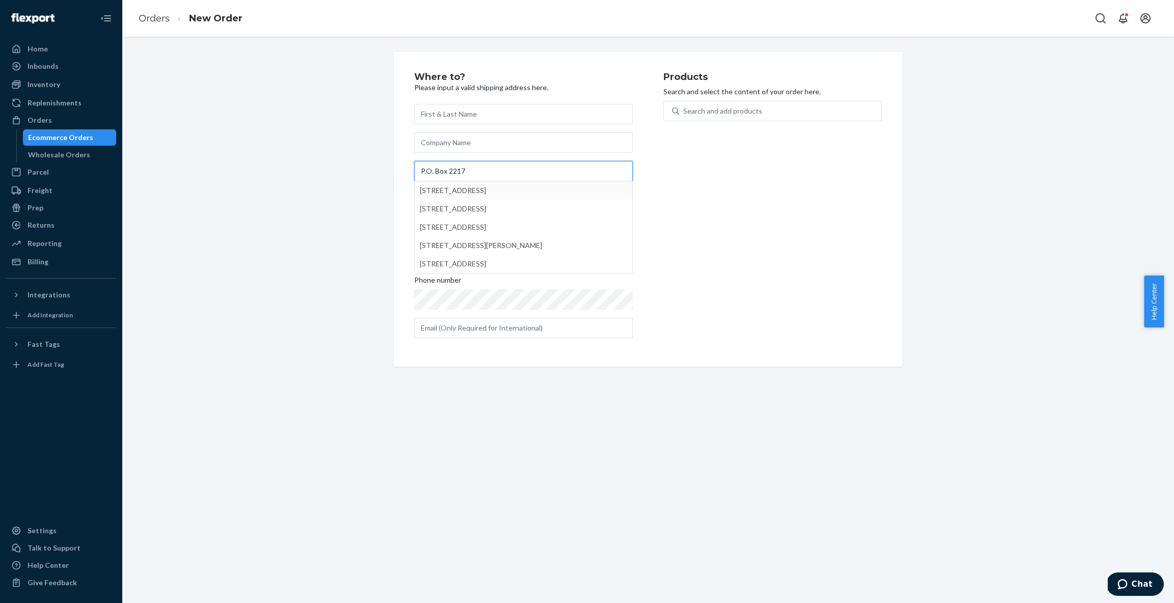
type input "P.O. Box 2217"
click at [710, 207] on div "Products Search and select the content of your order here. Search and add produ…" at bounding box center [772, 209] width 219 height 274
click at [457, 203] on input "text" at bounding box center [523, 200] width 219 height 20
click at [451, 223] on input "text" at bounding box center [466, 228] width 105 height 20
paste input "[GEOGRAPHIC_DATA]"
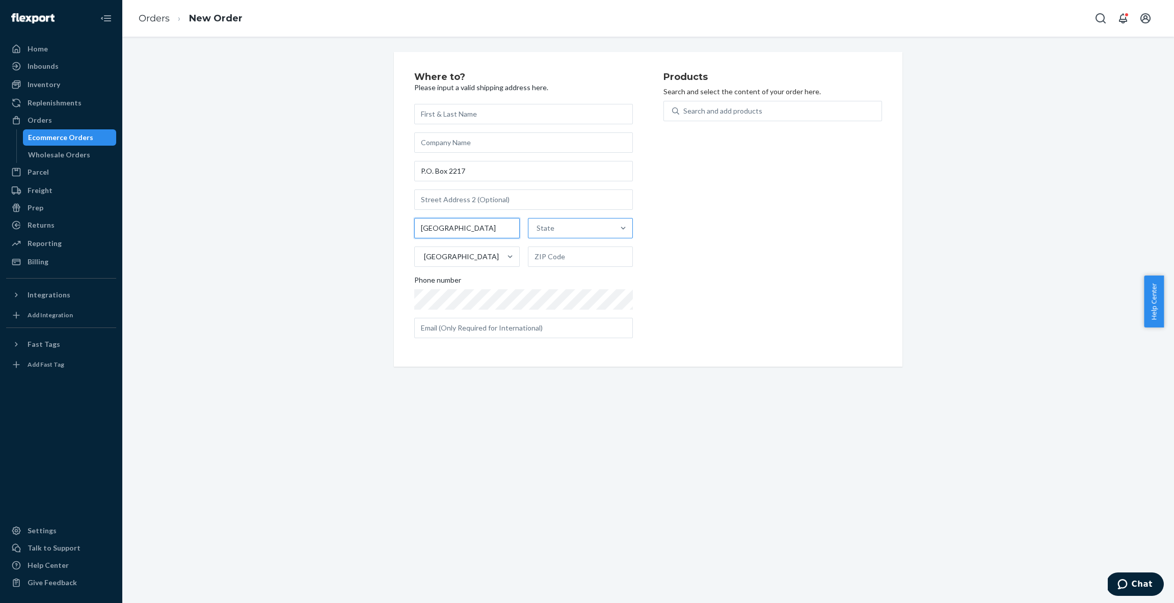
type input "[GEOGRAPHIC_DATA]"
click at [549, 227] on div "State" at bounding box center [571, 228] width 86 height 20
click at [538, 227] on input "State" at bounding box center [536, 228] width 1 height 10
type input "VA"
click at [551, 257] on input "text" at bounding box center [580, 257] width 105 height 20
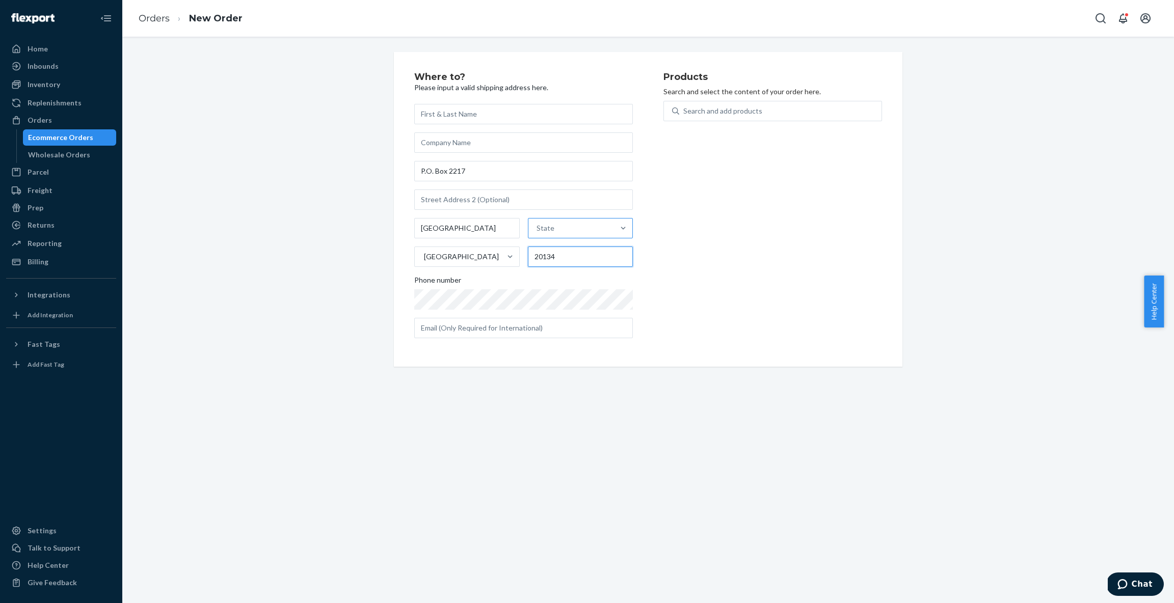
type input "20134"
click at [617, 236] on div at bounding box center [623, 228] width 18 height 19
click at [538, 233] on input "State" at bounding box center [536, 228] width 1 height 10
type input "VA"
click at [577, 294] on div "[US_STATE]" at bounding box center [579, 293] width 103 height 20
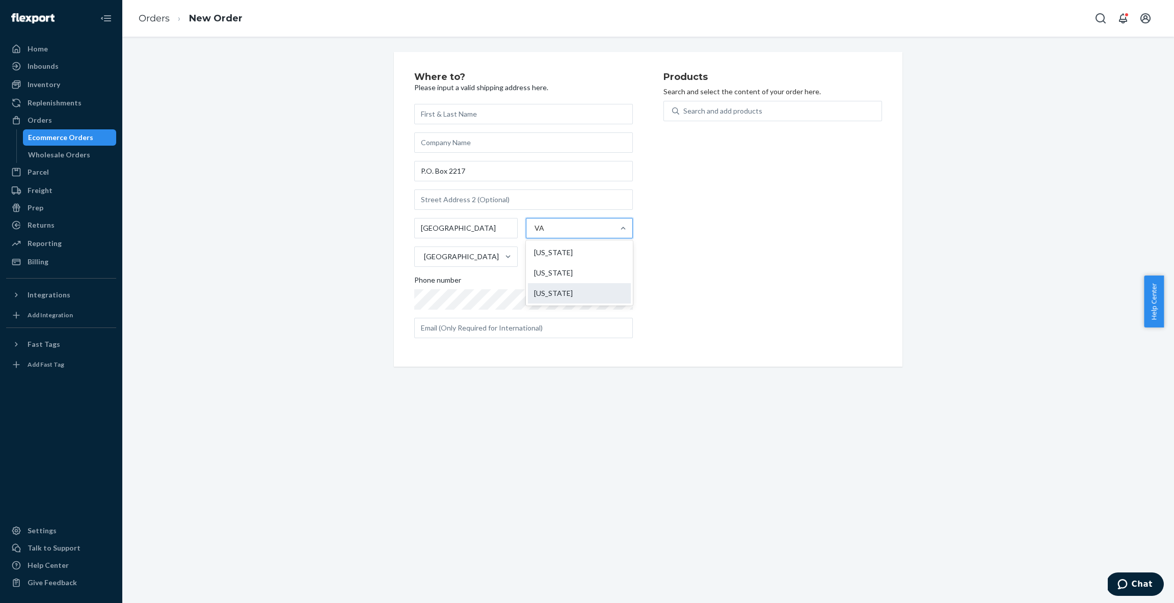
click at [545, 233] on input "VA" at bounding box center [539, 228] width 10 height 10
click at [695, 282] on div "Products Search and select the content of your order here. Search and add produ…" at bounding box center [772, 209] width 219 height 274
click at [478, 172] on input "P.O. Box 2217" at bounding box center [523, 171] width 219 height 20
click at [467, 141] on input "text" at bounding box center [523, 142] width 219 height 20
click at [469, 120] on input "text" at bounding box center [523, 114] width 219 height 20
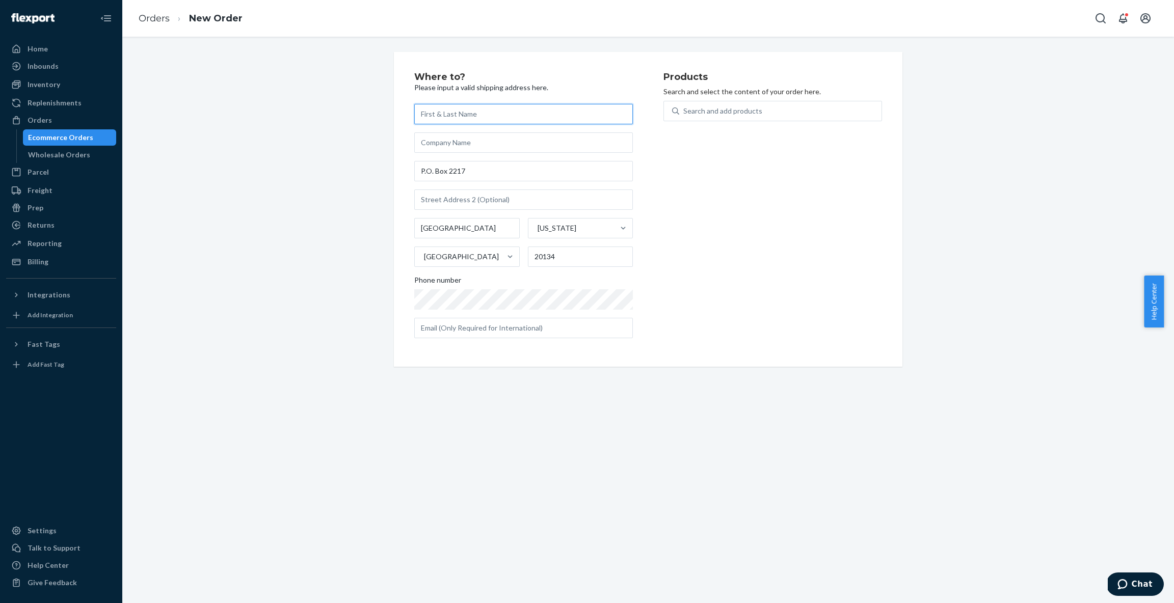
click at [451, 118] on input "text" at bounding box center [523, 114] width 219 height 20
paste input "[PERSON_NAME]"
type input "[PERSON_NAME]"
click at [496, 133] on input "text" at bounding box center [523, 142] width 219 height 20
click at [479, 169] on input "P.O. Box 2217" at bounding box center [523, 171] width 219 height 20
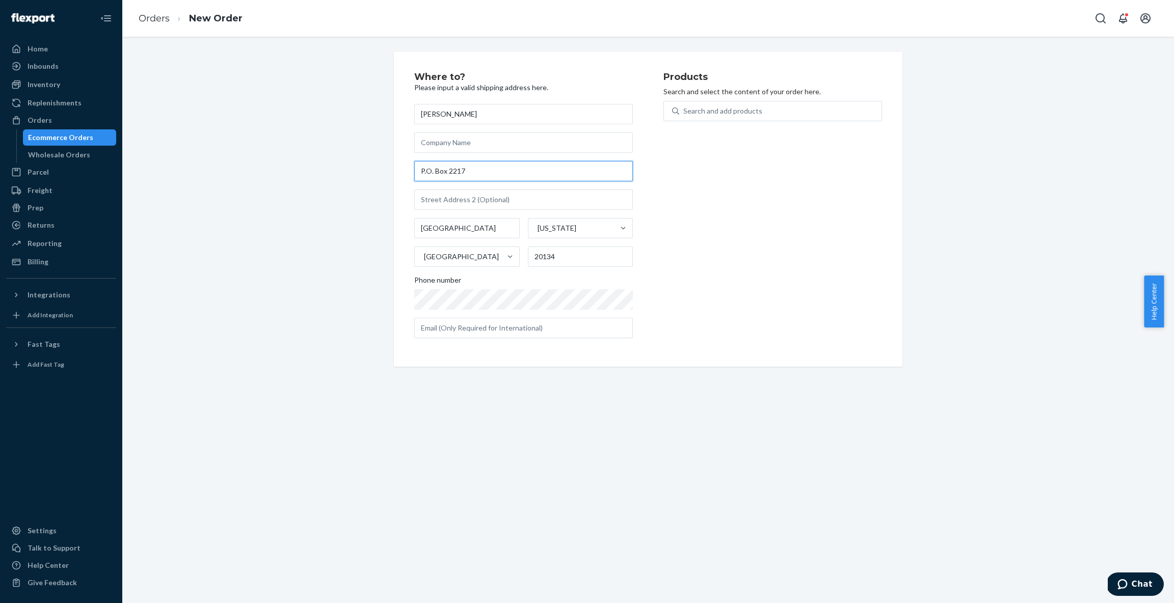
click at [479, 169] on input "P.O. Box 2217" at bounding box center [523, 171] width 219 height 20
click at [472, 140] on input "text" at bounding box center [523, 142] width 219 height 20
paste input "[PERSON_NAME]"
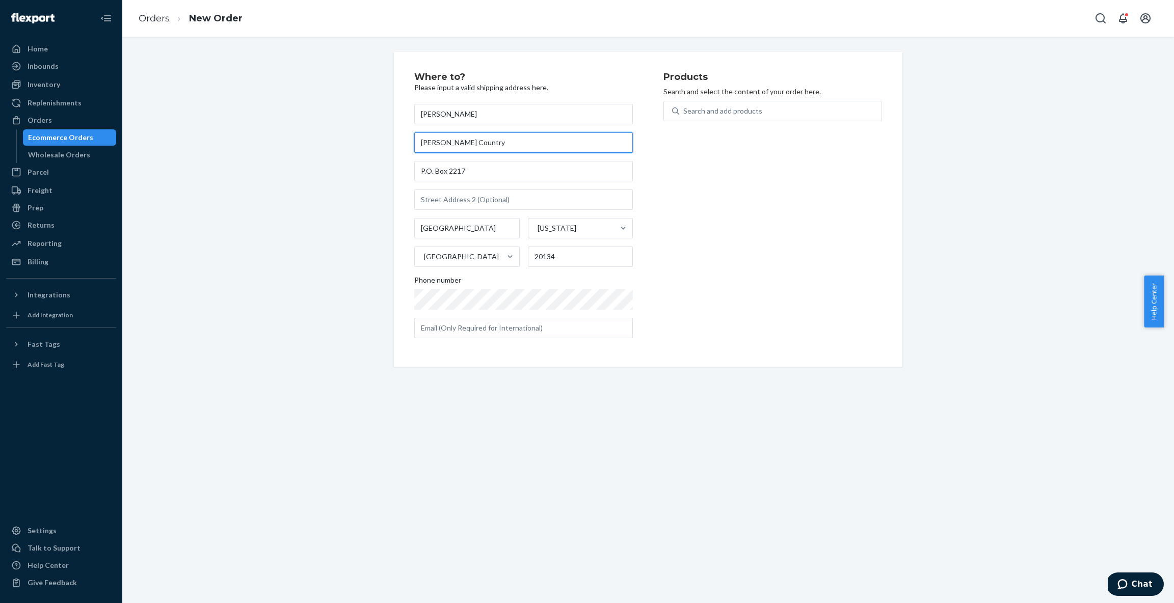
type input "[PERSON_NAME] Country"
click at [710, 160] on div "Products Search and select the content of your order here. Search and add produ…" at bounding box center [772, 209] width 219 height 274
click at [695, 108] on div "Search and add products" at bounding box center [722, 111] width 79 height 10
click at [684, 108] on input "Search and add products" at bounding box center [683, 111] width 1 height 10
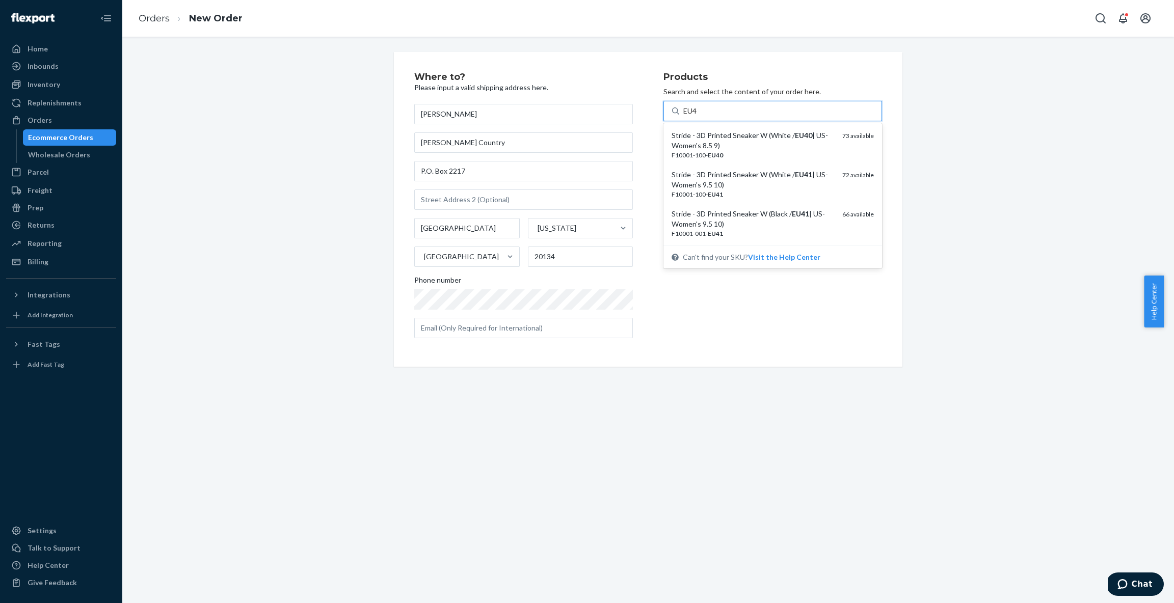
type input "EU41"
click at [730, 135] on div "Stride - 3D Printed Sneaker W (White / EU41 | US-Women's 9.5 10)" at bounding box center [753, 140] width 163 height 20
click at [702, 116] on input "EU41" at bounding box center [692, 111] width 19 height 10
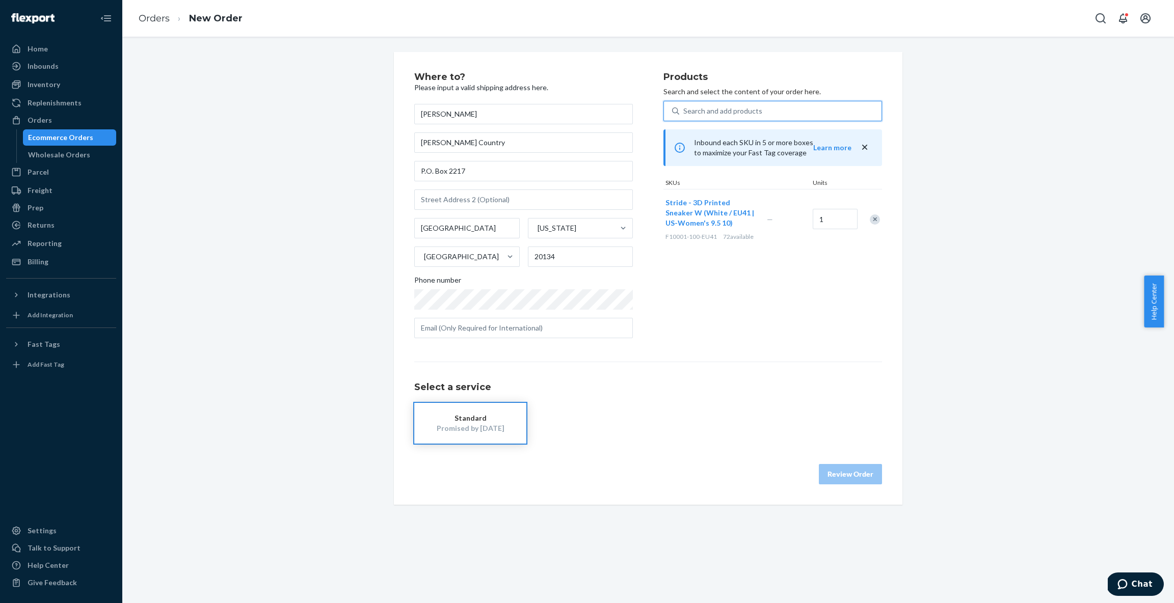
click at [635, 385] on h1 "Select a service" at bounding box center [648, 388] width 468 height 10
click at [619, 410] on div "Standard Promised by [DATE]" at bounding box center [648, 423] width 468 height 41
click at [550, 327] on input "text" at bounding box center [523, 328] width 219 height 20
click at [703, 326] on div "Products Search and select the content of your order here. Search and add produ…" at bounding box center [772, 209] width 219 height 274
click at [619, 399] on div "Select a service Standard Promised by [DATE]" at bounding box center [648, 403] width 468 height 82
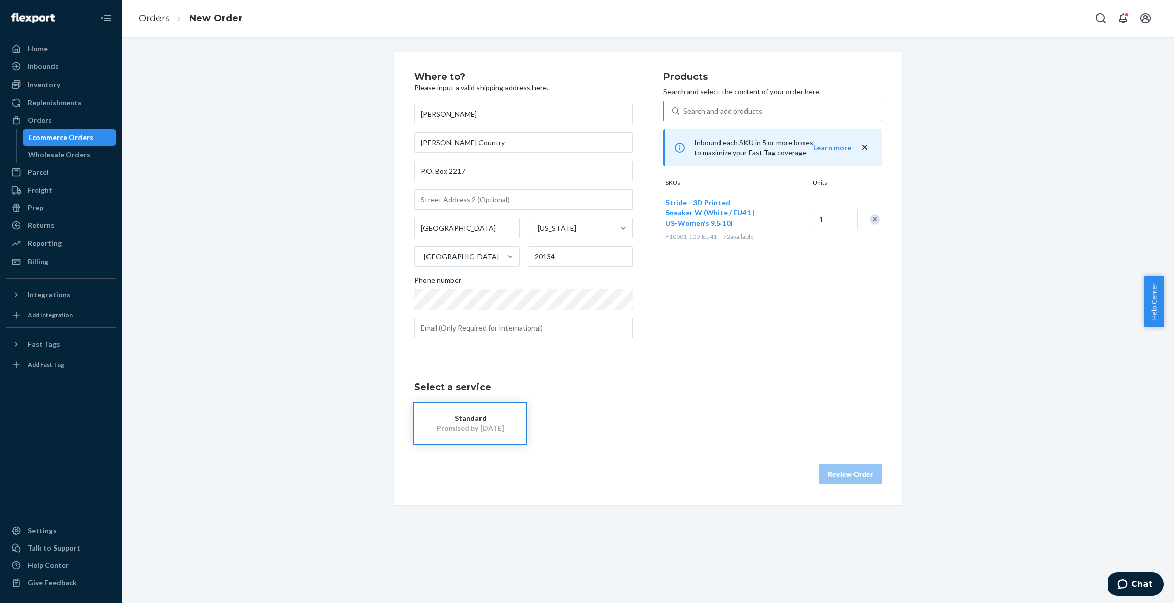
click at [621, 399] on div "Select a service Standard Promised by [DATE]" at bounding box center [648, 403] width 468 height 82
click at [741, 416] on div "Standard Promised by [DATE]" at bounding box center [648, 423] width 468 height 41
click at [721, 199] on span "Stride - 3D Printed Sneaker W (White / EU41 | US-Women's 9.5 10)" at bounding box center [709, 212] width 89 height 29
click at [461, 220] on input "[GEOGRAPHIC_DATA]" at bounding box center [466, 228] width 105 height 20
click at [466, 203] on input "text" at bounding box center [523, 200] width 219 height 20
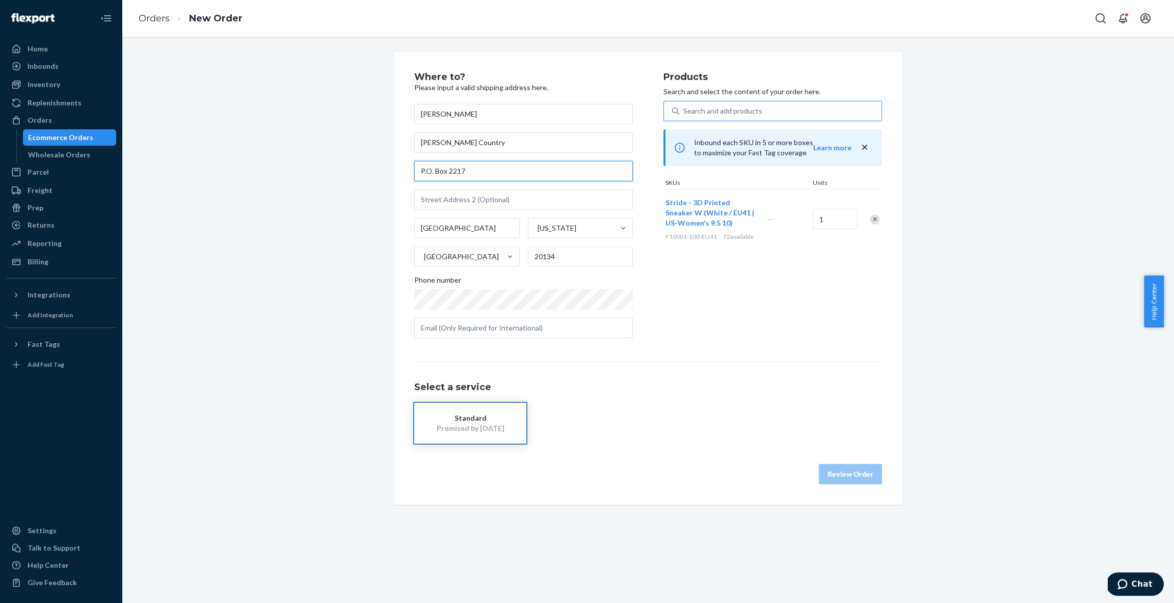
click at [477, 171] on input "P.O. Box 2217" at bounding box center [523, 171] width 219 height 20
click at [493, 174] on input "P.O. Box 2217" at bounding box center [523, 171] width 219 height 20
click at [671, 407] on div "Standard Promised by [DATE]" at bounding box center [648, 423] width 468 height 41
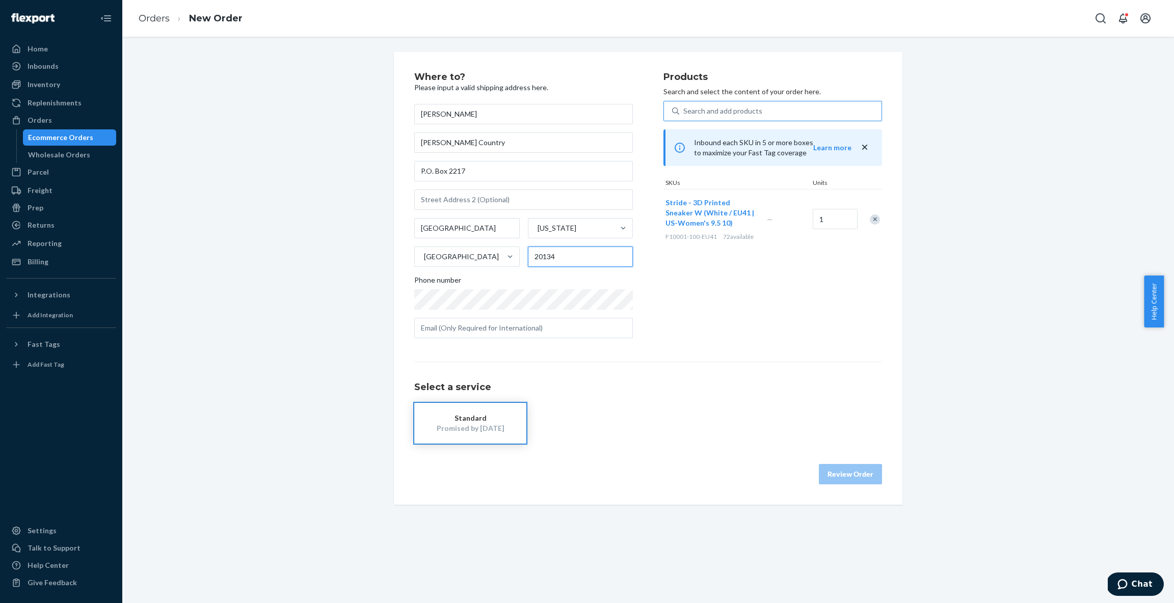
click at [569, 252] on input "20134" at bounding box center [580, 257] width 105 height 20
click at [720, 425] on div "Standard Promised by [DATE]" at bounding box center [648, 423] width 468 height 41
click at [719, 424] on div "Standard Promised by [DATE]" at bounding box center [648, 423] width 468 height 41
click at [519, 329] on input "text" at bounding box center [523, 328] width 219 height 20
click at [450, 198] on input "text" at bounding box center [523, 200] width 219 height 20
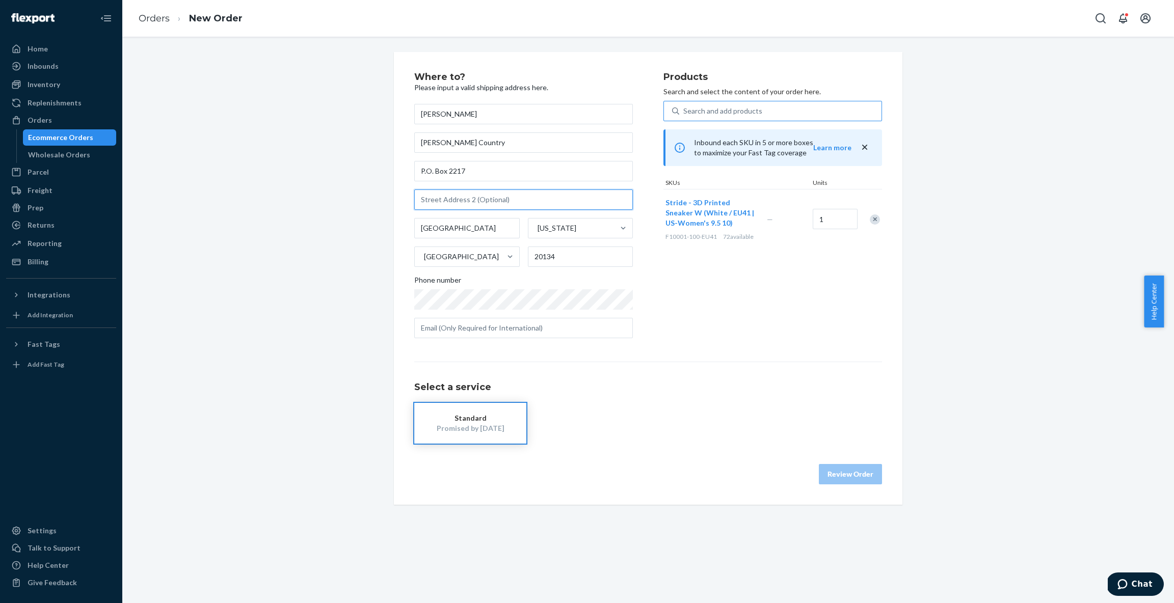
click at [450, 198] on input "text" at bounding box center [523, 200] width 219 height 20
drag, startPoint x: 470, startPoint y: 170, endPoint x: 396, endPoint y: 169, distance: 73.9
click at [396, 169] on div "Where to? Please input a valid shipping address here. [PERSON_NAME] [PERSON_NAM…" at bounding box center [648, 278] width 508 height 453
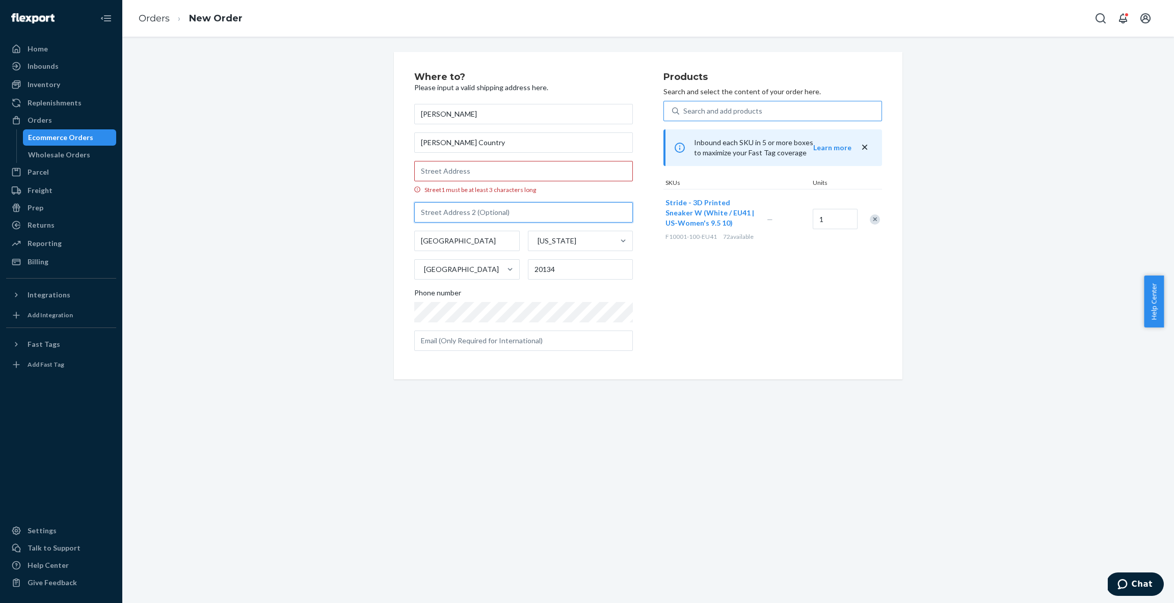
click at [471, 210] on input "text" at bounding box center [523, 212] width 219 height 20
paste input "P.O. Box 2217"
type input "P.O. Box 2217"
click at [464, 208] on input "P.O. Box 2217" at bounding box center [523, 212] width 219 height 20
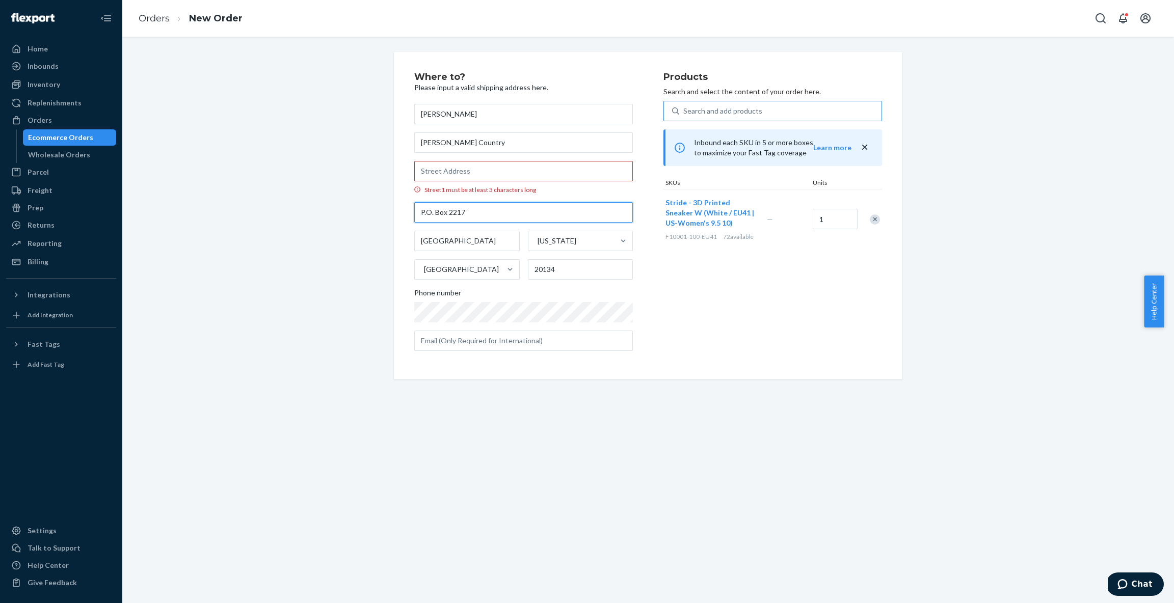
click at [464, 208] on input "P.O. Box 2217" at bounding box center [523, 212] width 219 height 20
click at [473, 175] on input "Street1 must be at least 3 characters long" at bounding box center [523, 171] width 219 height 20
paste input "P.O. Box 2217"
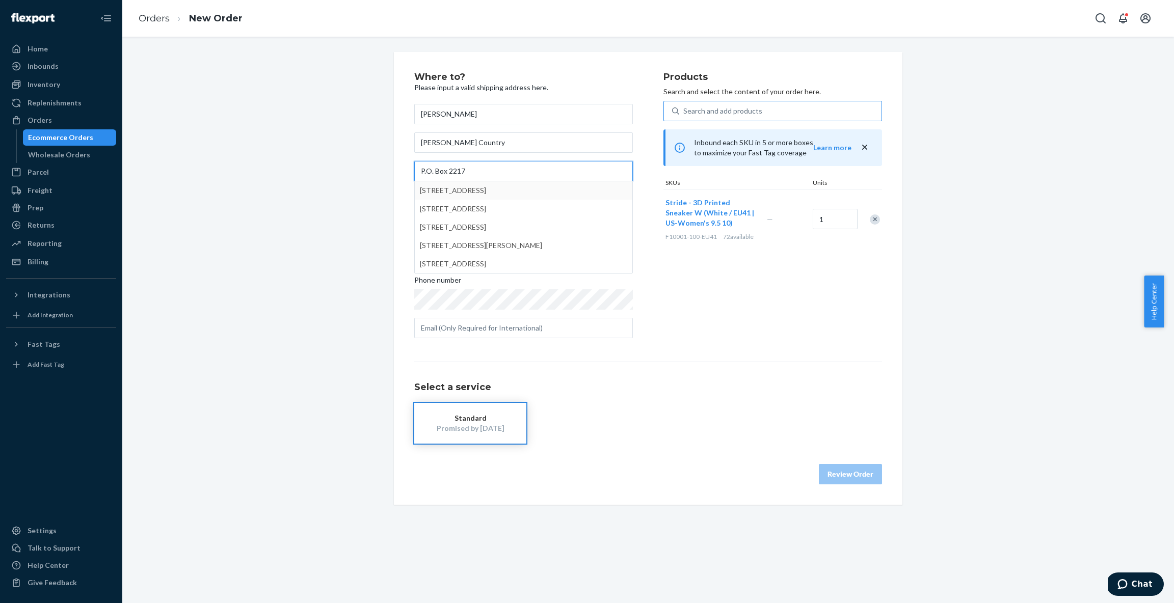
type input "P.O. Box 2217"
click at [331, 189] on div "Where to? Please input a valid shipping address here. [PERSON_NAME] [PERSON_NAM…" at bounding box center [648, 278] width 1036 height 453
click at [479, 203] on input "text" at bounding box center [523, 200] width 219 height 20
click at [487, 118] on input "[PERSON_NAME]" at bounding box center [523, 114] width 219 height 20
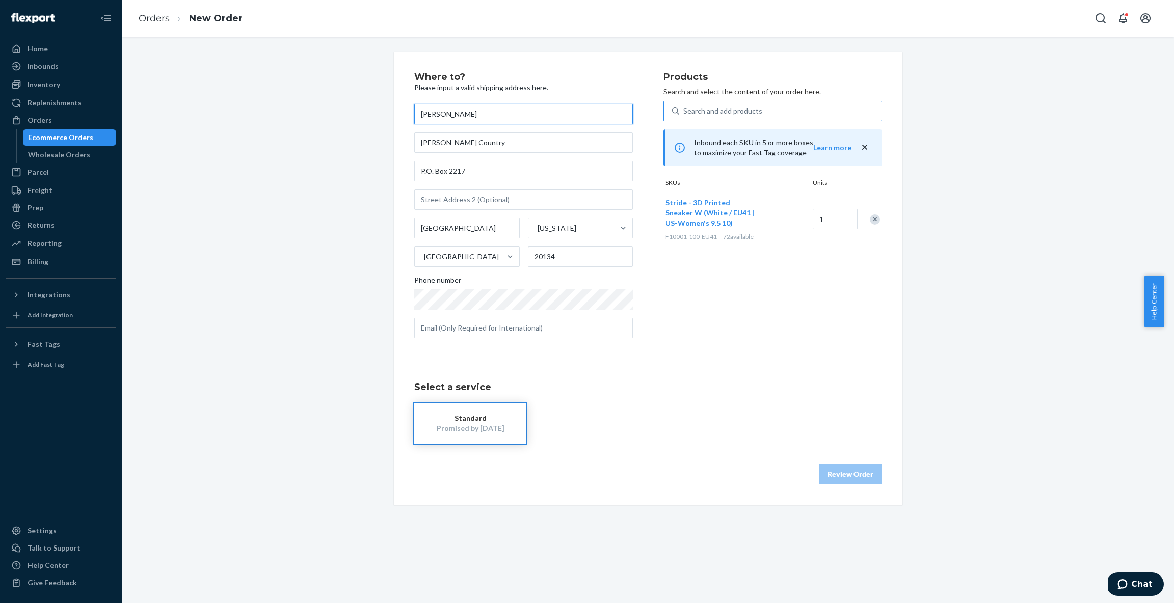
click at [487, 118] on input "[PERSON_NAME]" at bounding box center [523, 114] width 219 height 20
click at [469, 170] on input "P.O. Box 2217" at bounding box center [523, 171] width 219 height 20
click at [470, 169] on input "P.O. Box 2217" at bounding box center [523, 171] width 219 height 20
click at [642, 486] on div "Where to? Please input a valid shipping address here. [PERSON_NAME] [PERSON_NAM…" at bounding box center [648, 278] width 508 height 453
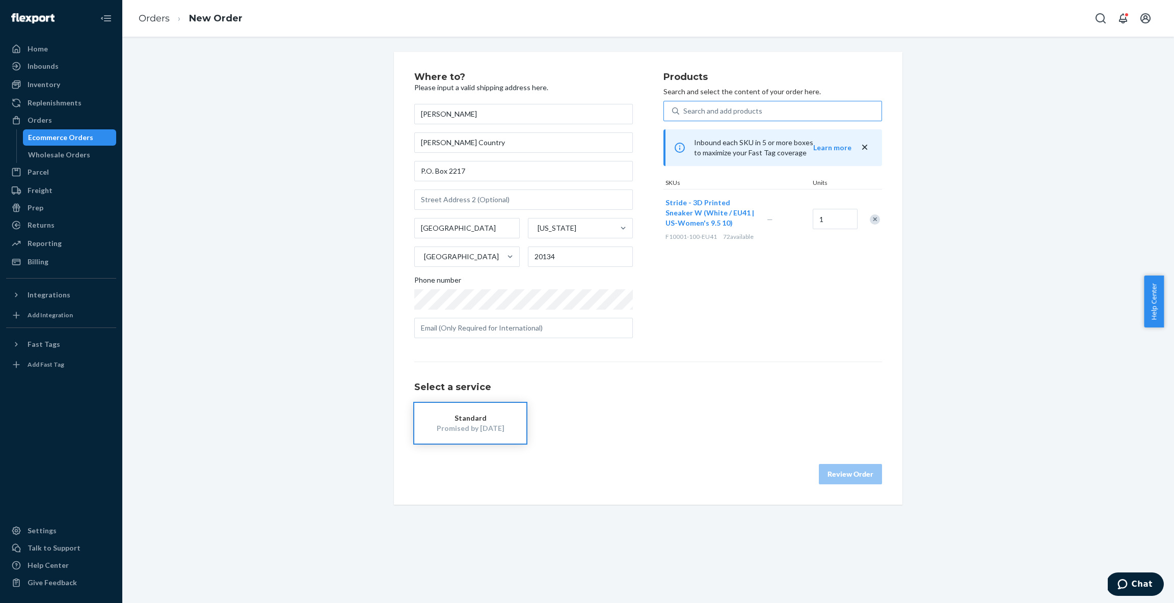
click at [638, 448] on div "Select a service Standard Promised by [DATE] Review Order" at bounding box center [648, 423] width 468 height 123
click at [637, 447] on div "Select a service Standard Promised by [DATE] Review Order" at bounding box center [648, 423] width 468 height 123
click at [638, 447] on div "Select a service Standard Promised by [DATE] Review Order" at bounding box center [648, 423] width 468 height 123
click at [1136, 582] on span "Chat" at bounding box center [1142, 584] width 21 height 9
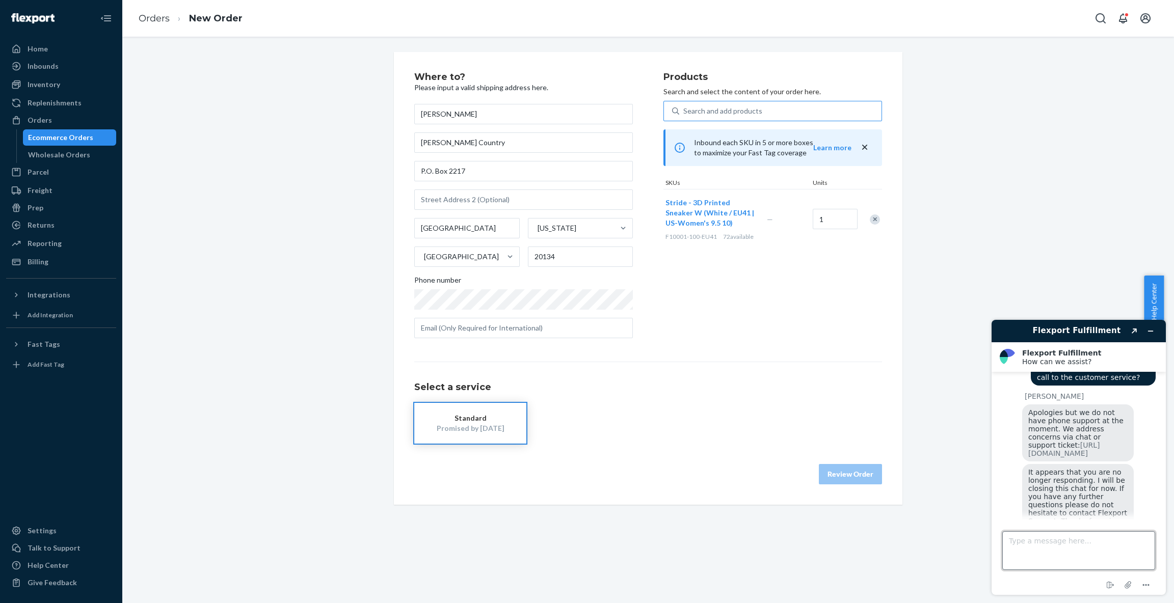
click at [1048, 549] on textarea "Type a message here..." at bounding box center [1078, 550] width 153 height 39
type textarea "Hi there"
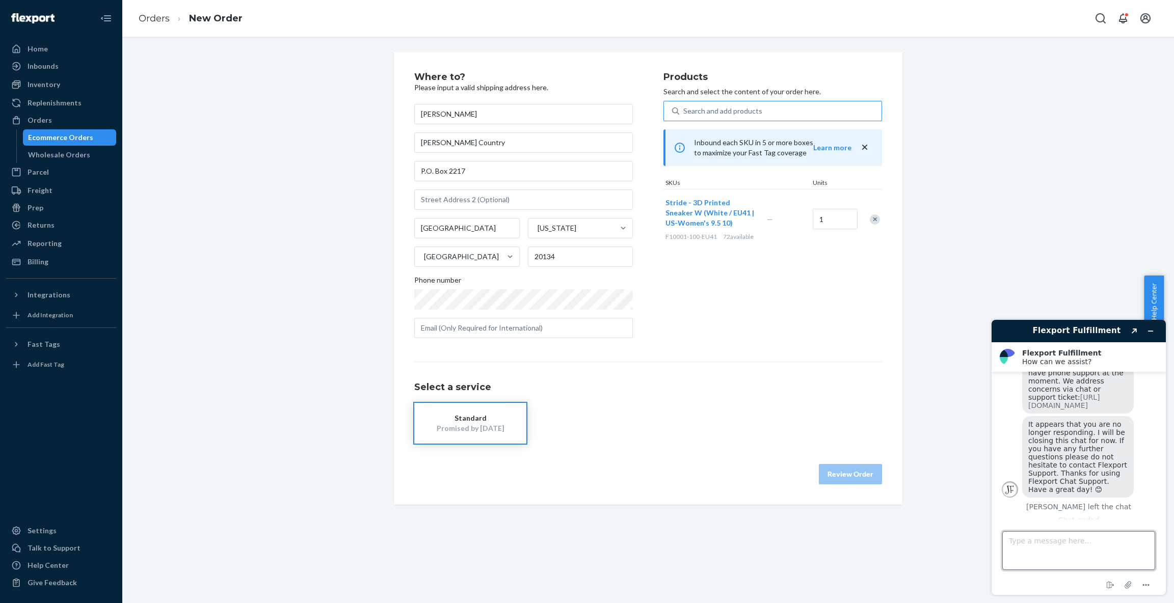
scroll to position [1191, 0]
click at [1044, 546] on textarea "Type a message here..." at bounding box center [1078, 550] width 153 height 39
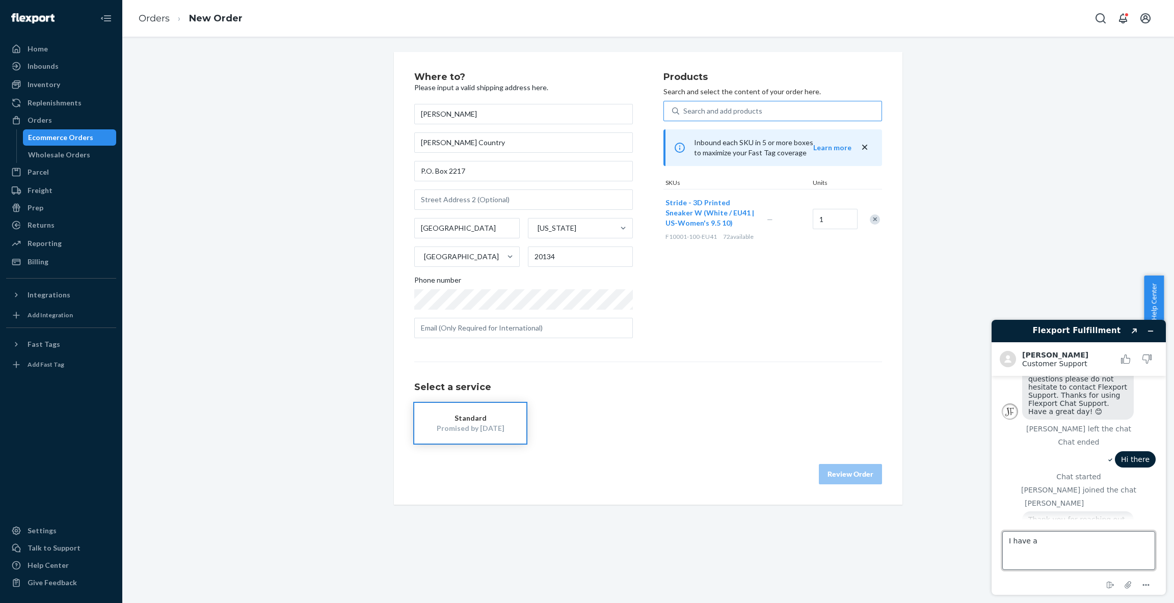
scroll to position [1268, 0]
type textarea "I have an address from one customer using PO BOX, the system doesnot allows me …"
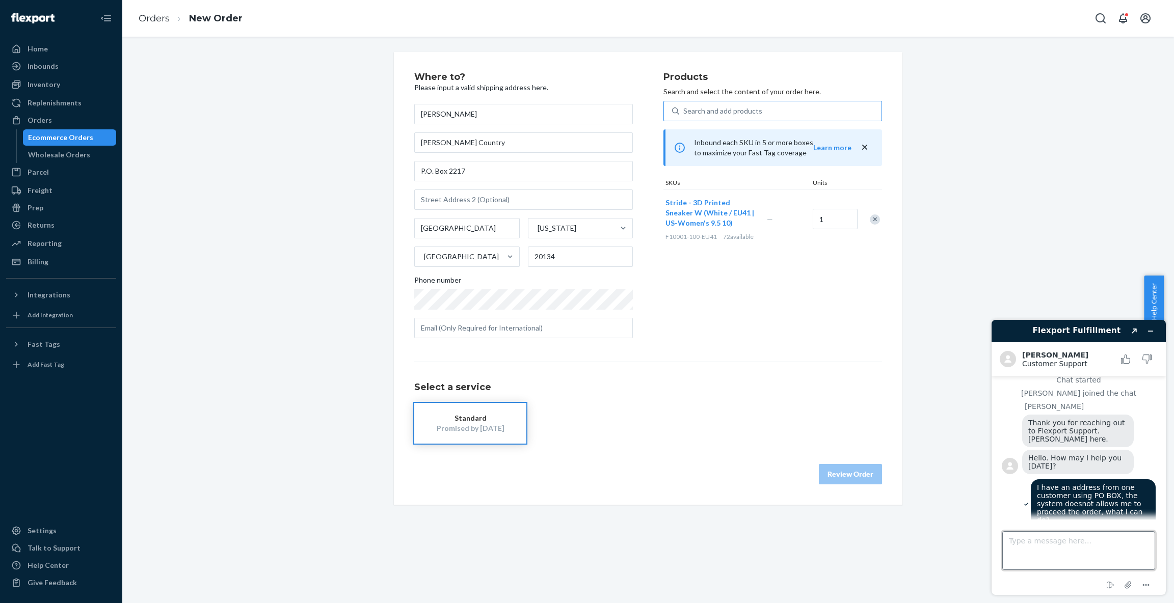
scroll to position [1365, 0]
click at [1044, 549] on textarea "Type a message here..." at bounding box center [1078, 550] width 153 height 39
type textarea "the "review order" button was in shadow, not clickable"
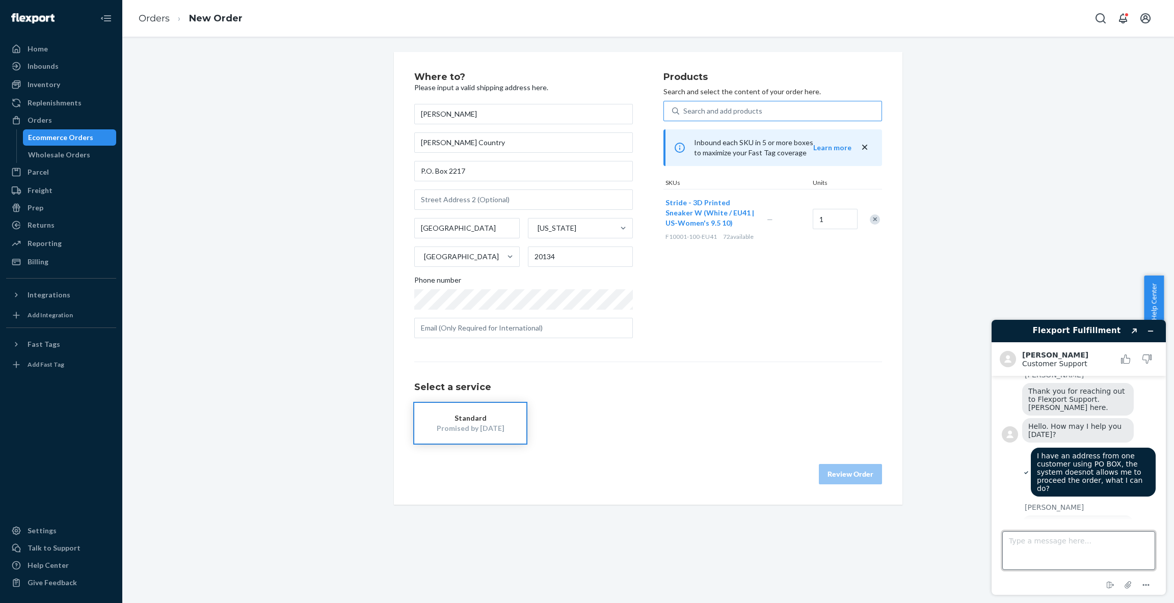
scroll to position [1438, 0]
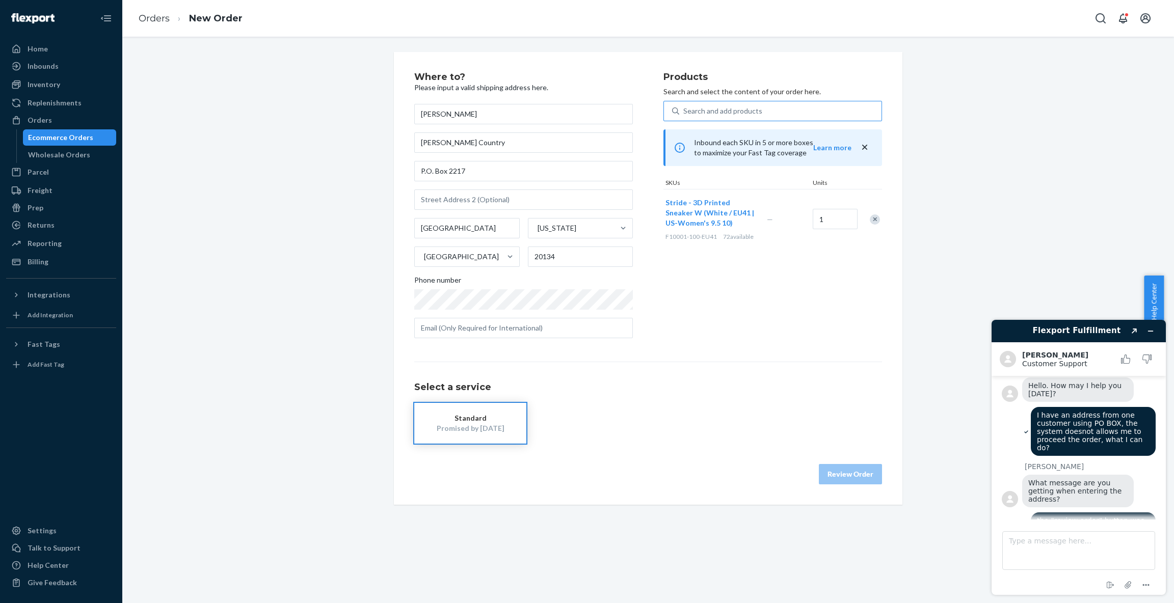
click at [864, 503] on div "Where to? Please input a valid shipping address here. [PERSON_NAME] [PERSON_NAM…" at bounding box center [648, 278] width 508 height 453
click at [1125, 580] on icon "Attach file" at bounding box center [1128, 585] width 19 height 19
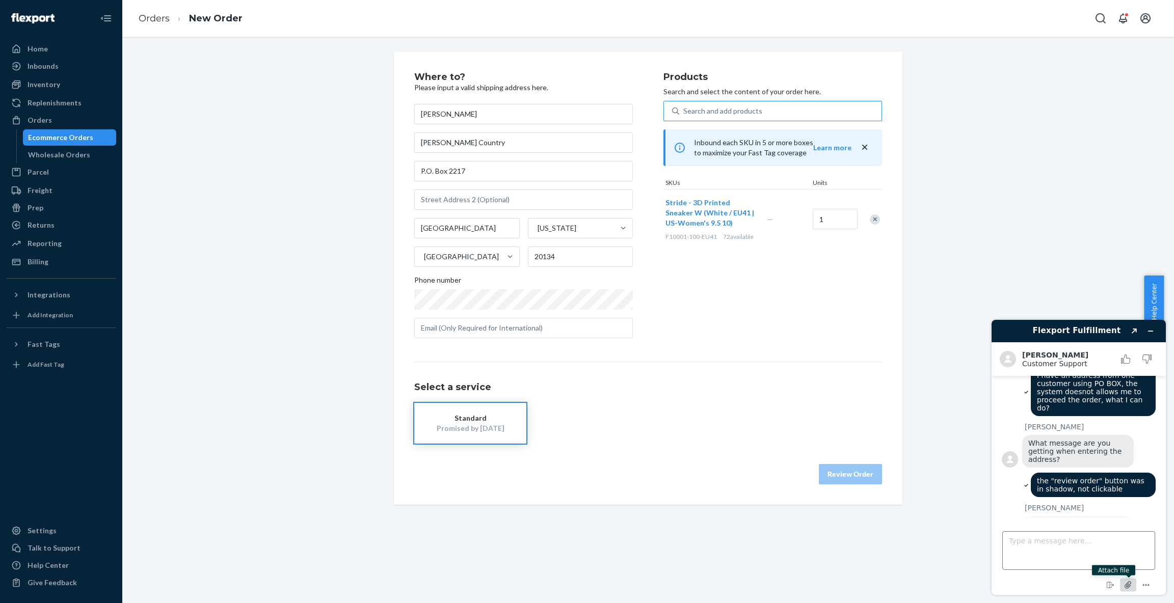
scroll to position [1500, 0]
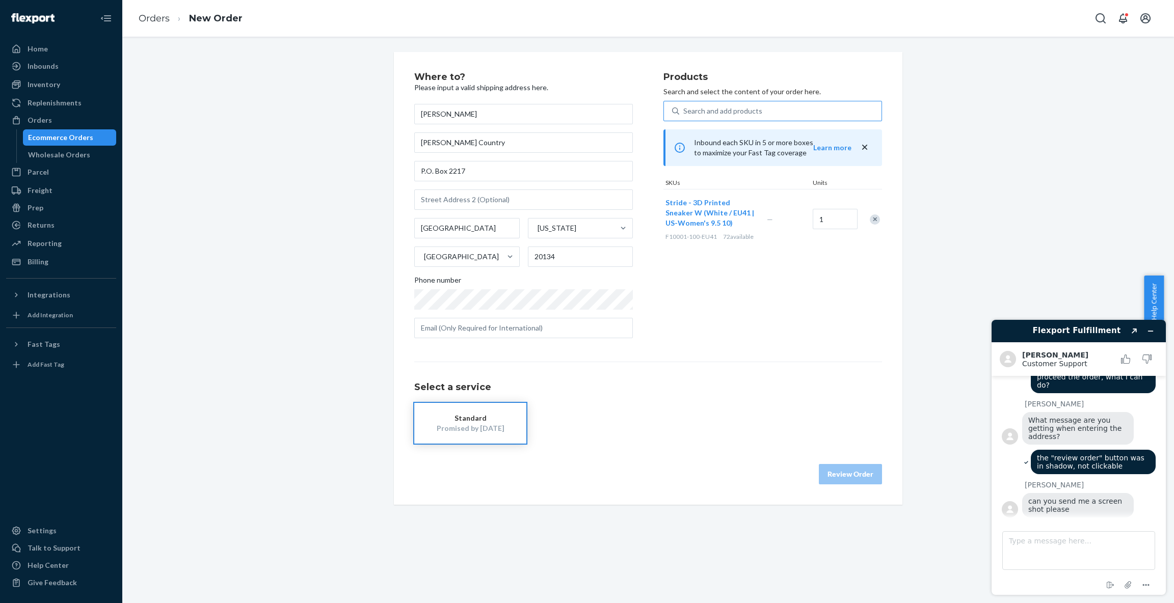
click at [599, 470] on div "Review Order" at bounding box center [648, 469] width 468 height 31
click at [529, 327] on input "text" at bounding box center [523, 328] width 219 height 20
click at [480, 333] on input "text" at bounding box center [523, 328] width 219 height 20
paste input ""[EMAIL_ADDRESS][PERSON_NAME][DOMAIN_NAME] ""
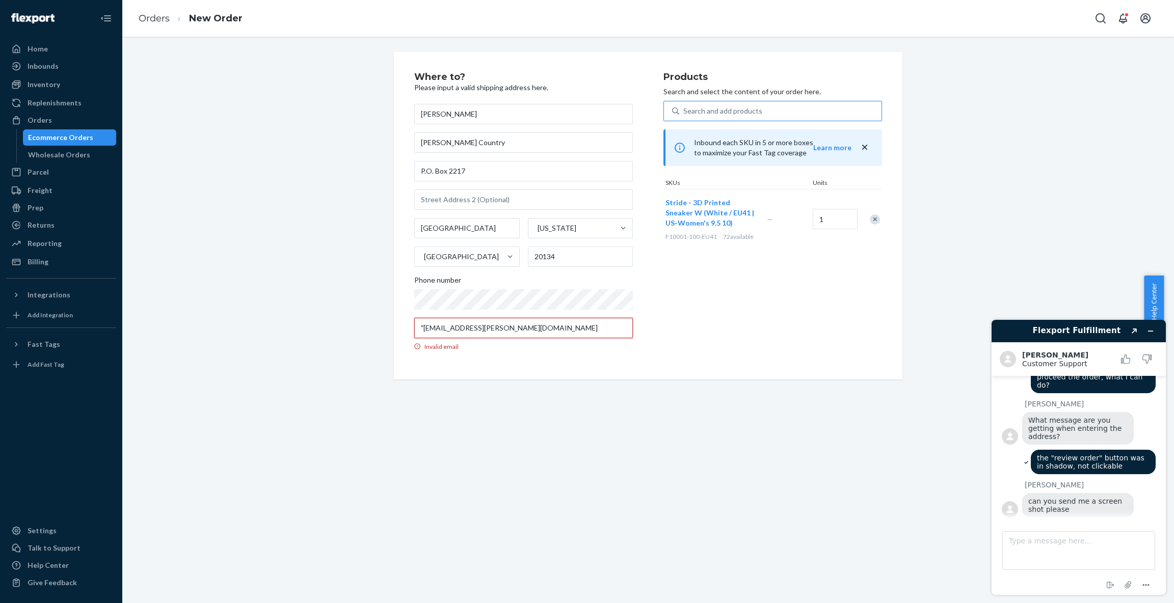
drag, startPoint x: 419, startPoint y: 330, endPoint x: 404, endPoint y: 328, distance: 15.4
click at [402, 332] on div "Where to? Please input a valid shipping address here. [PERSON_NAME] [PERSON_NAM…" at bounding box center [648, 216] width 508 height 328
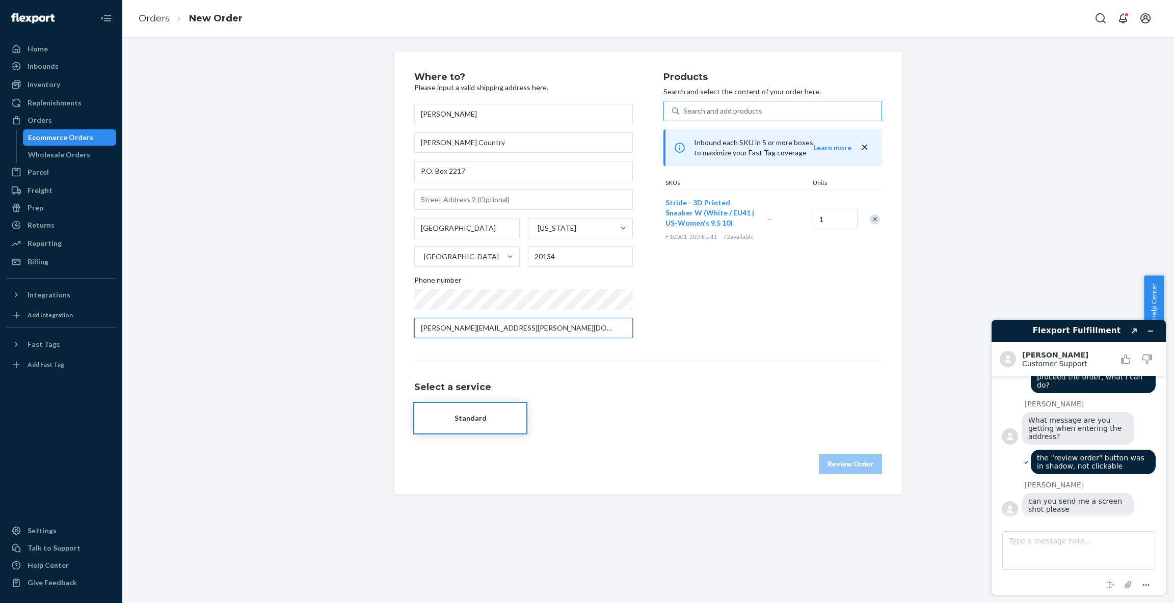
type input "[PERSON_NAME][EMAIL_ADDRESS][PERSON_NAME][DOMAIN_NAME]"
click at [399, 360] on div "Where to? Please input a valid shipping address here. [PERSON_NAME] [PERSON_NAM…" at bounding box center [648, 273] width 508 height 443
click at [623, 390] on h1 "Select a service" at bounding box center [648, 388] width 468 height 10
click at [512, 429] on button "Standard Promised by [DATE]" at bounding box center [470, 423] width 112 height 41
click at [607, 416] on div "Standard Promised by [DATE]" at bounding box center [648, 423] width 468 height 41
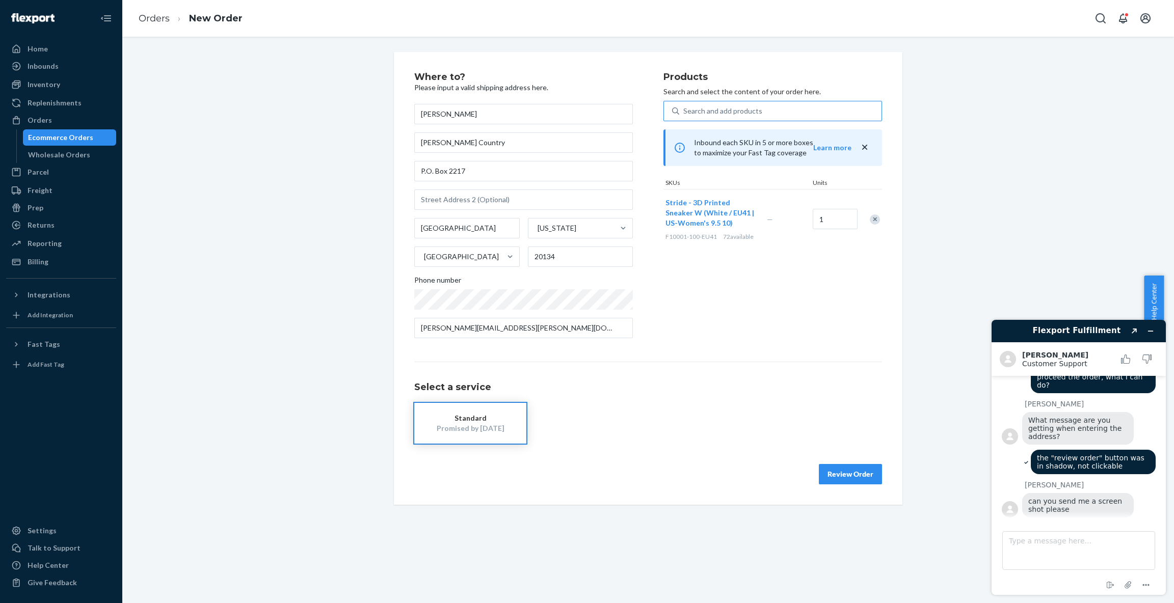
click at [683, 463] on div "Review Order" at bounding box center [648, 469] width 468 height 31
click at [475, 415] on div "Standard" at bounding box center [471, 418] width 82 height 10
click at [575, 415] on div "Standard Promised by [DATE]" at bounding box center [648, 423] width 468 height 41
click at [465, 199] on input "text" at bounding box center [523, 200] width 219 height 20
click at [619, 400] on div "Select a service Standard Promised by [DATE]" at bounding box center [648, 403] width 468 height 82
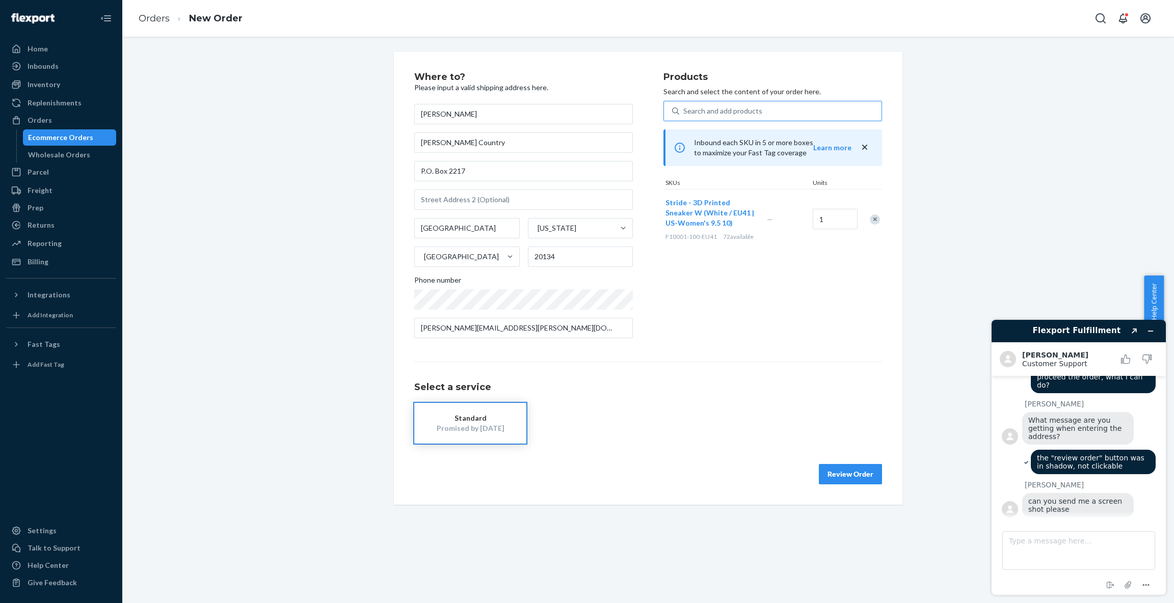
click at [490, 430] on div "Promised by [DATE]" at bounding box center [471, 428] width 82 height 10
click at [577, 431] on div "Standard Promised by [DATE]" at bounding box center [648, 423] width 468 height 41
click at [484, 175] on input "P.O. Box 2217" at bounding box center [523, 171] width 219 height 20
click at [499, 199] on input "text" at bounding box center [523, 200] width 219 height 20
click at [480, 167] on input "P.O. Box 2217" at bounding box center [523, 171] width 219 height 20
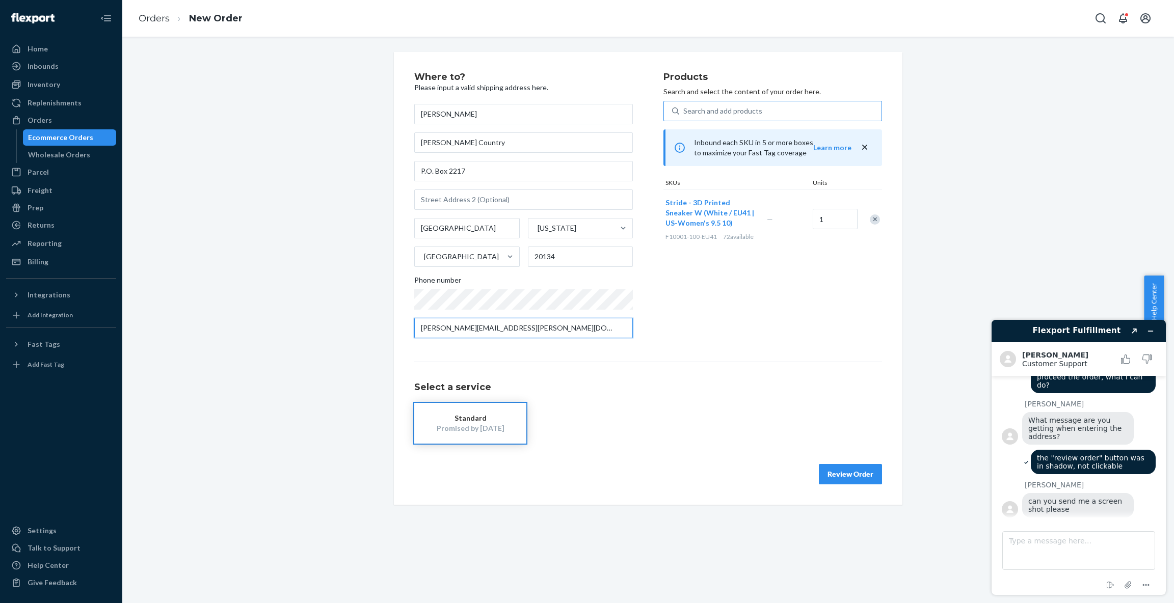
click at [541, 325] on input "[PERSON_NAME][EMAIL_ADDRESS][PERSON_NAME][DOMAIN_NAME]" at bounding box center [523, 328] width 219 height 20
click at [614, 408] on div "Standard Promised by [DATE]" at bounding box center [648, 423] width 468 height 41
click at [740, 461] on div "Review Order" at bounding box center [648, 469] width 468 height 31
click at [846, 472] on button "Review Order" at bounding box center [850, 474] width 63 height 20
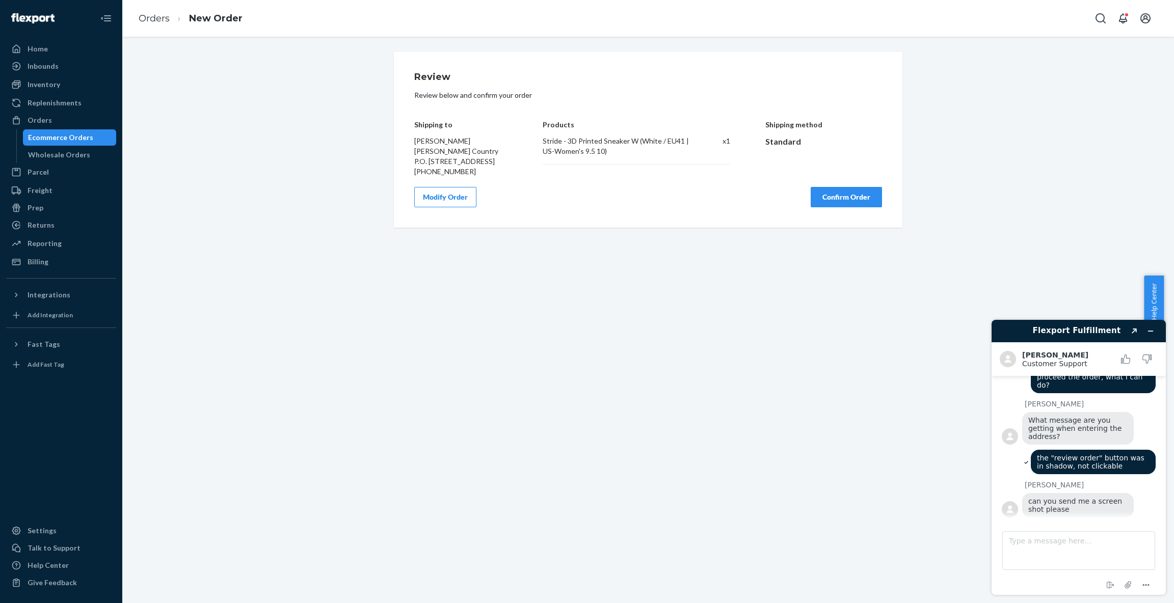
click at [543, 226] on div "Review Review below and confirm your order Shipping to [PERSON_NAME] [PERSON_NA…" at bounding box center [648, 140] width 508 height 176
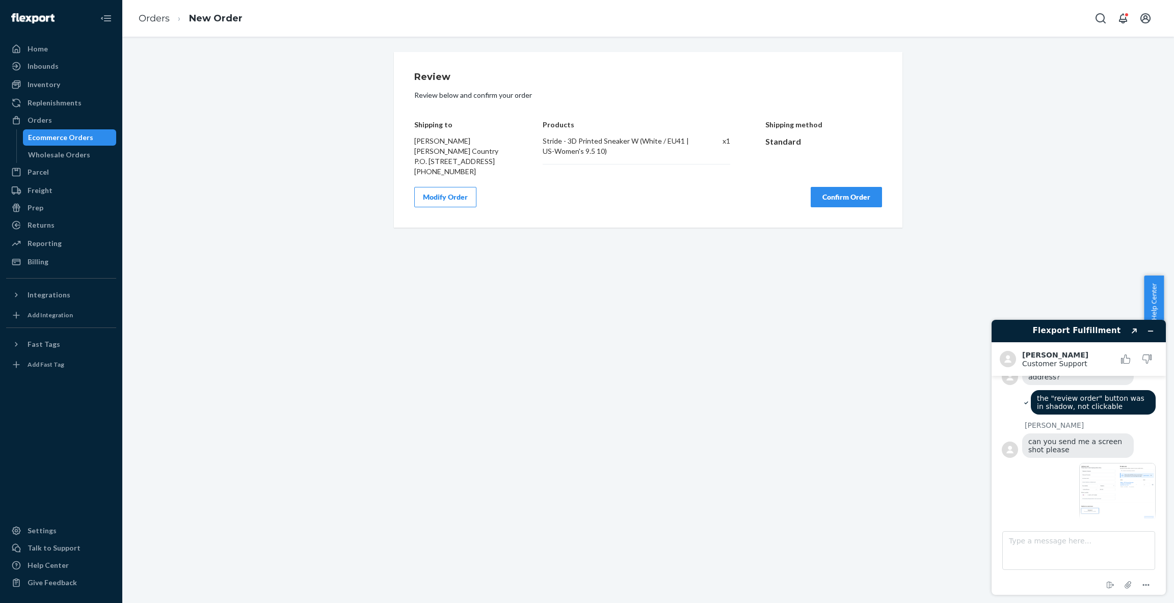
scroll to position [1620, 0]
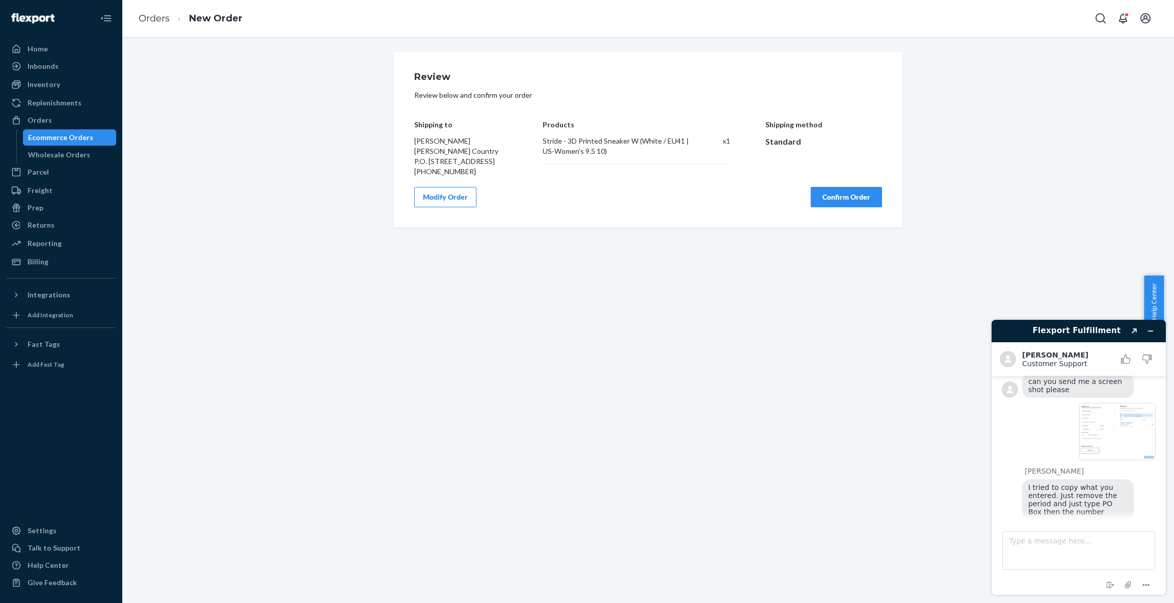
click at [1061, 523] on img at bounding box center [1060, 552] width 76 height 58
click at [1077, 550] on textarea "Type a message here..." at bounding box center [1078, 550] width 153 height 39
click at [1076, 523] on img at bounding box center [1060, 552] width 76 height 58
click at [1090, 541] on textarea "Type a message here..." at bounding box center [1078, 550] width 153 height 39
type textarea "ok, I see"
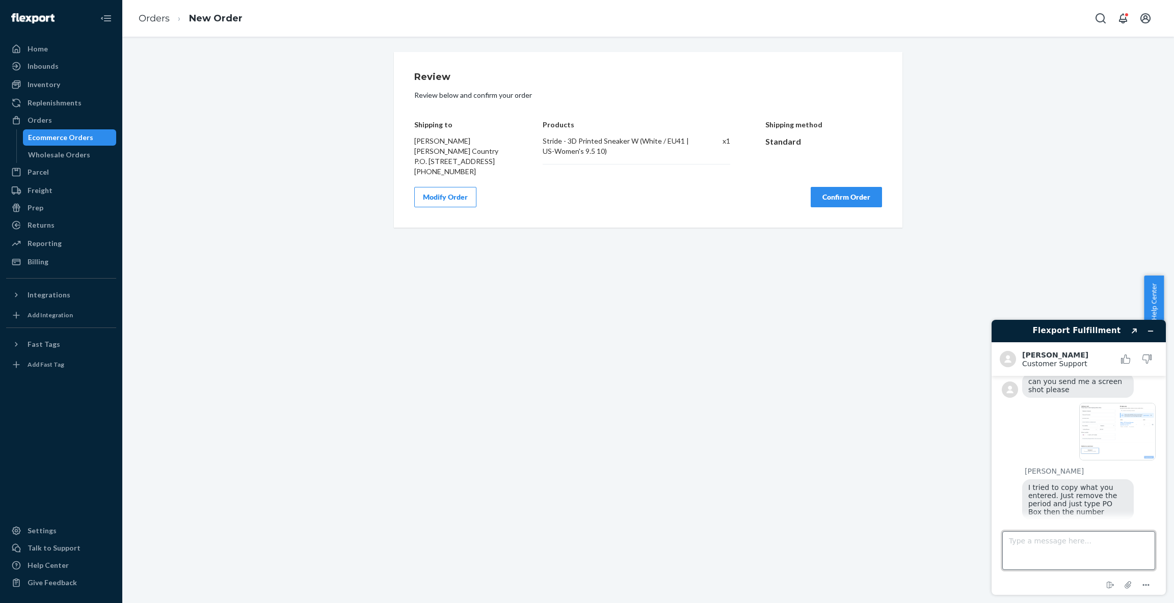
scroll to position [1661, 0]
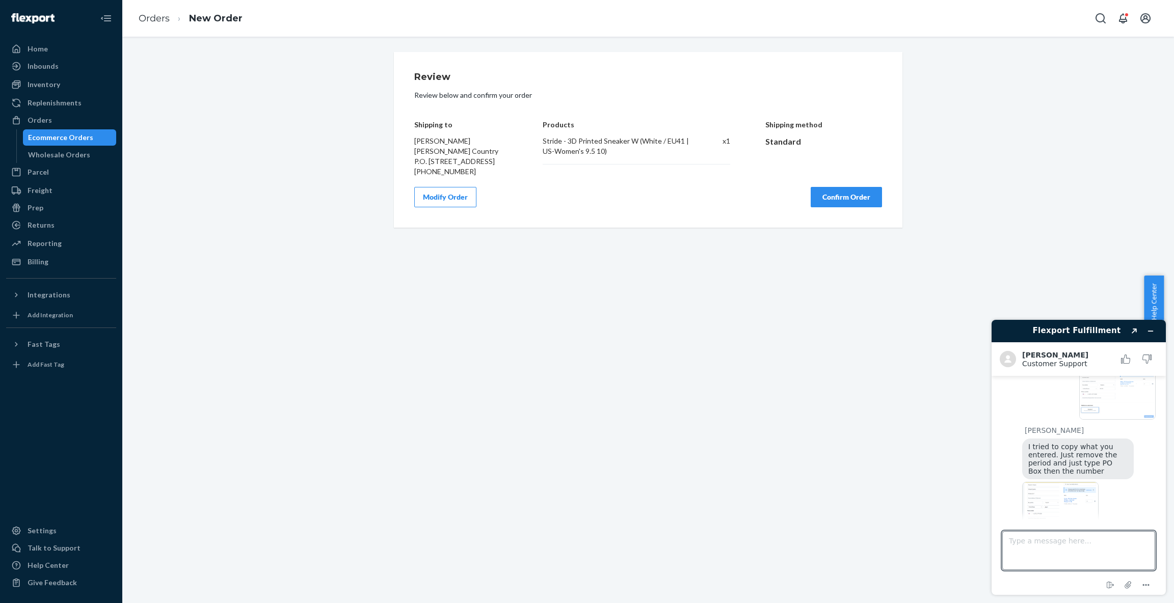
click at [453, 205] on button "Modify Order" at bounding box center [445, 197] width 62 height 20
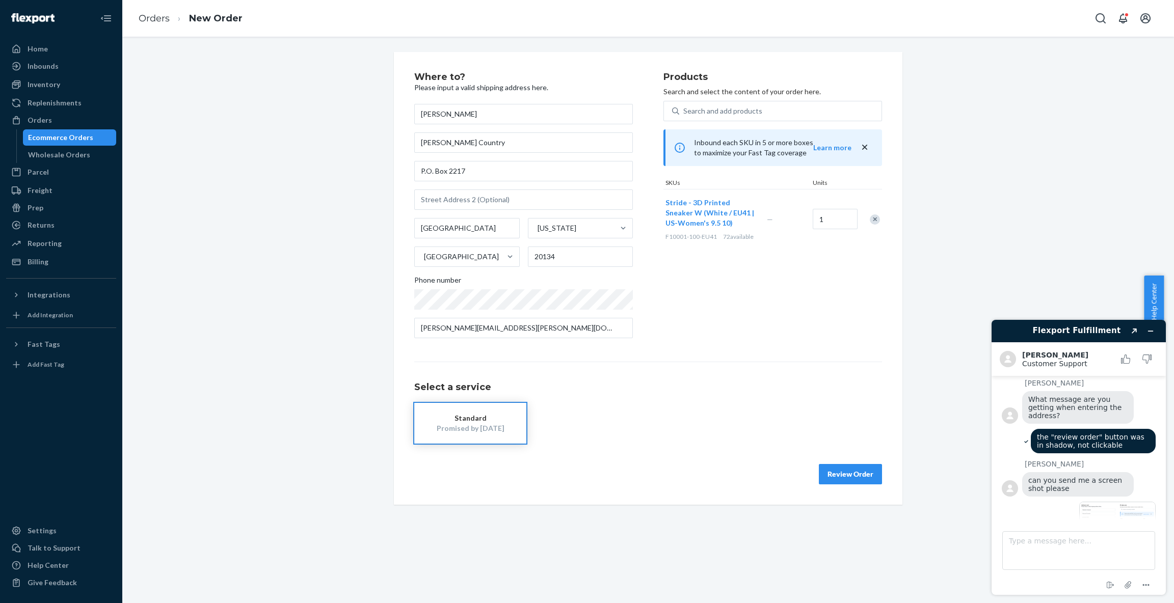
scroll to position [1712, 0]
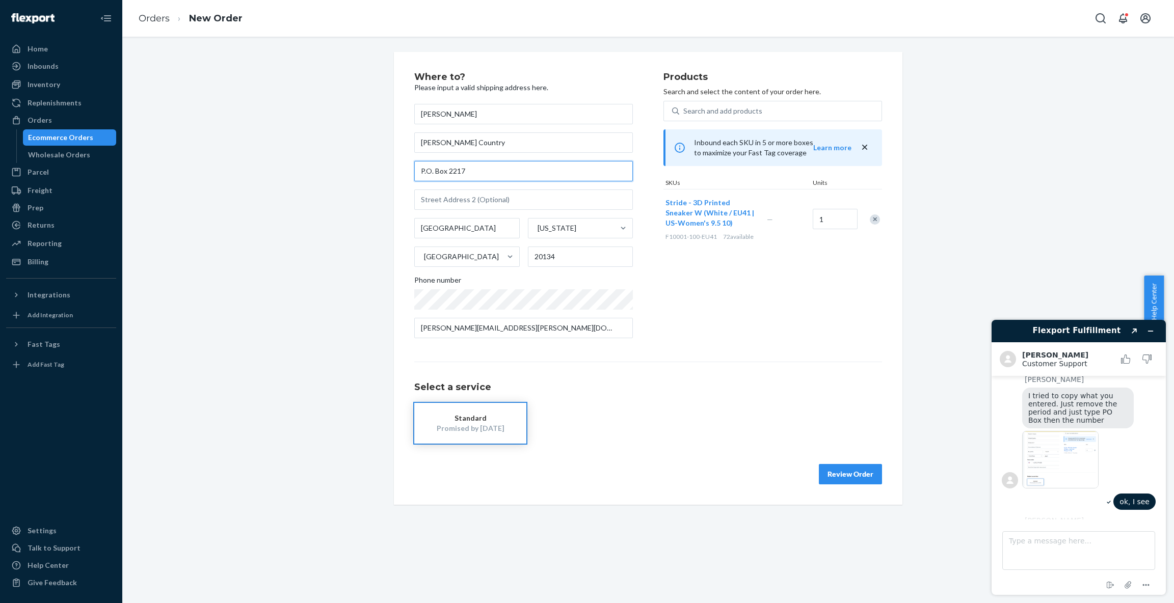
click at [480, 170] on input "P.O. Box 2217" at bounding box center [523, 171] width 219 height 20
click at [480, 226] on input "[GEOGRAPHIC_DATA]" at bounding box center [466, 228] width 105 height 20
click at [581, 254] on input "20134" at bounding box center [580, 257] width 105 height 20
click at [552, 324] on input "[PERSON_NAME][EMAIL_ADDRESS][PERSON_NAME][DOMAIN_NAME]" at bounding box center [523, 328] width 219 height 20
click at [572, 390] on h1 "Select a service" at bounding box center [648, 388] width 468 height 10
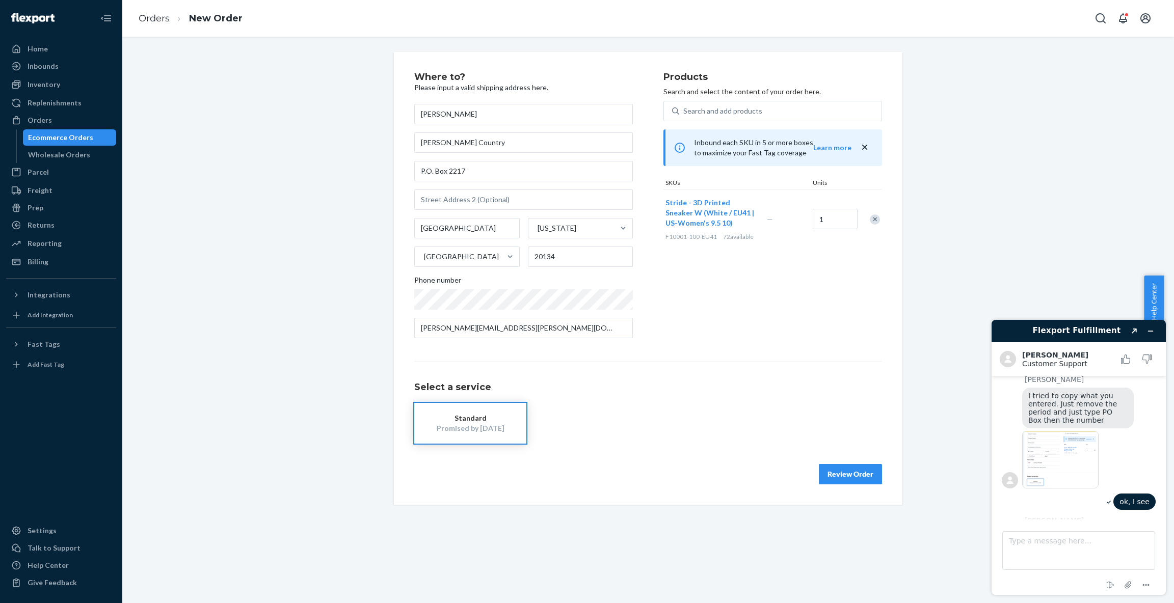
click at [565, 417] on div "Standard Promised by [DATE]" at bounding box center [648, 423] width 468 height 41
click at [497, 432] on div "Promised by [DATE]" at bounding box center [471, 428] width 82 height 10
click at [600, 432] on div "Standard Promised by [DATE]" at bounding box center [648, 423] width 468 height 41
click at [667, 394] on div "Select a service Standard Promised by [DATE]" at bounding box center [648, 403] width 468 height 82
click at [476, 177] on input "P.O. Box 2217" at bounding box center [523, 171] width 219 height 20
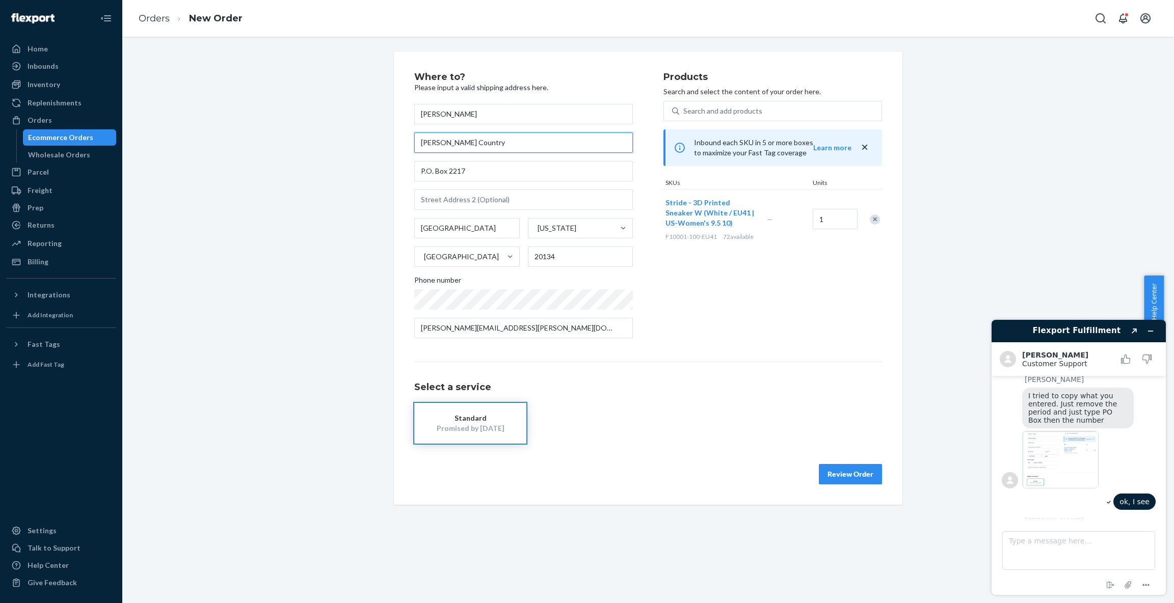
click at [536, 148] on input "[PERSON_NAME] Country" at bounding box center [523, 142] width 219 height 20
click at [538, 115] on input "[PERSON_NAME]" at bounding box center [523, 114] width 219 height 20
click at [533, 328] on input "[PERSON_NAME][EMAIL_ADDRESS][PERSON_NAME][DOMAIN_NAME]" at bounding box center [523, 328] width 219 height 20
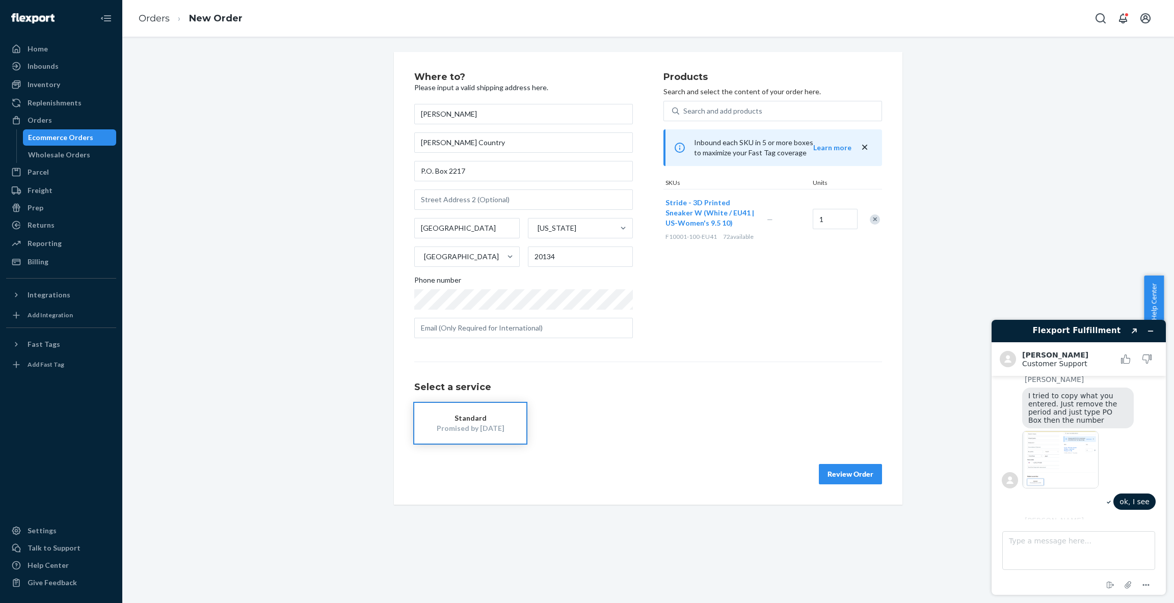
click at [600, 399] on div "Select a service Standard Promised by [DATE]" at bounding box center [648, 403] width 468 height 82
click at [587, 400] on div "Select a service Standard Promised by [DATE]" at bounding box center [648, 403] width 468 height 82
click at [588, 401] on div "Select a service Standard Promised by [DATE]" at bounding box center [648, 403] width 468 height 82
click at [510, 331] on input "text" at bounding box center [523, 328] width 219 height 20
click at [442, 403] on button "Standard Promised by [DATE]" at bounding box center [470, 423] width 112 height 41
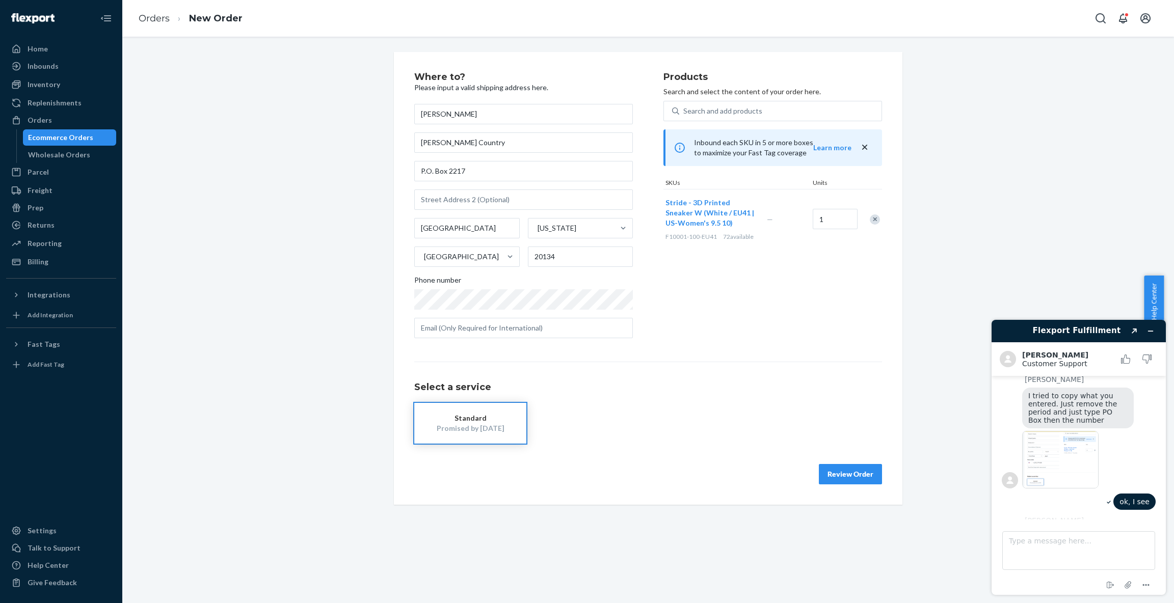
click at [463, 427] on div "Promised by [DATE]" at bounding box center [471, 428] width 82 height 10
click at [464, 427] on div "Promised by [DATE]" at bounding box center [471, 428] width 82 height 10
click at [591, 425] on div "Standard Promised by [DATE]" at bounding box center [648, 423] width 468 height 41
click at [488, 331] on input "text" at bounding box center [523, 328] width 219 height 20
paste input "[PERSON_NAME][EMAIL_ADDRESS][PERSON_NAME][DOMAIN_NAME]"
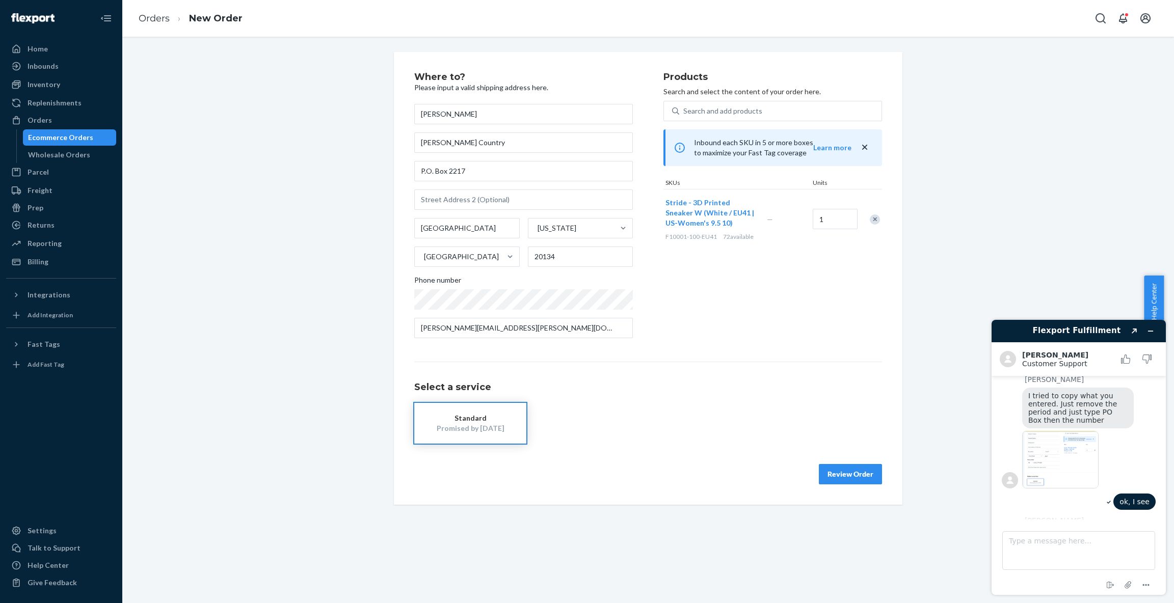
click at [630, 417] on div "Standard Promised by [DATE]" at bounding box center [648, 423] width 468 height 41
click at [630, 418] on div "Standard Promised by [DATE]" at bounding box center [648, 423] width 468 height 41
click at [557, 325] on input "[PERSON_NAME][EMAIL_ADDRESS][PERSON_NAME][DOMAIN_NAME]" at bounding box center [523, 328] width 219 height 20
type input "[PERSON_NAME][EMAIL_ADDRESS][PERSON_NAME][DOMAIN_NAME]"
click at [558, 383] on h1 "Select a service" at bounding box center [648, 388] width 468 height 10
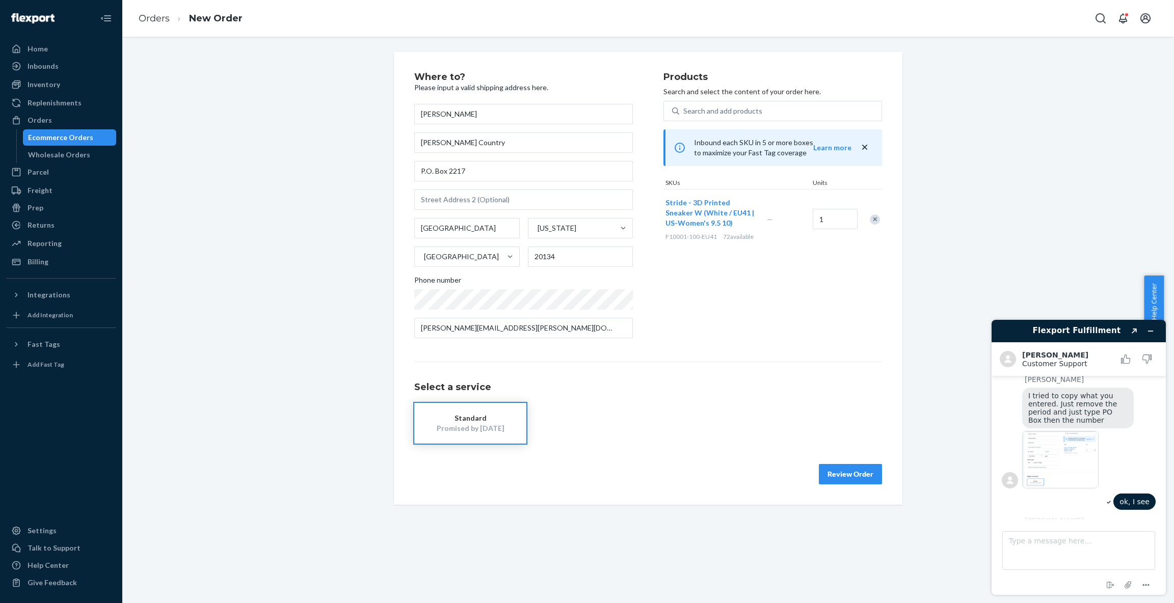
click at [634, 427] on div "Standard Promised by [DATE]" at bounding box center [648, 423] width 468 height 41
click at [834, 476] on button "Review Order" at bounding box center [850, 474] width 63 height 20
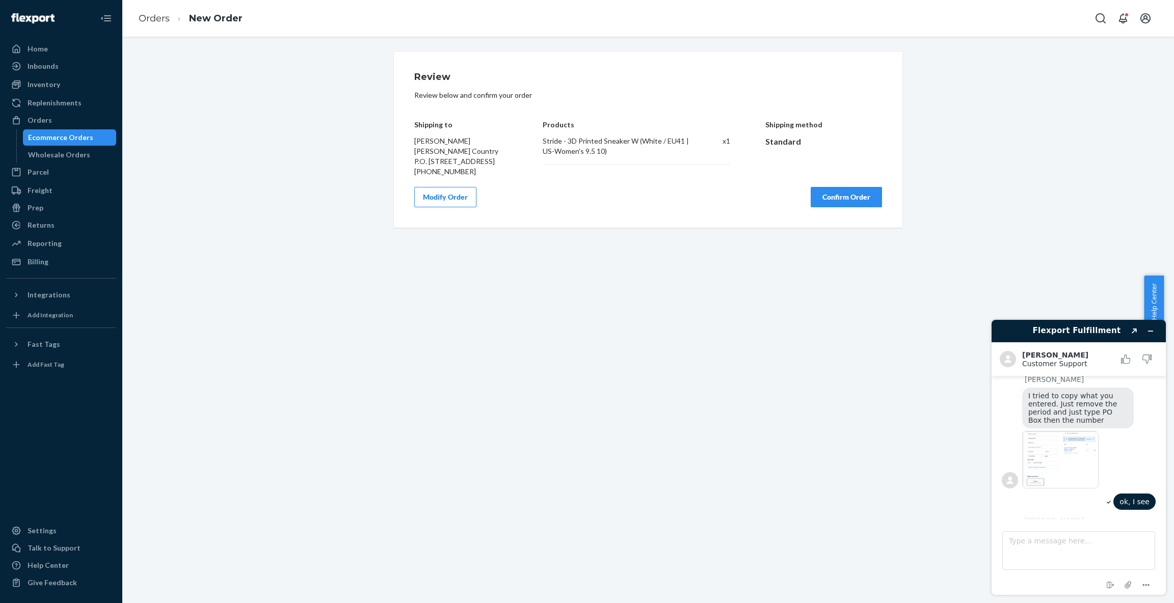
click at [830, 207] on button "Confirm Order" at bounding box center [846, 197] width 71 height 20
